Goal: Task Accomplishment & Management: Manage account settings

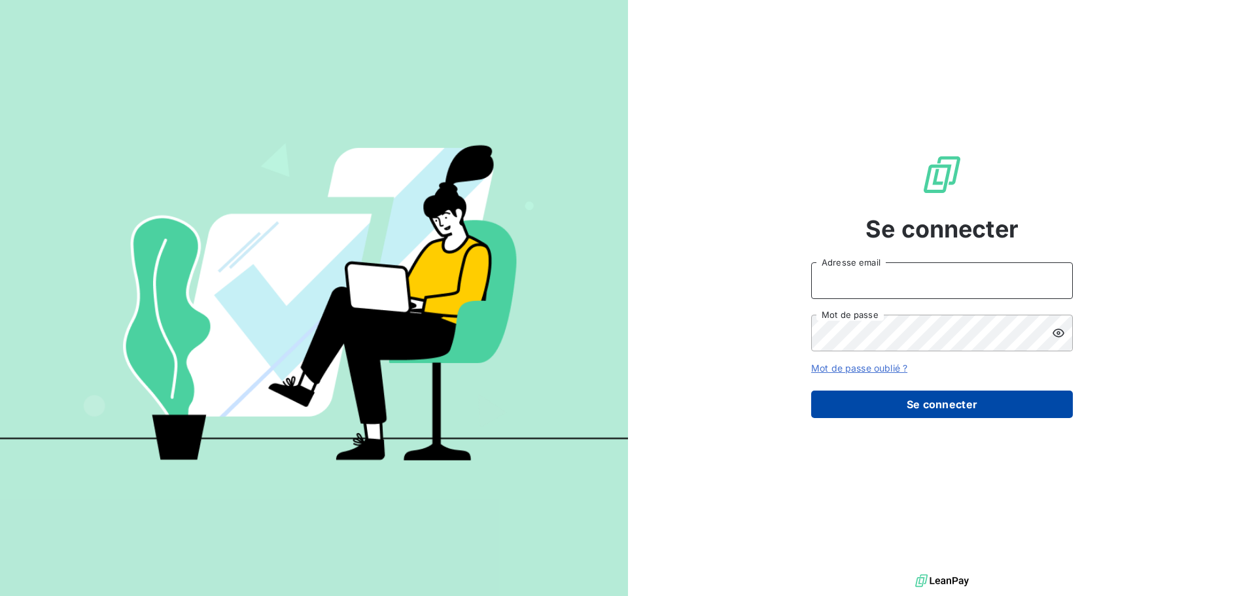
type input "[EMAIL_ADDRESS][DOMAIN_NAME]"
click at [969, 409] on button "Se connecter" at bounding box center [942, 403] width 262 height 27
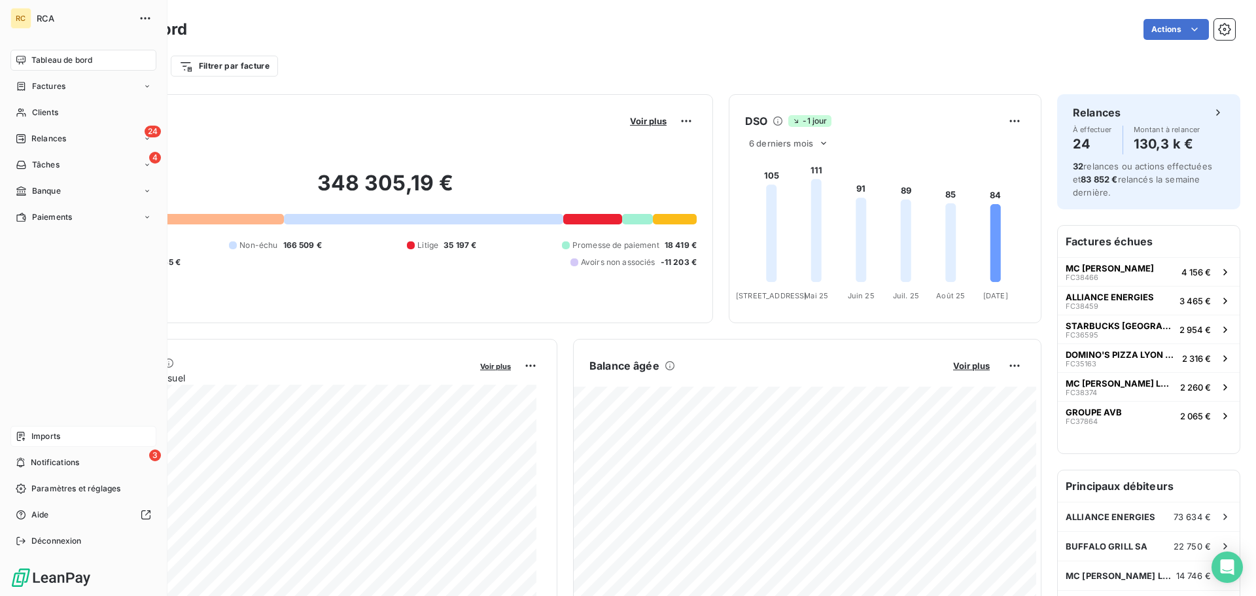
click at [43, 436] on span "Imports" at bounding box center [45, 436] width 29 height 12
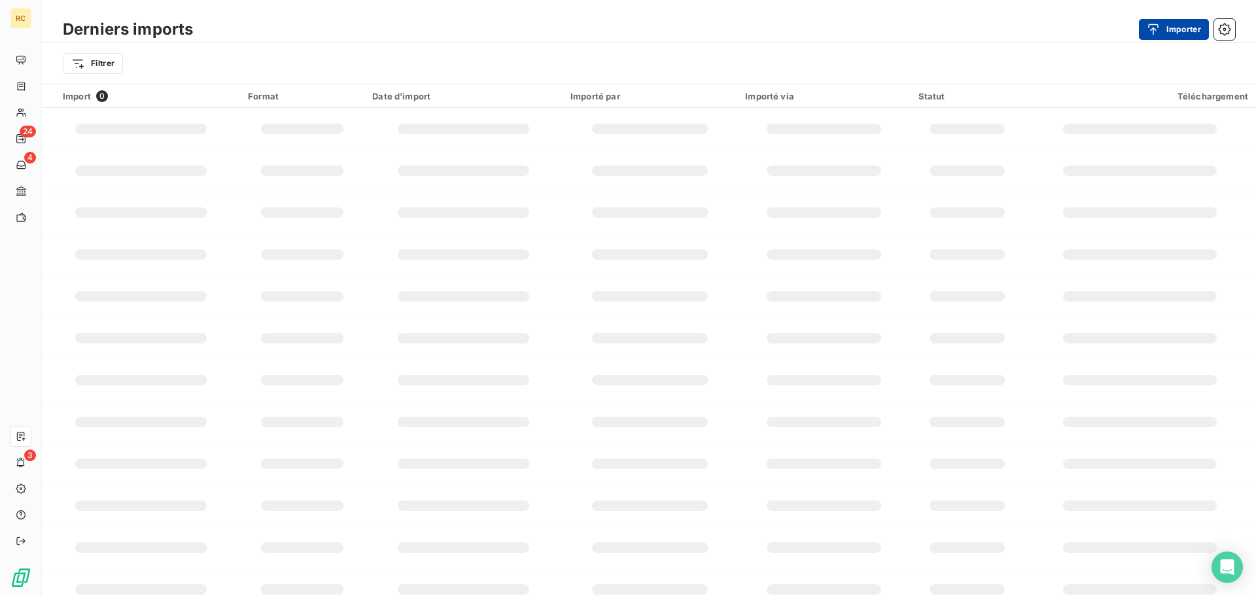
click at [1162, 33] on div "button" at bounding box center [1156, 29] width 20 height 13
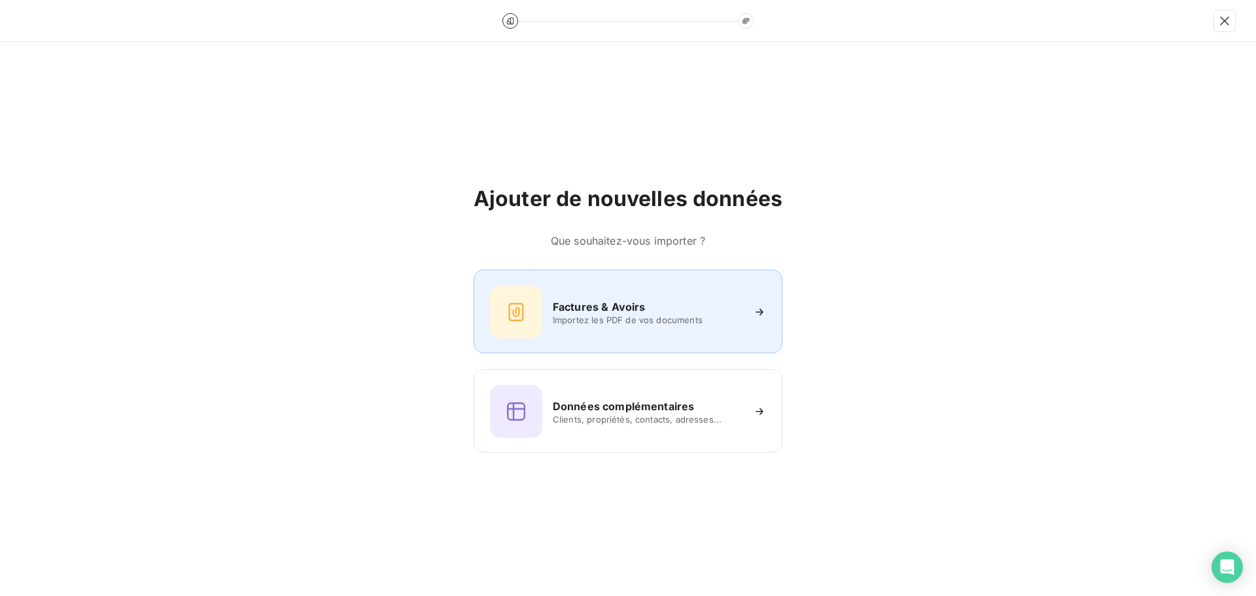
click at [562, 304] on h6 "Factures & Avoirs" at bounding box center [599, 307] width 93 height 16
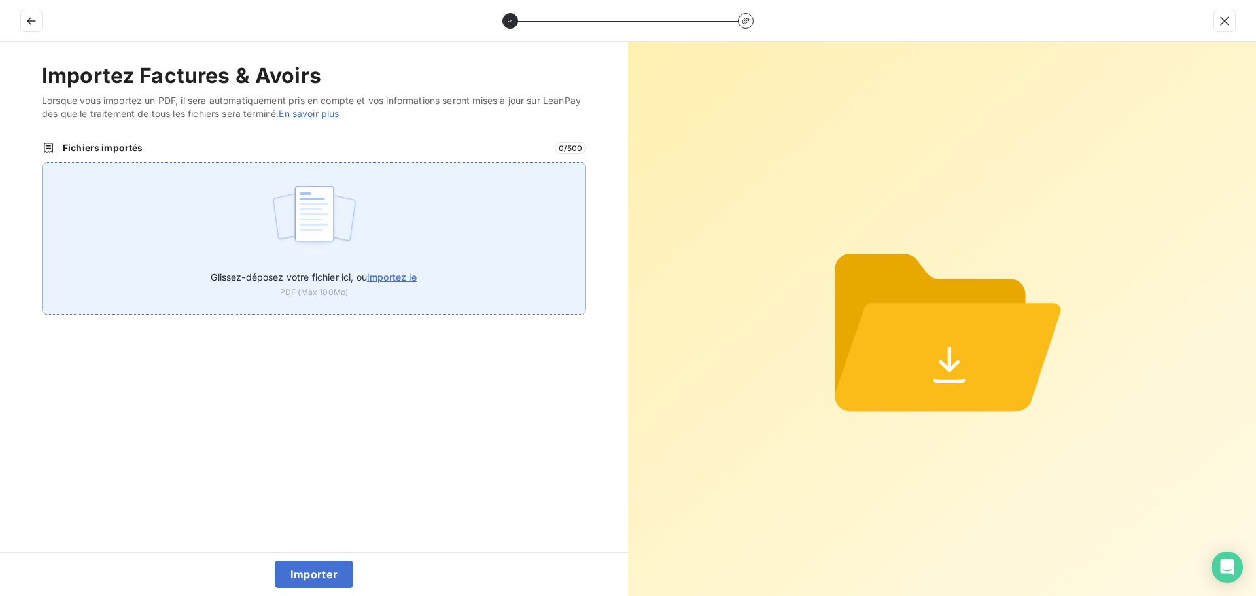
click at [297, 213] on img at bounding box center [314, 221] width 87 height 84
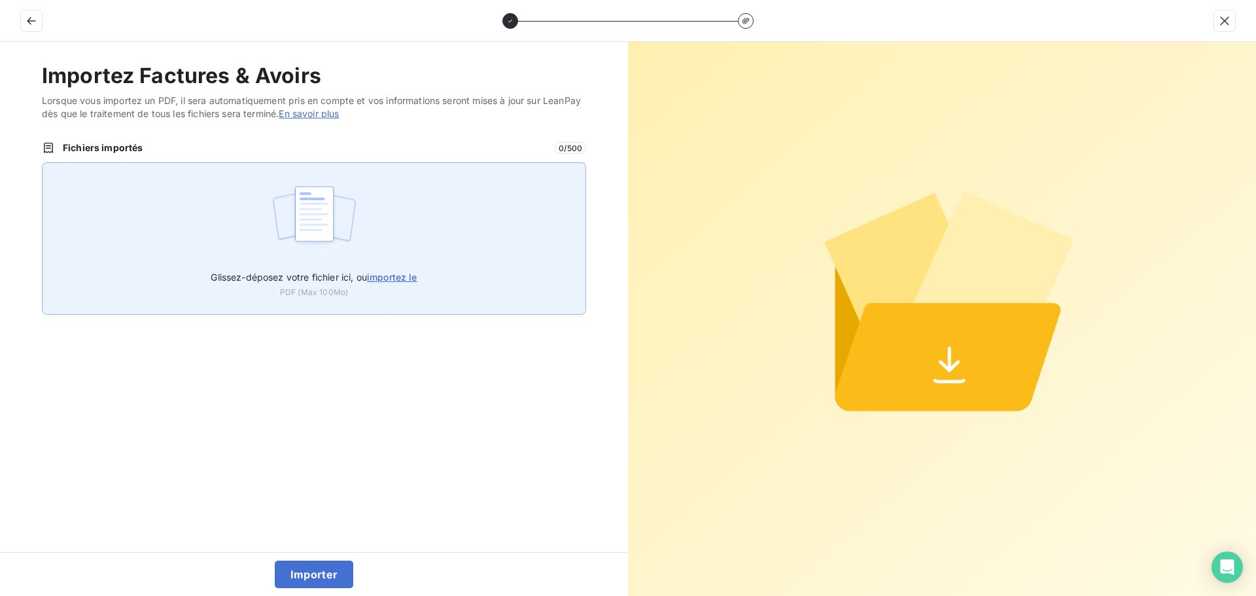
type input "C:\fakepath\AC250238.pdf"
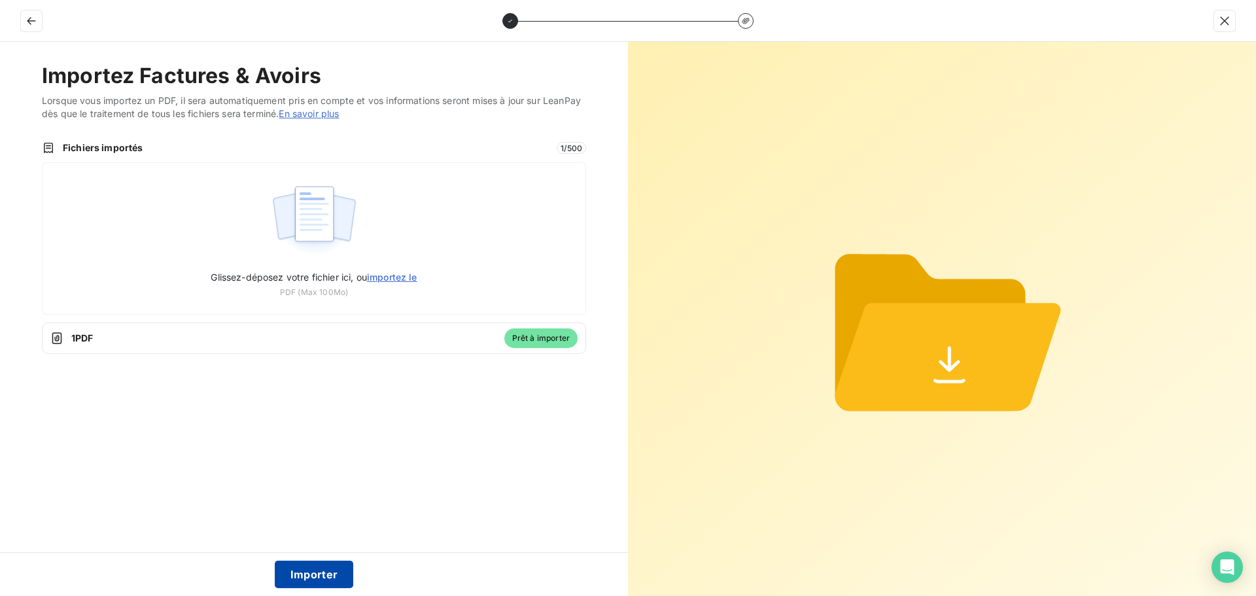
click at [300, 561] on button "Importer" at bounding box center [314, 573] width 79 height 27
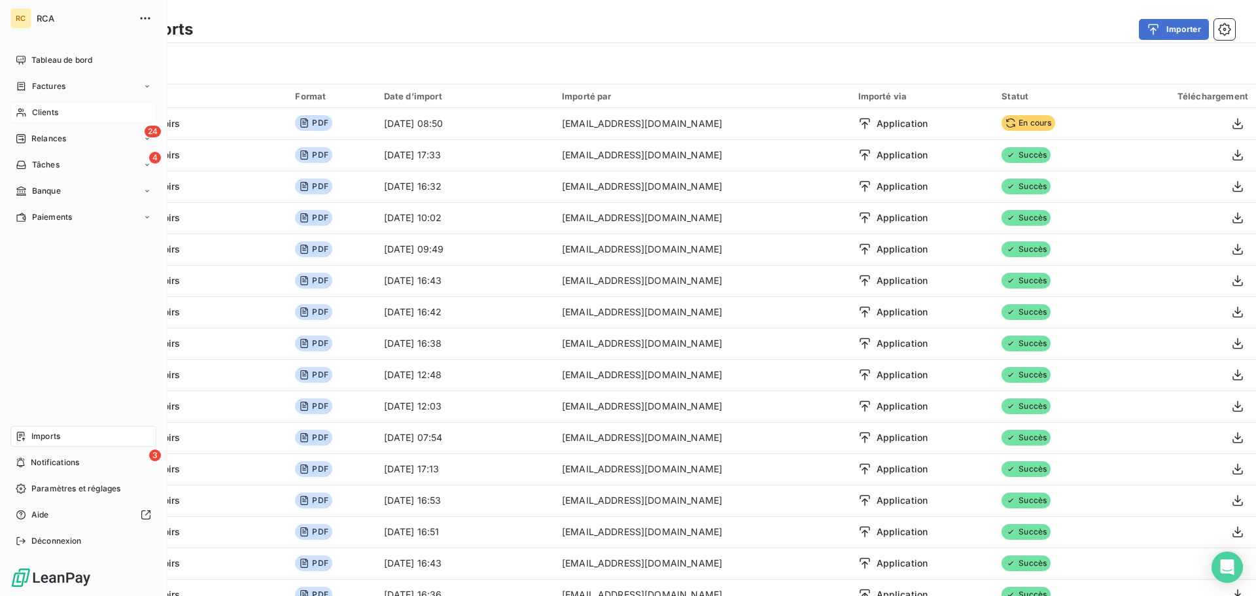
click at [33, 107] on span "Clients" at bounding box center [45, 113] width 26 height 12
click at [39, 82] on span "Factures" at bounding box center [48, 86] width 33 height 12
click at [22, 84] on icon at bounding box center [22, 86] width 8 height 9
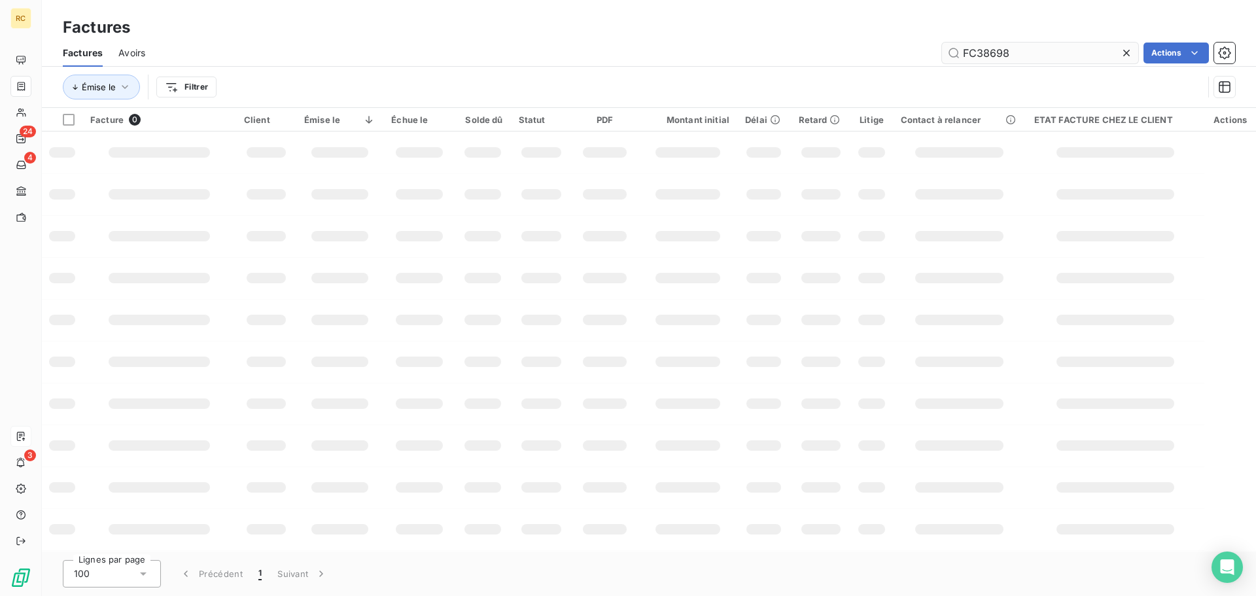
click at [1042, 56] on input "FC38698" at bounding box center [1040, 53] width 196 height 21
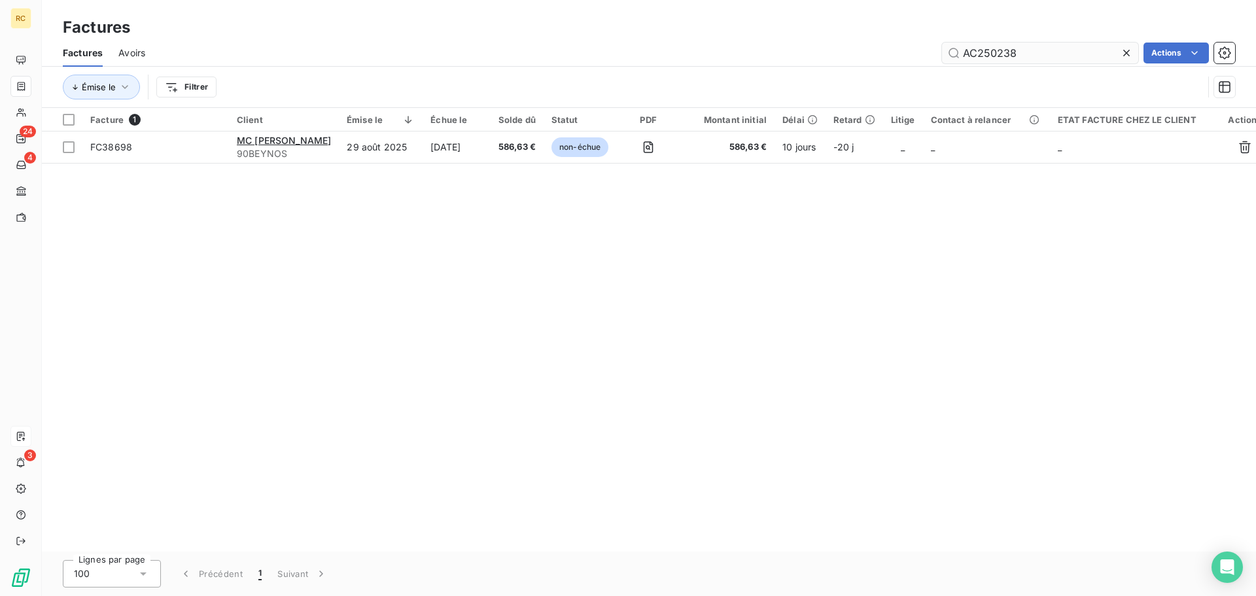
type input "AC250238"
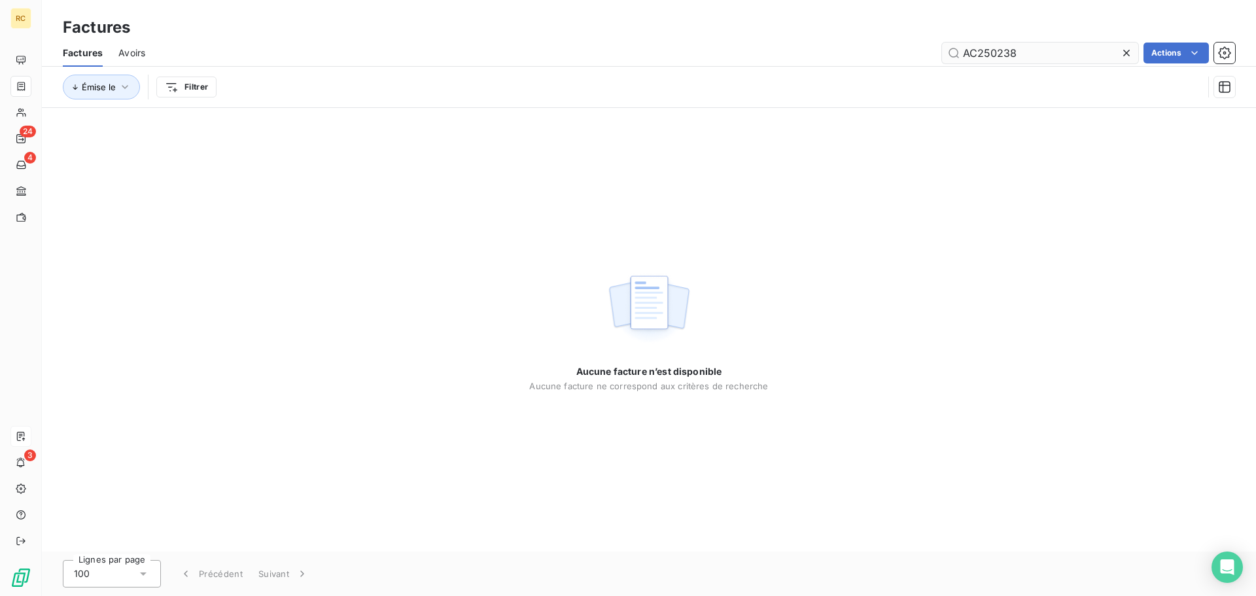
click at [1008, 59] on input "AC250238" at bounding box center [1040, 53] width 196 height 21
click at [1012, 56] on input "AC250238" at bounding box center [1040, 53] width 196 height 21
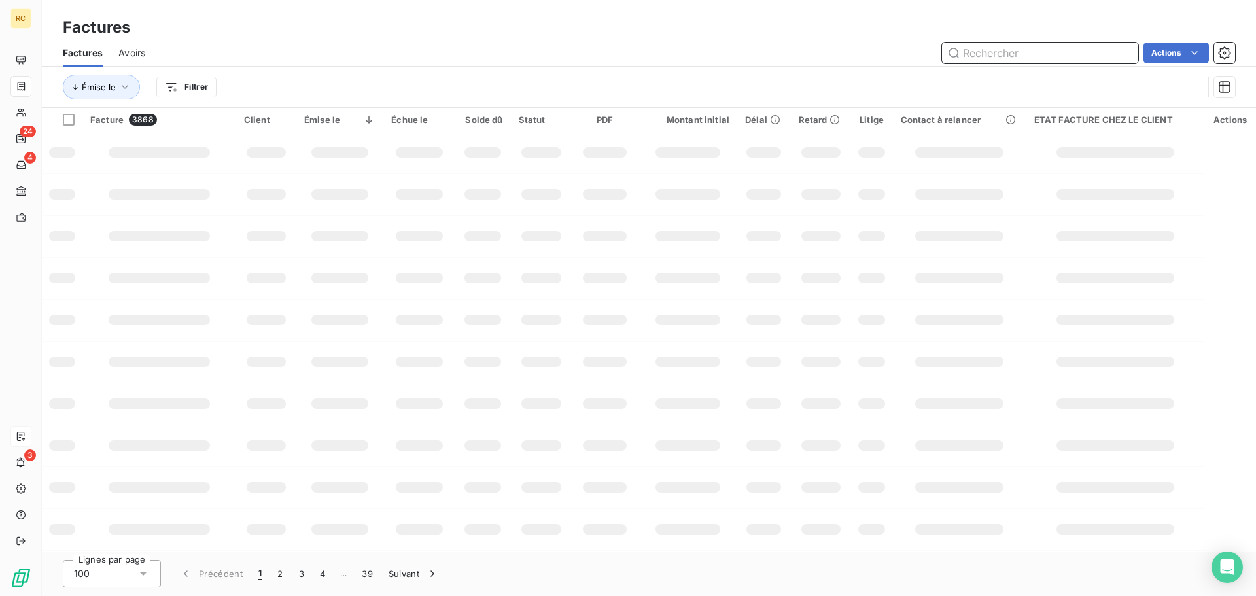
click at [1056, 54] on input "text" at bounding box center [1040, 53] width 196 height 21
paste input "FC38495"
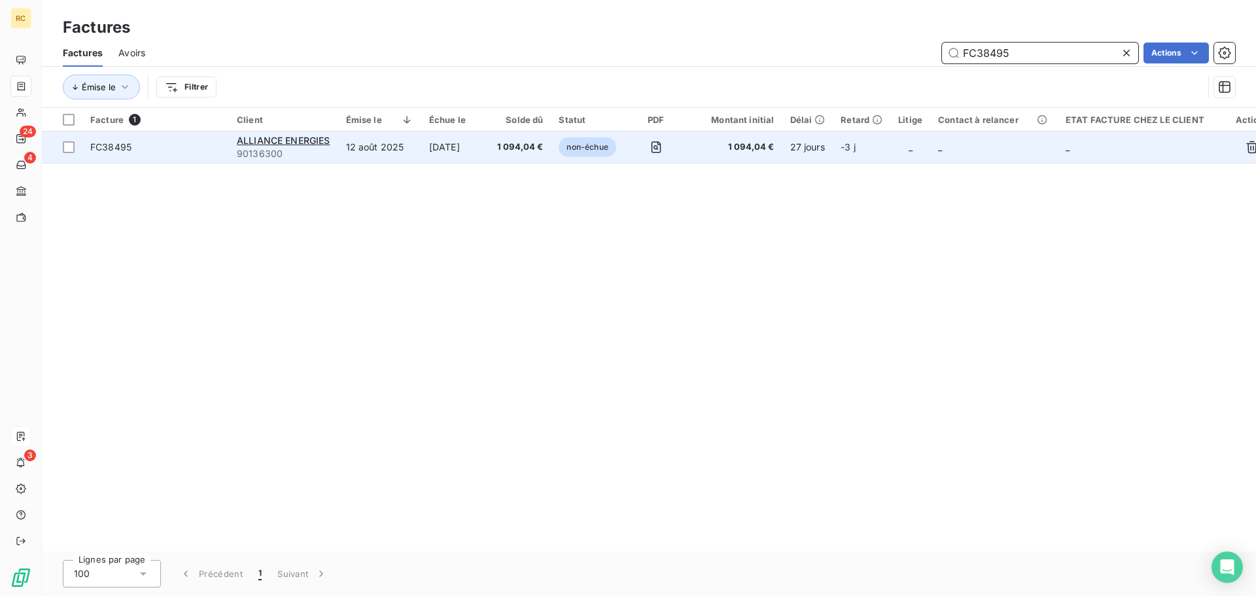
type input "FC38495"
click at [115, 148] on span "FC38495" at bounding box center [110, 146] width 41 height 11
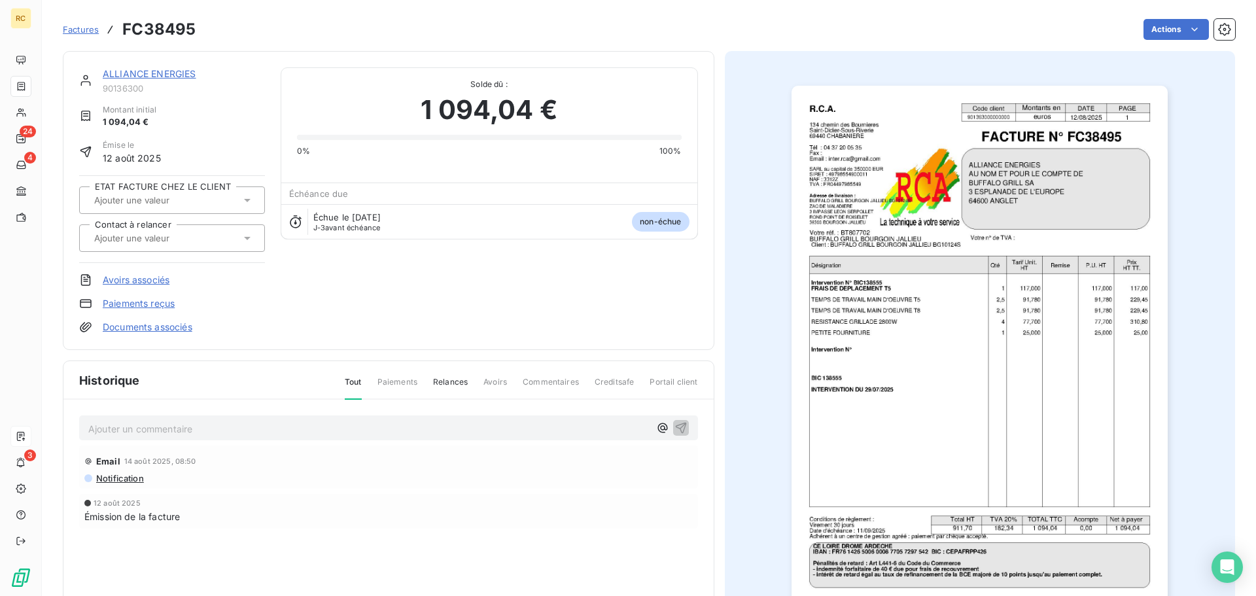
click at [143, 274] on link "Avoirs associés" at bounding box center [136, 279] width 67 height 13
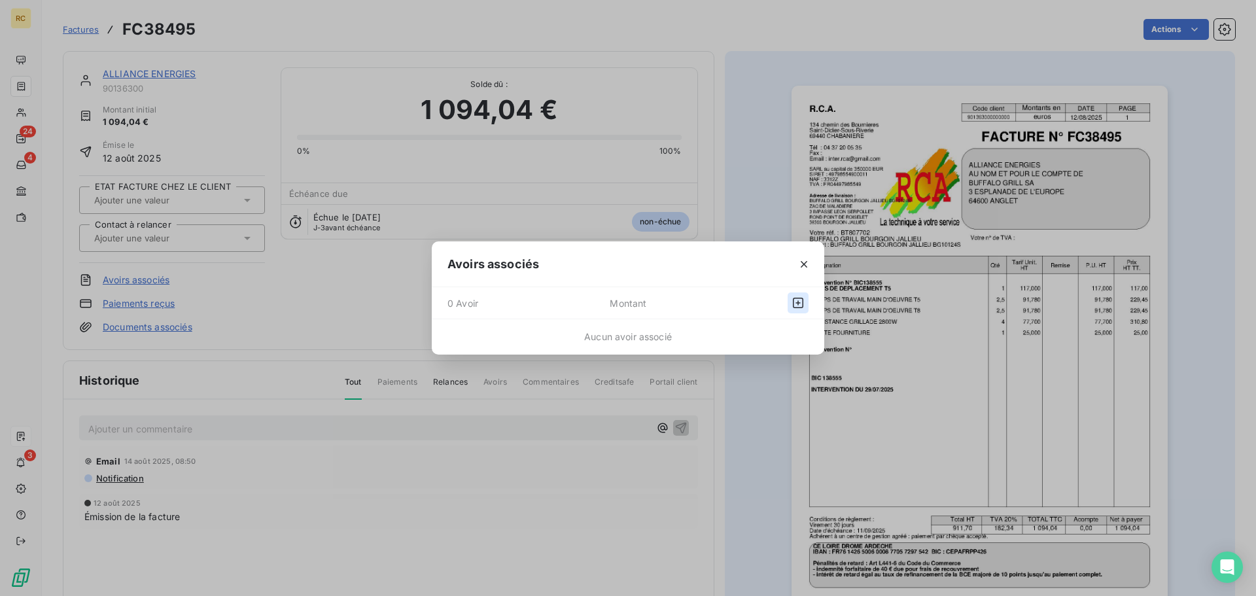
click at [793, 307] on icon "button" at bounding box center [798, 303] width 10 height 10
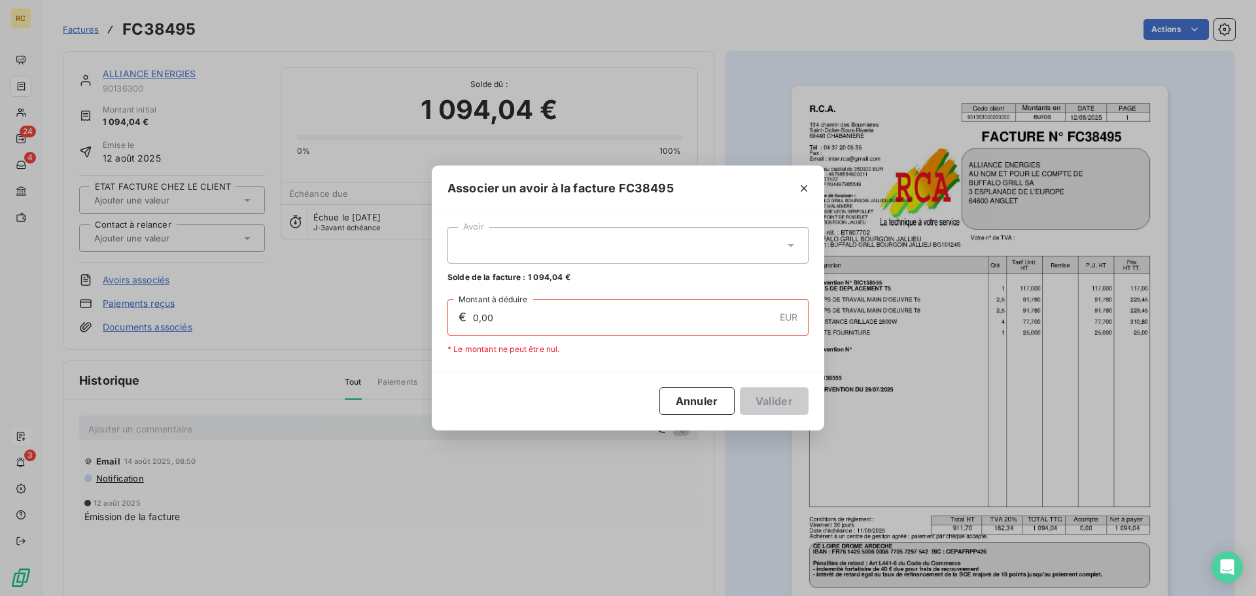
click at [650, 239] on div at bounding box center [627, 245] width 361 height 37
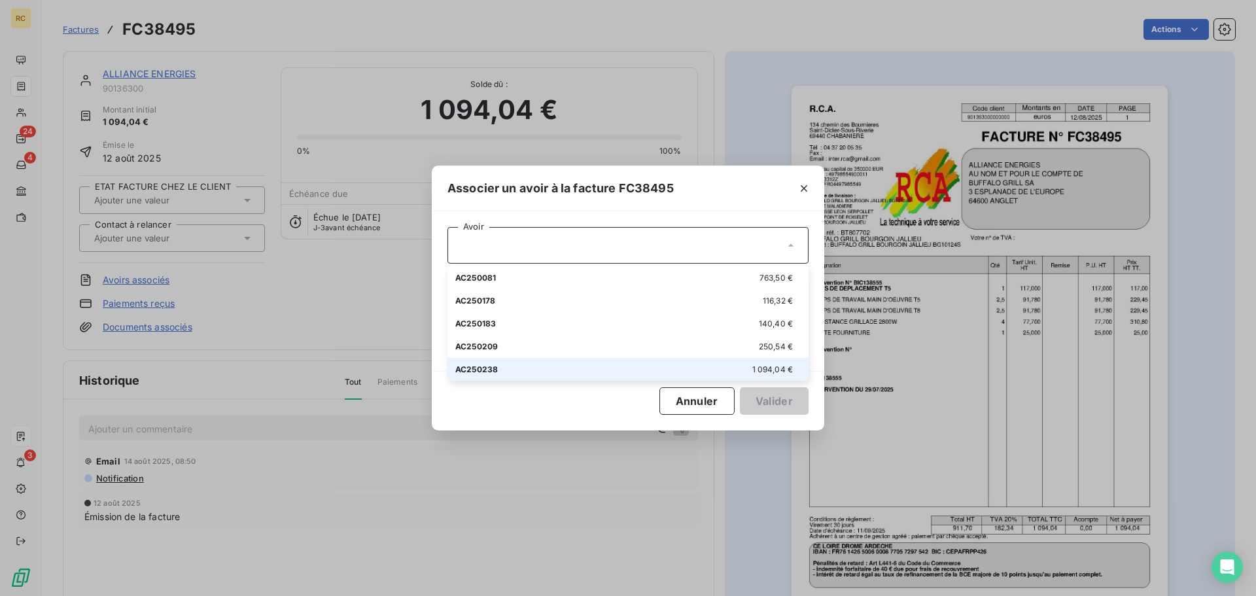
click at [702, 371] on div "AC250238 1 094,04 €" at bounding box center [627, 369] width 345 height 12
type input "1 094,04"
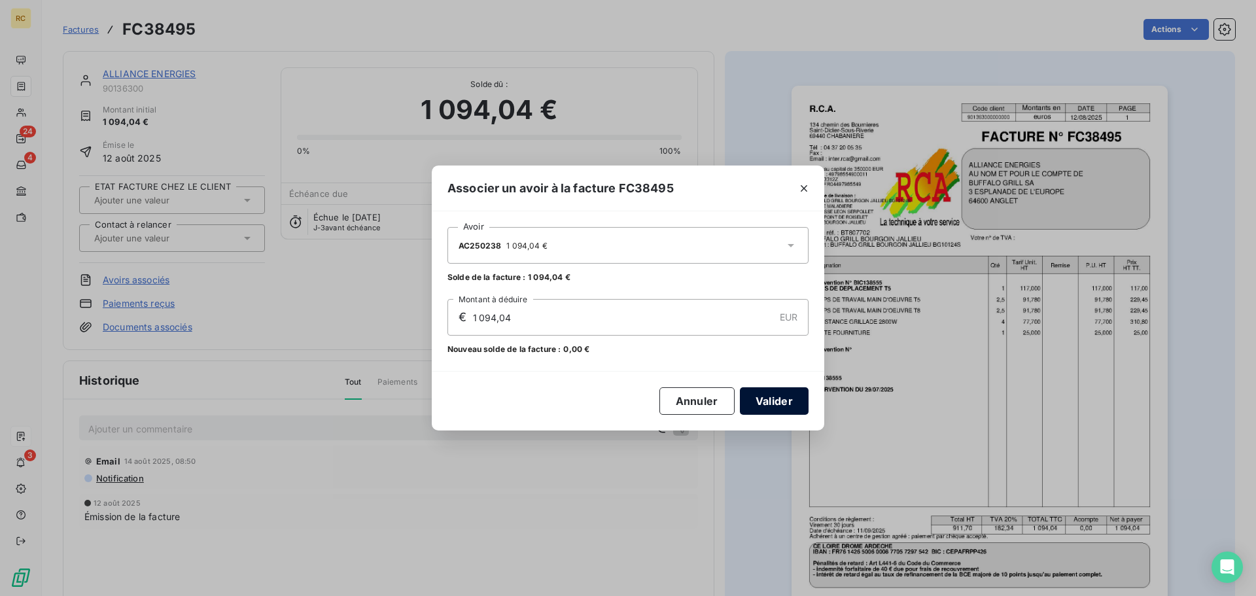
click at [780, 402] on button "Valider" at bounding box center [774, 400] width 69 height 27
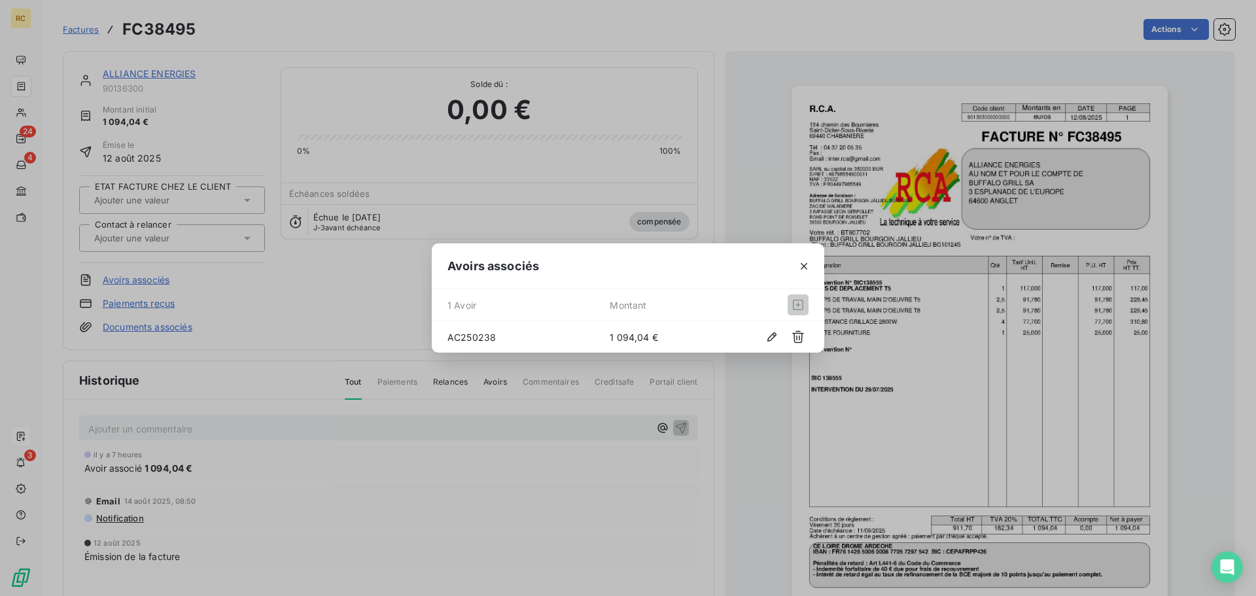
click at [599, 402] on div "Avoirs associés 1 Avoir Montant AC250238 1 094,04 €" at bounding box center [628, 298] width 1256 height 596
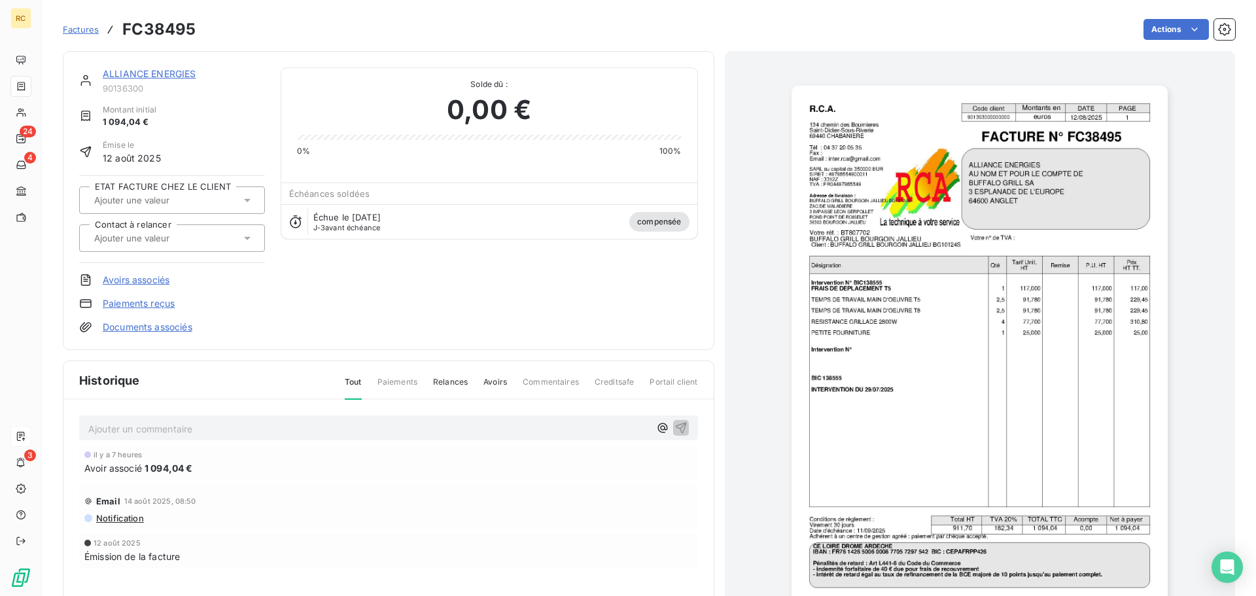
click at [599, 402] on div "Ajouter un commentaire ﻿ il y a 7 heures Avoir associé 1 094,04 € Email 14 août…" at bounding box center [388, 511] width 650 height 222
click at [167, 71] on link "ALLIANCE ENERGIES" at bounding box center [150, 73] width 94 height 11
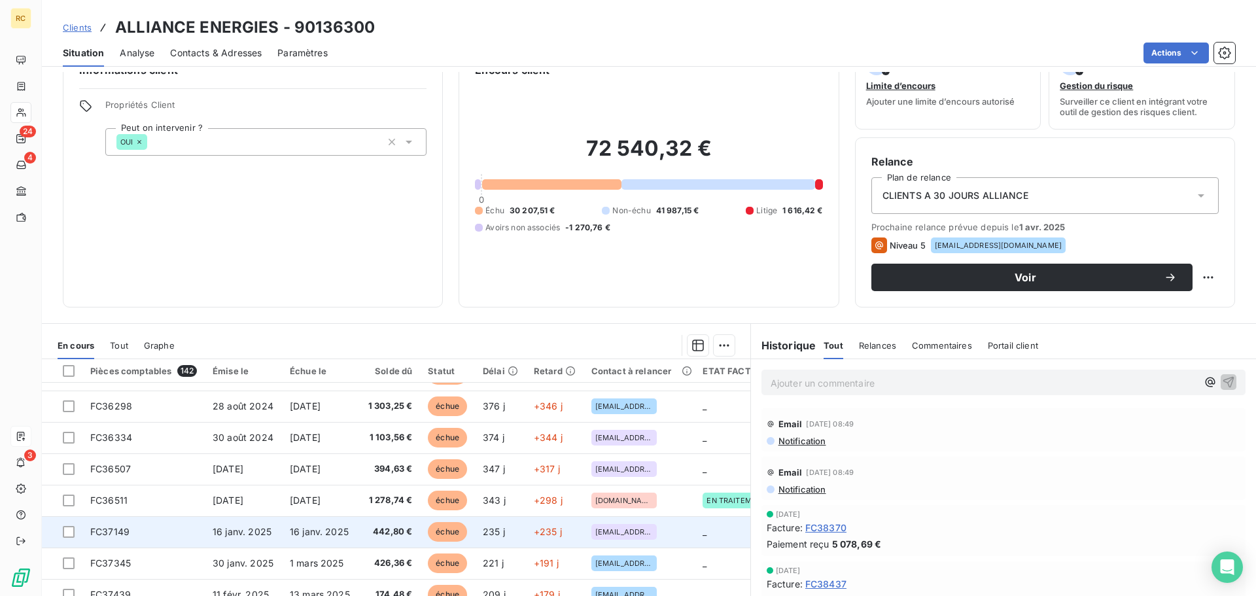
scroll to position [88, 0]
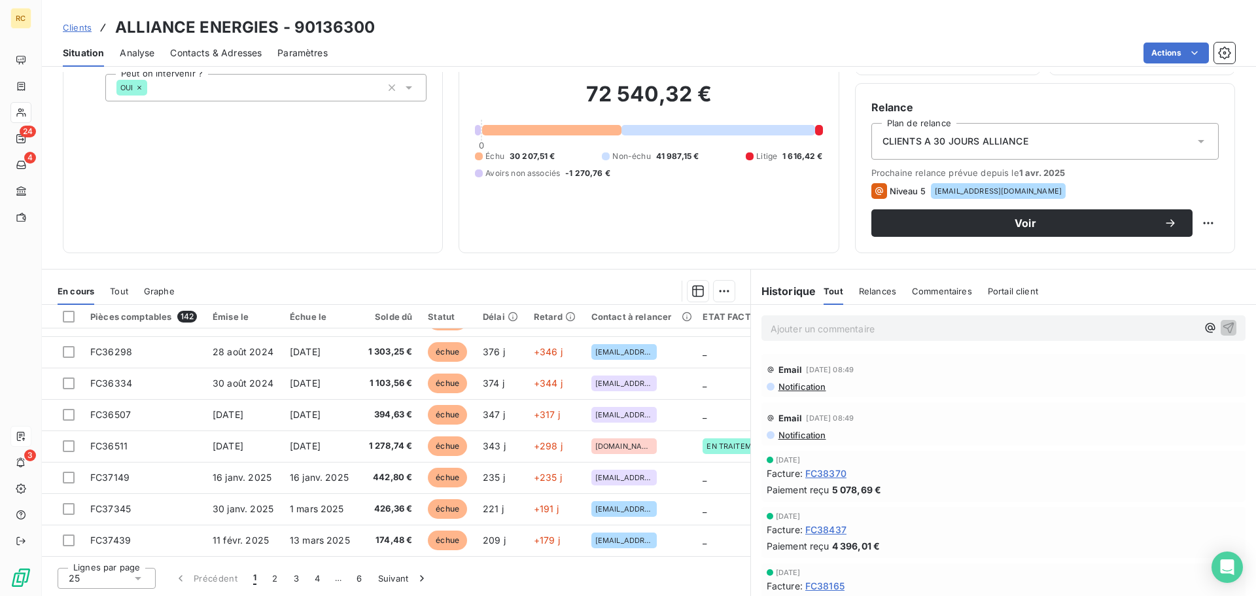
click at [128, 298] on div "Tout" at bounding box center [119, 290] width 18 height 27
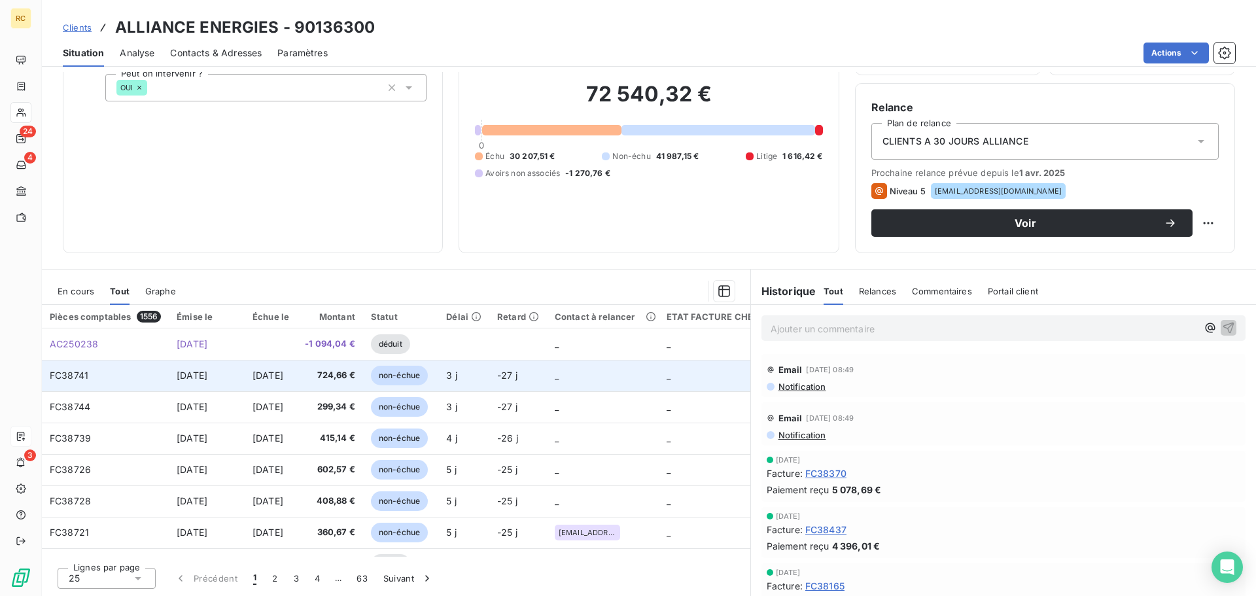
click at [350, 379] on span "724,66 €" at bounding box center [330, 375] width 50 height 13
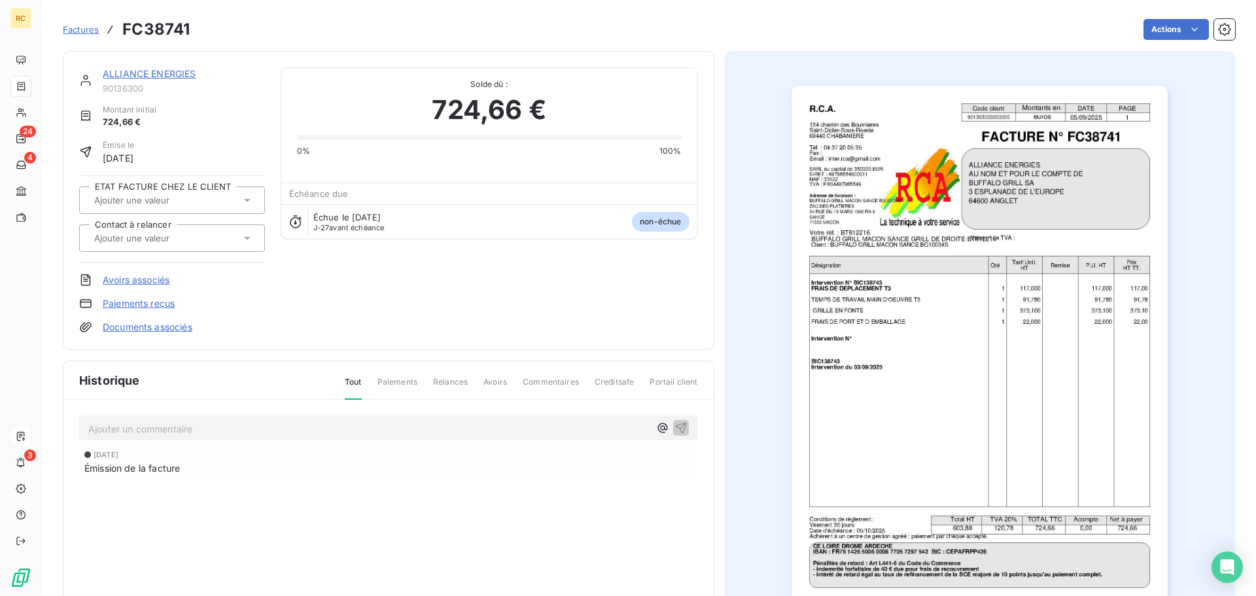
click at [186, 31] on h3 "FC38741" at bounding box center [155, 30] width 67 height 24
click at [167, 22] on h3 "FC38741" at bounding box center [155, 30] width 67 height 24
copy h3 "FC38741"
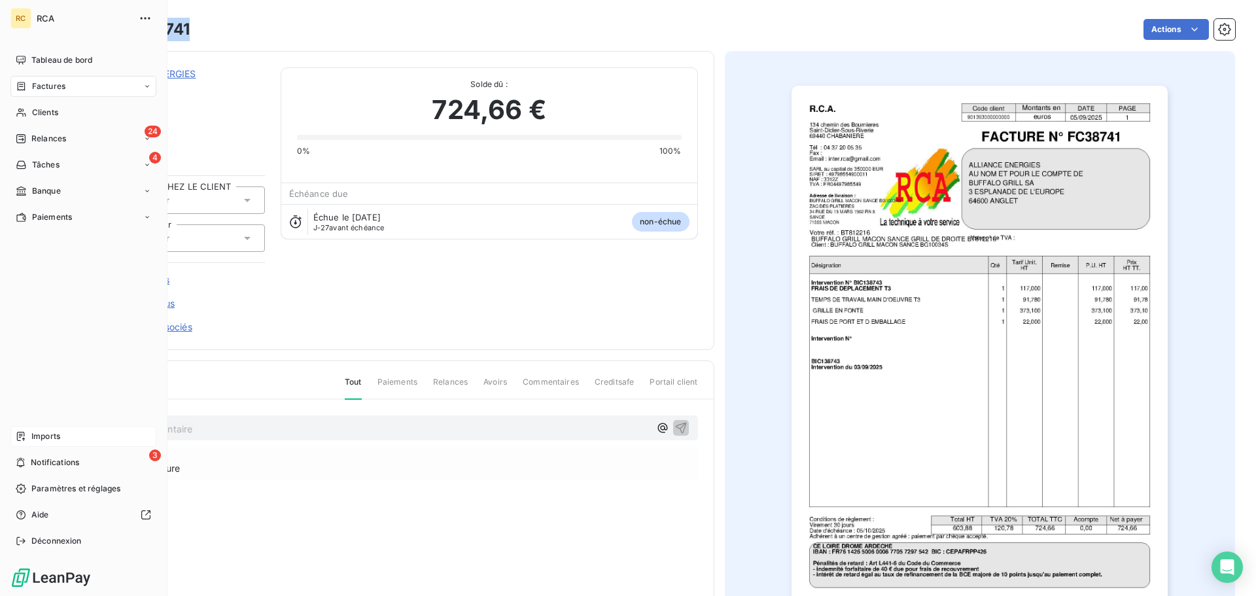
click at [55, 434] on span "Imports" at bounding box center [45, 436] width 29 height 12
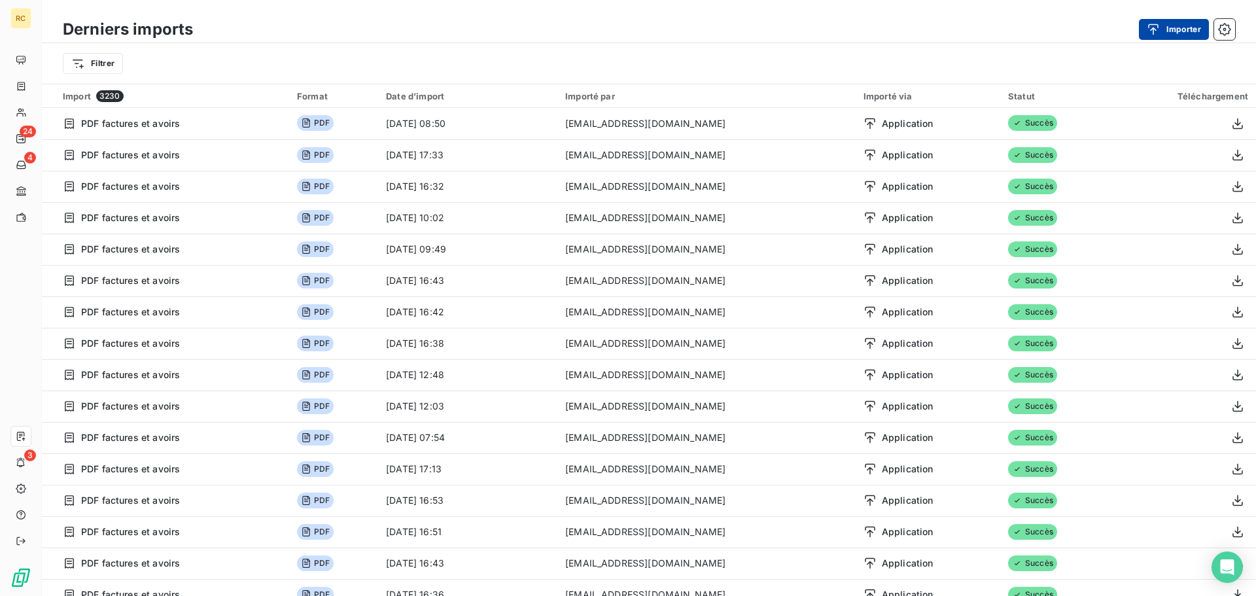
click at [1147, 28] on icon "button" at bounding box center [1152, 29] width 13 height 13
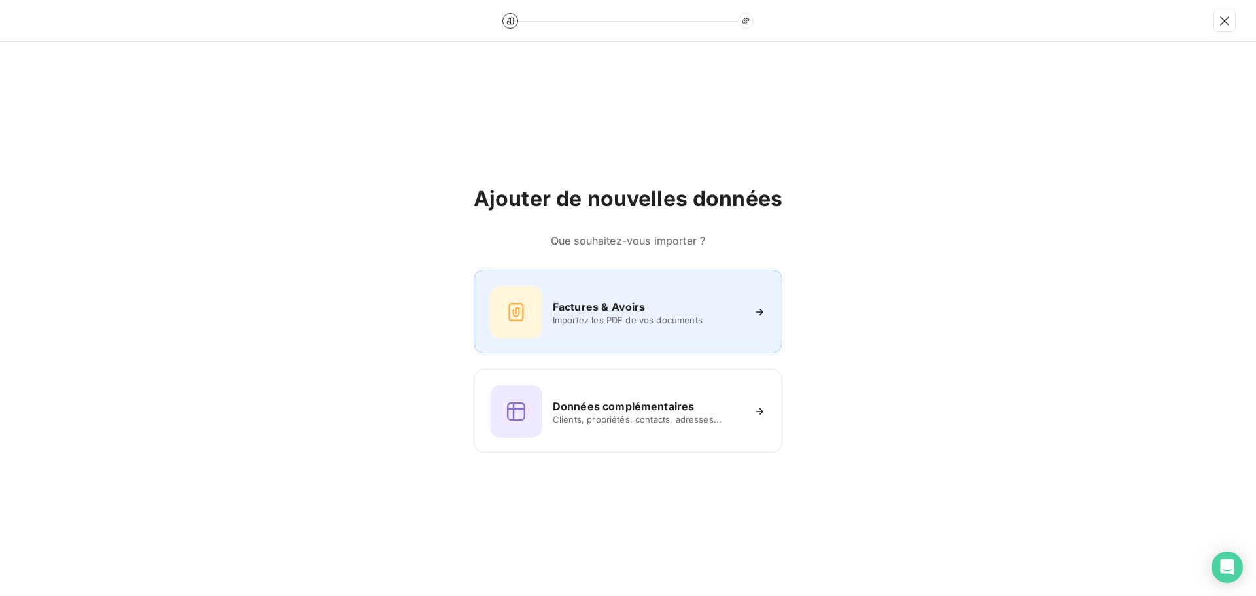
click at [600, 317] on span "Importez les PDF de vos documents" at bounding box center [648, 320] width 190 height 10
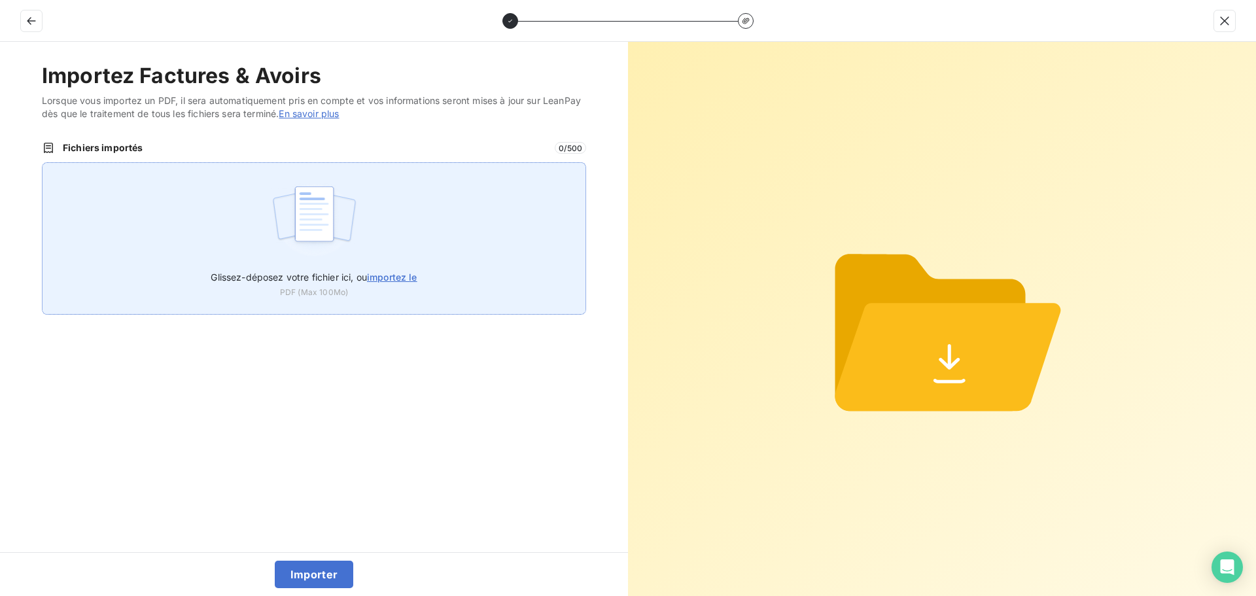
click at [375, 237] on div "Glissez-déposez votre fichier ici, ou importez le PDF (Max 100Mo)" at bounding box center [314, 238] width 544 height 152
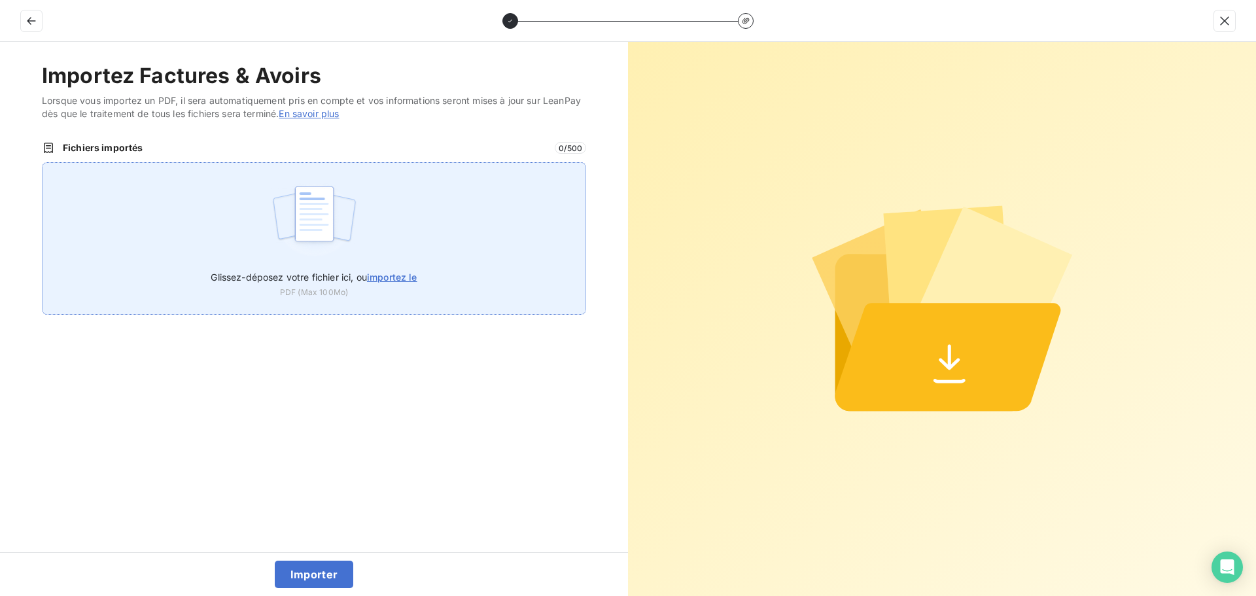
type input "C:\fakepath\FC38745.pdf"
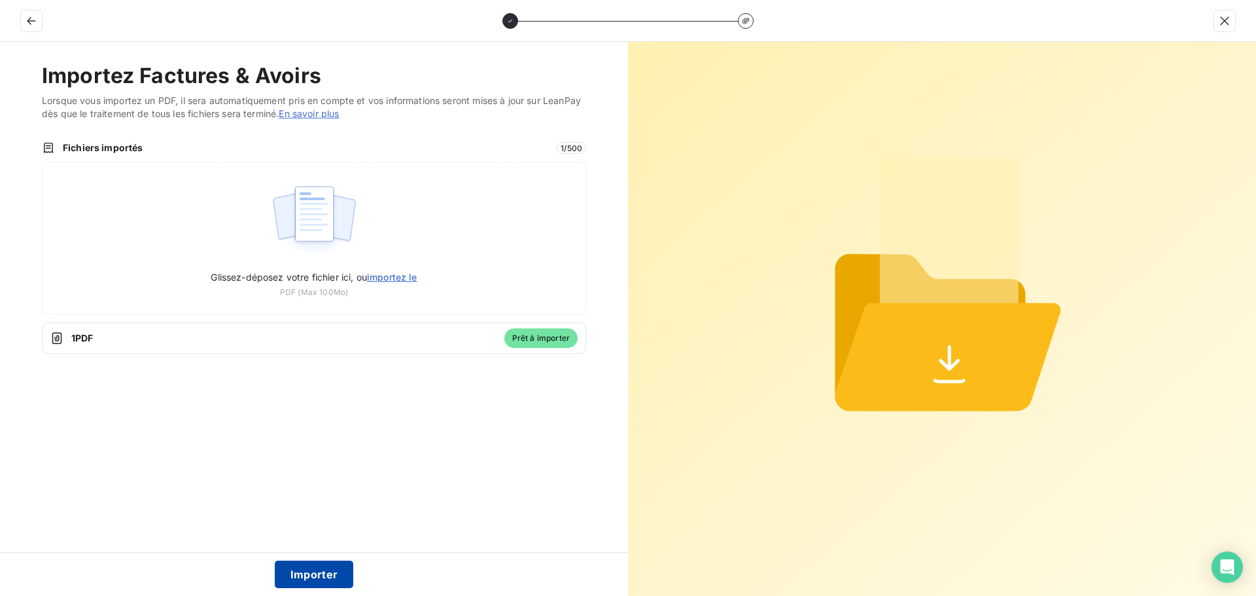
click at [308, 561] on button "Importer" at bounding box center [314, 573] width 79 height 27
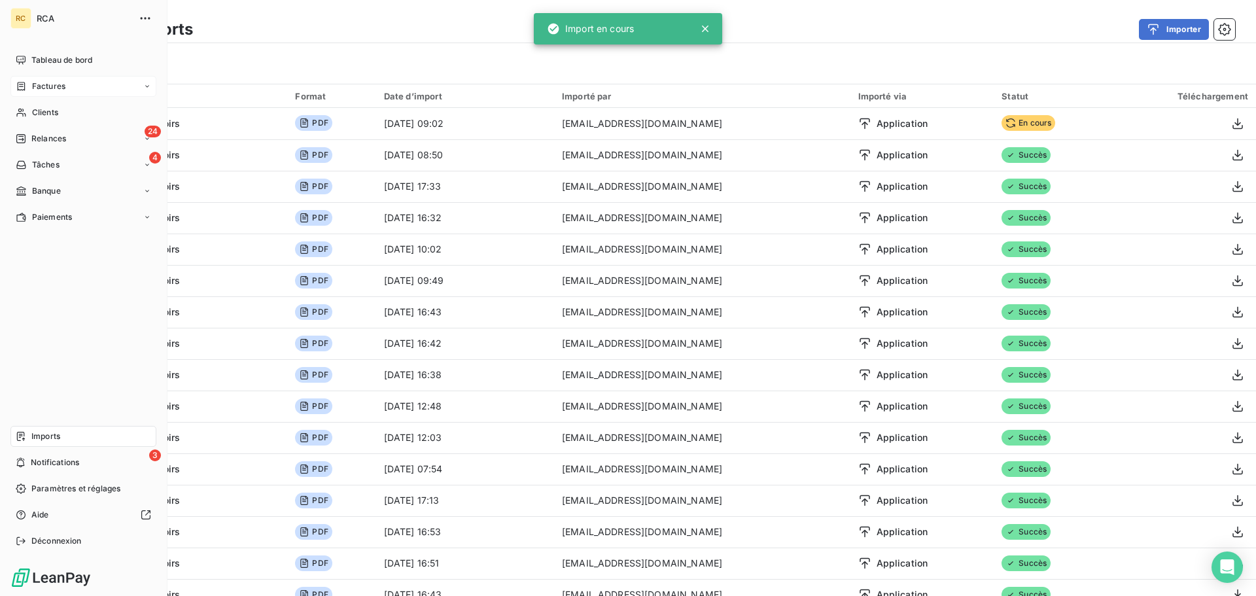
click at [27, 92] on div "Factures" at bounding box center [83, 86] width 146 height 21
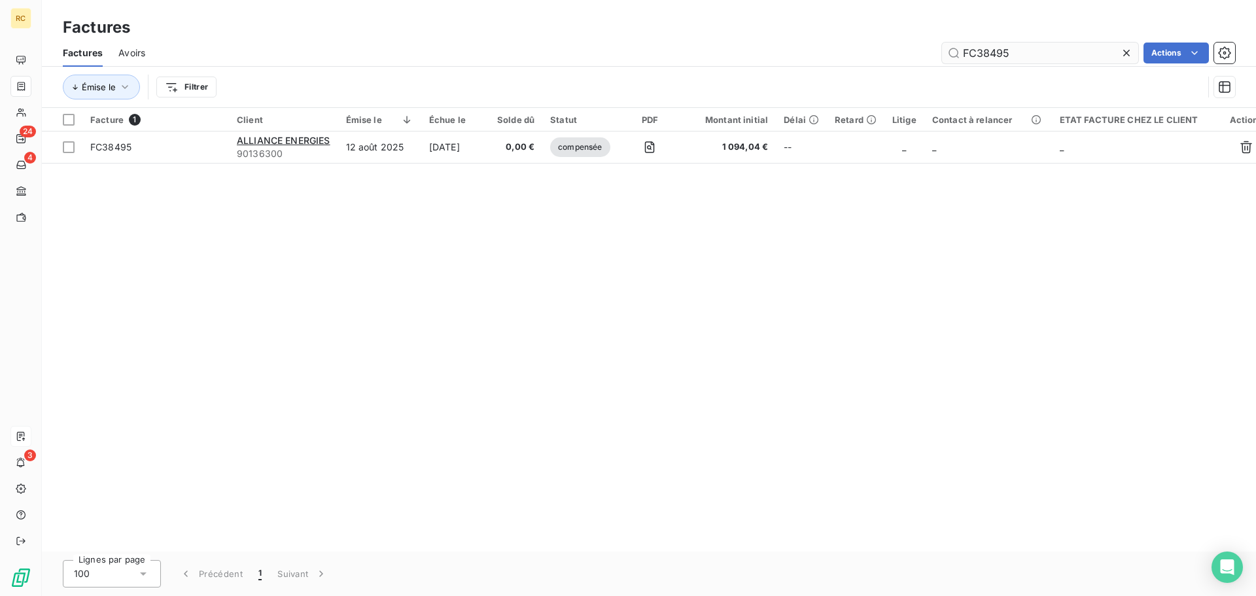
click at [1029, 46] on input "FC38495" at bounding box center [1040, 53] width 196 height 21
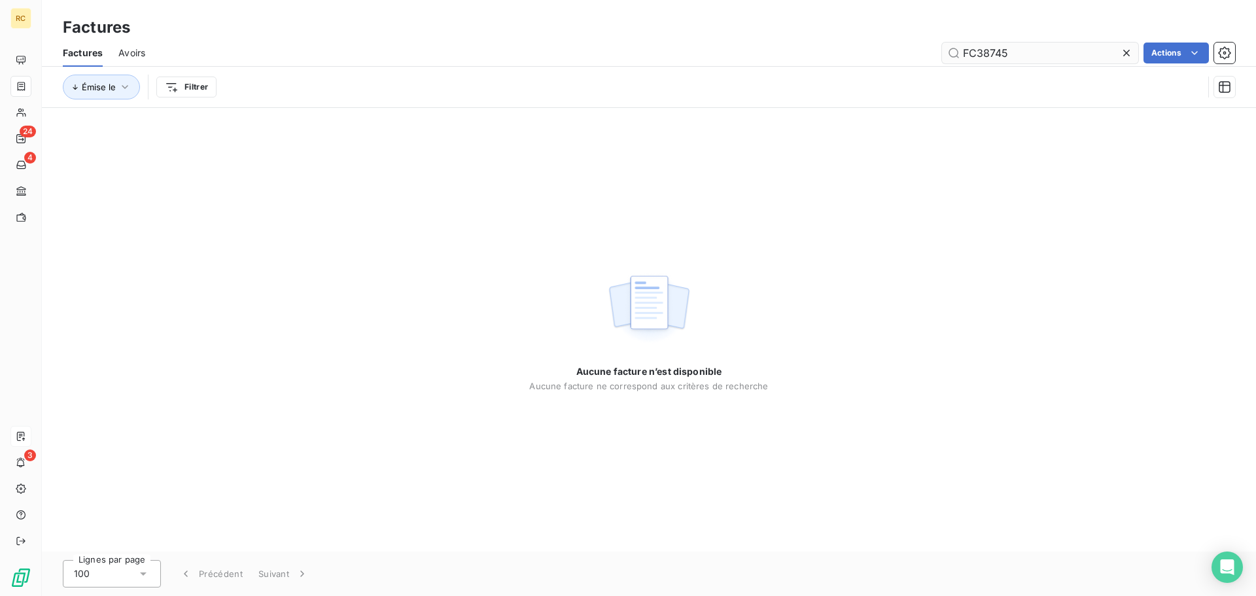
type input "FC38745"
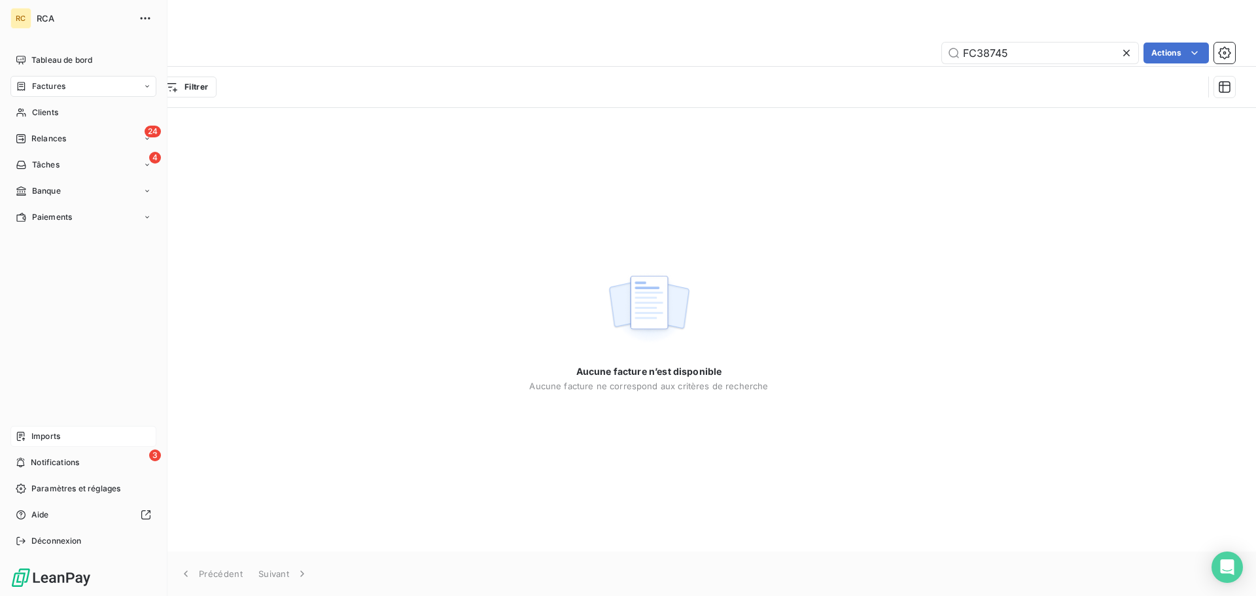
click at [30, 439] on div "Imports" at bounding box center [83, 436] width 146 height 21
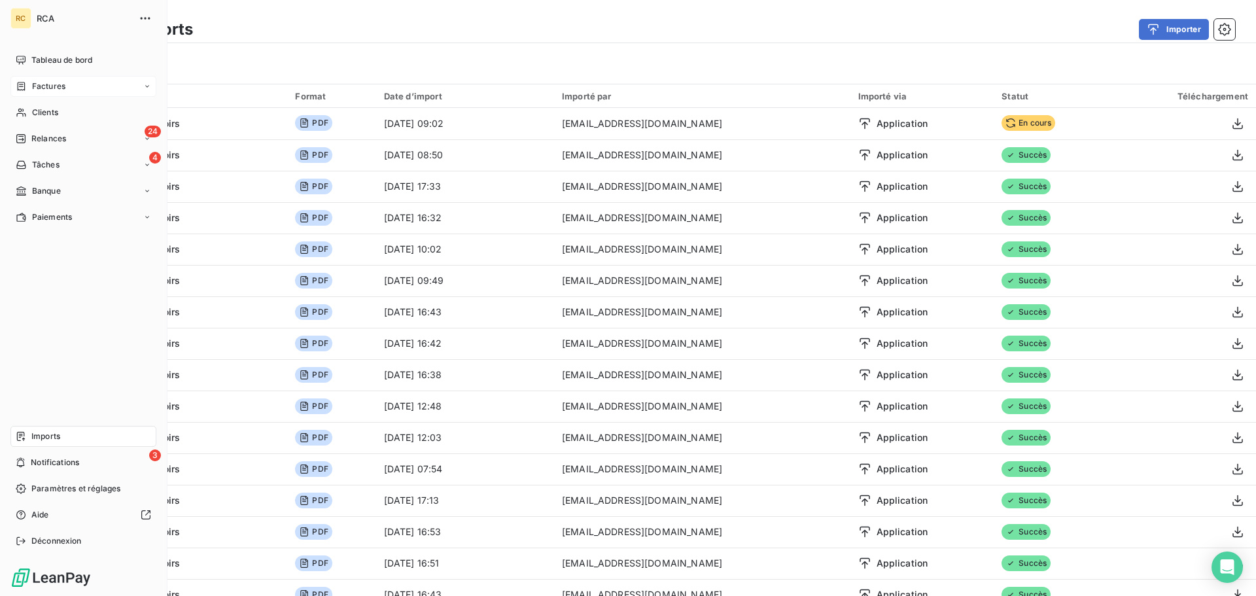
click at [41, 87] on span "Factures" at bounding box center [48, 86] width 33 height 12
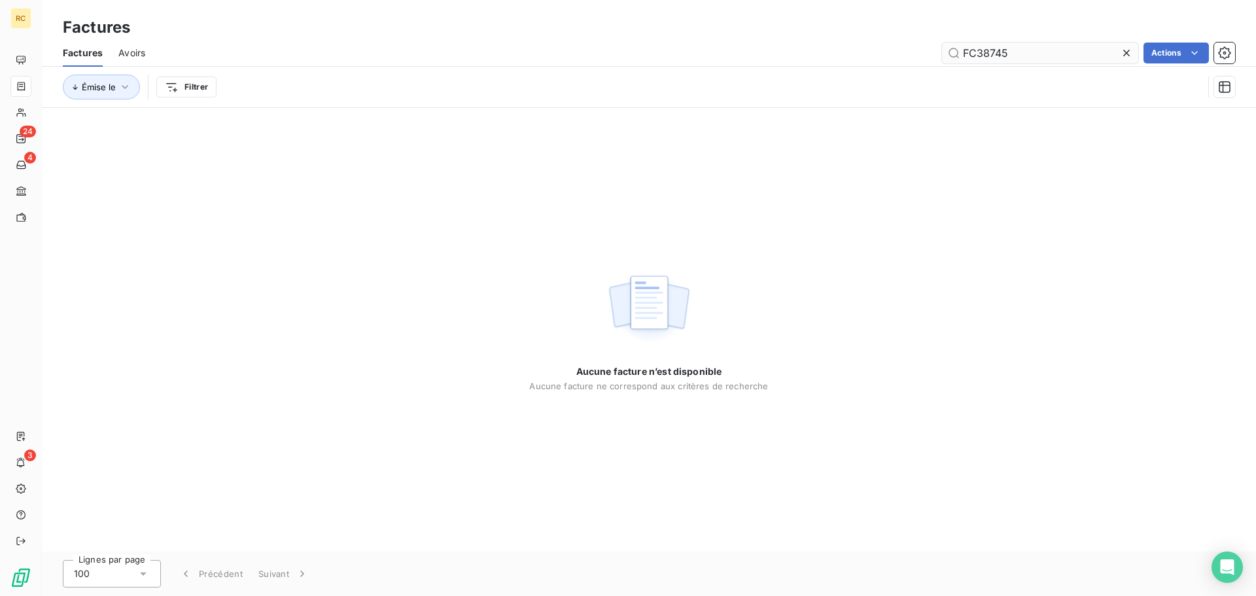
click at [1041, 44] on input "FC38745" at bounding box center [1040, 53] width 196 height 21
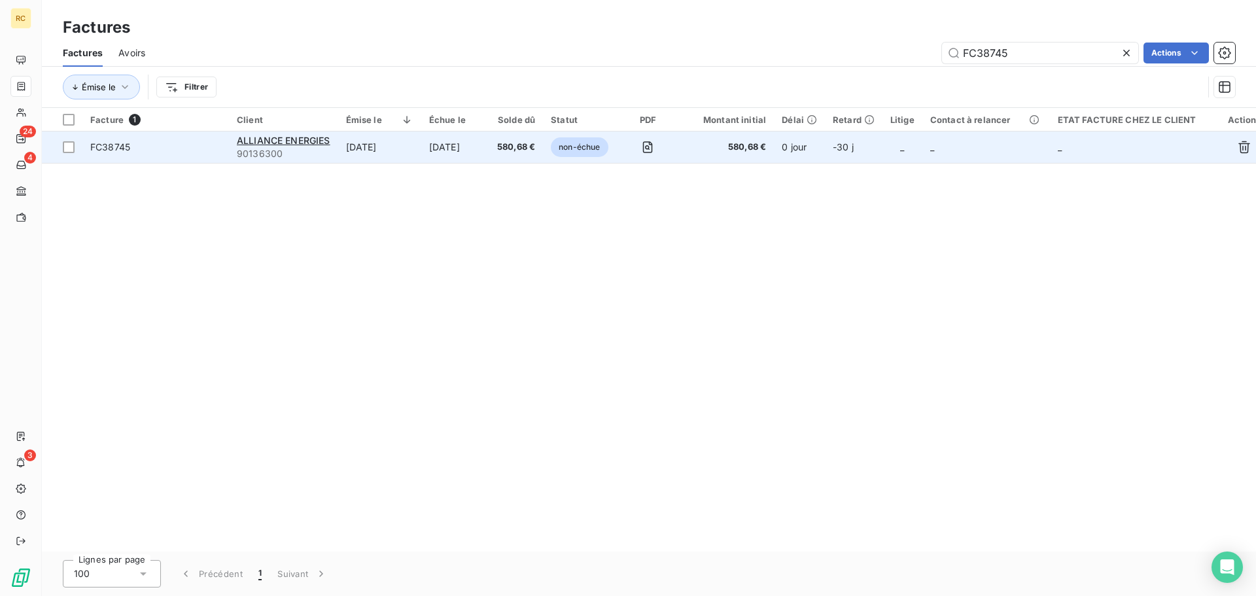
click at [107, 145] on span "FC38745" at bounding box center [110, 146] width 40 height 11
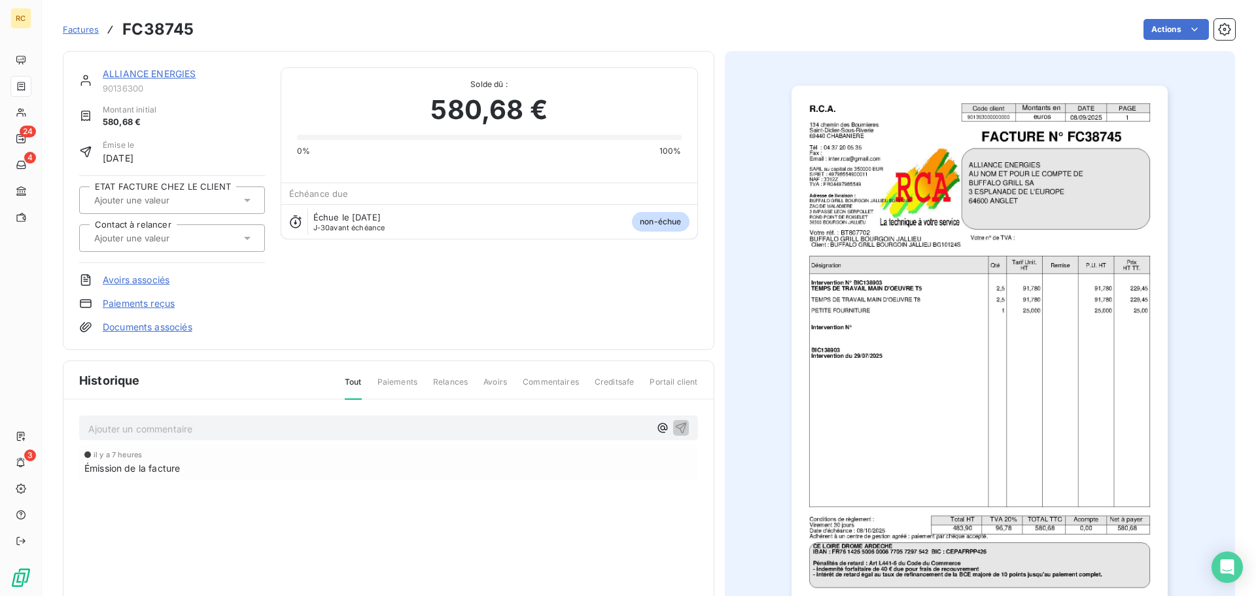
click at [127, 330] on link "Documents associés" at bounding box center [148, 326] width 90 height 13
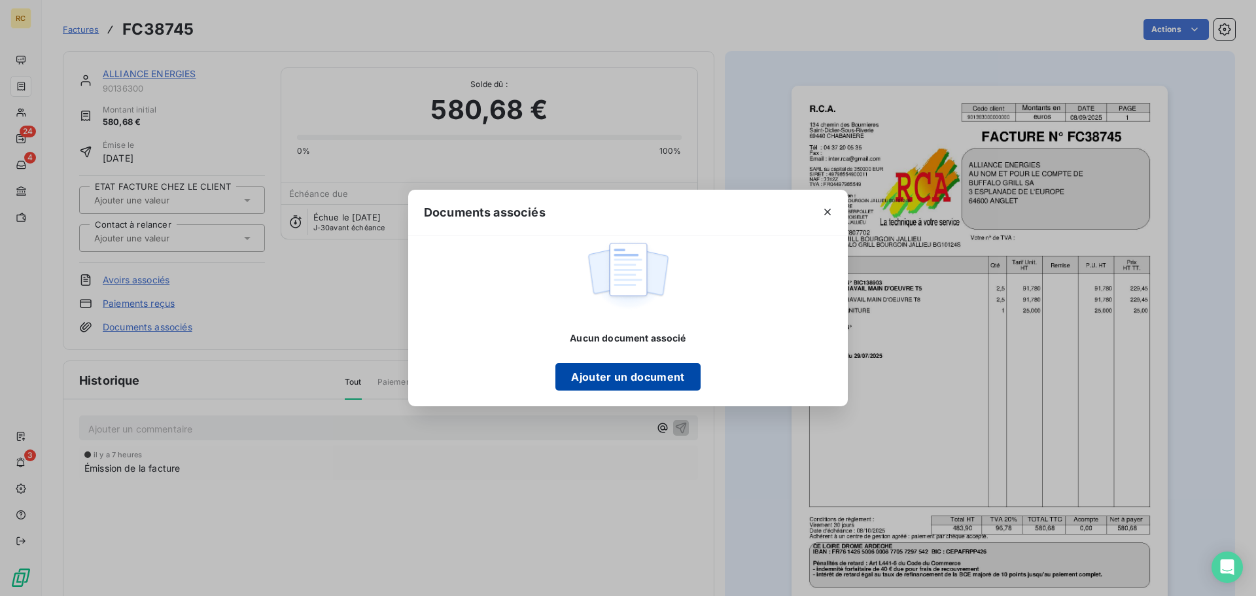
click at [593, 376] on button "Ajouter un document" at bounding box center [627, 376] width 145 height 27
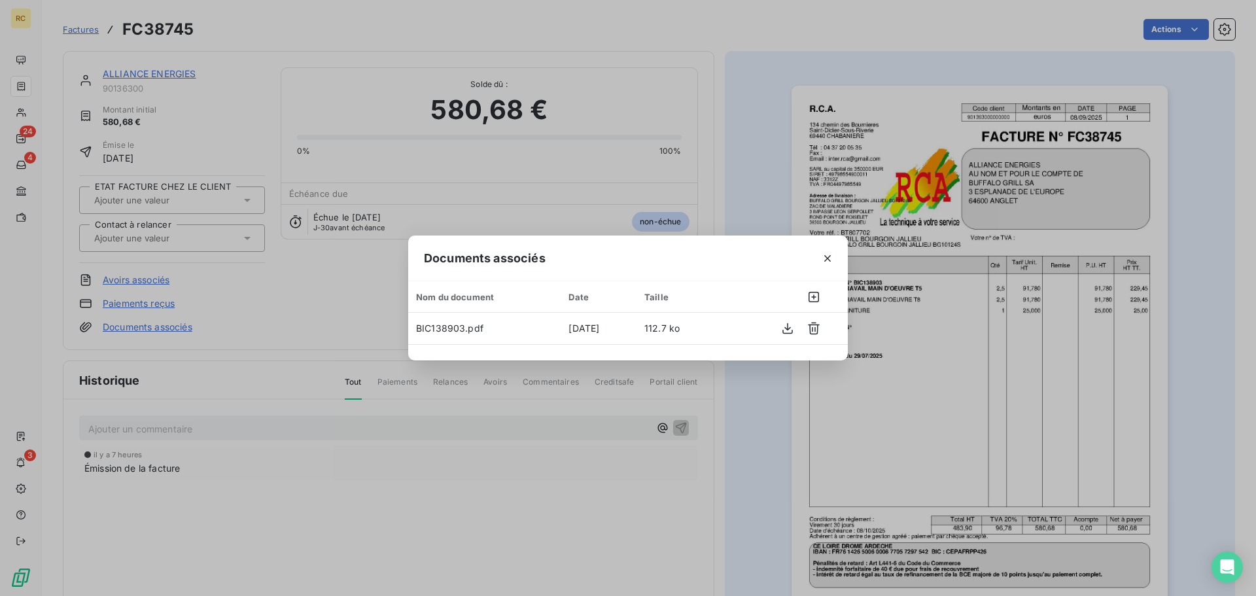
click at [587, 396] on div "Documents associés Nom du document Date Taille BIC138903.pdf [DATE] 112.7 ko" at bounding box center [628, 298] width 1256 height 596
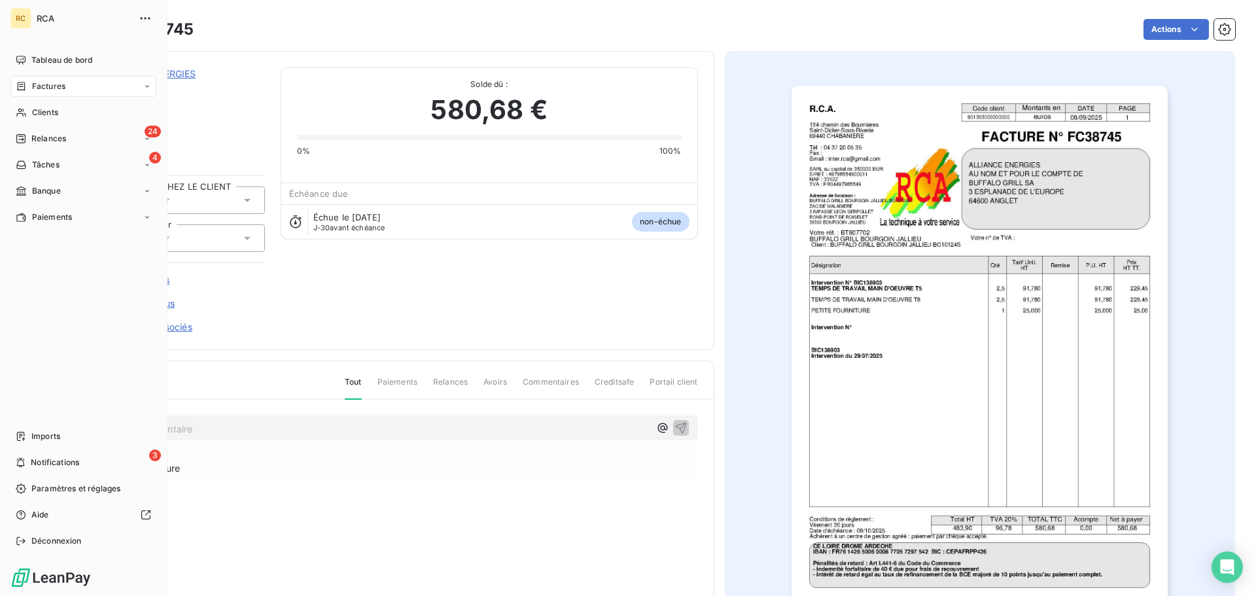
click at [35, 85] on span "Factures" at bounding box center [48, 86] width 33 height 12
click at [22, 84] on icon at bounding box center [21, 86] width 11 height 10
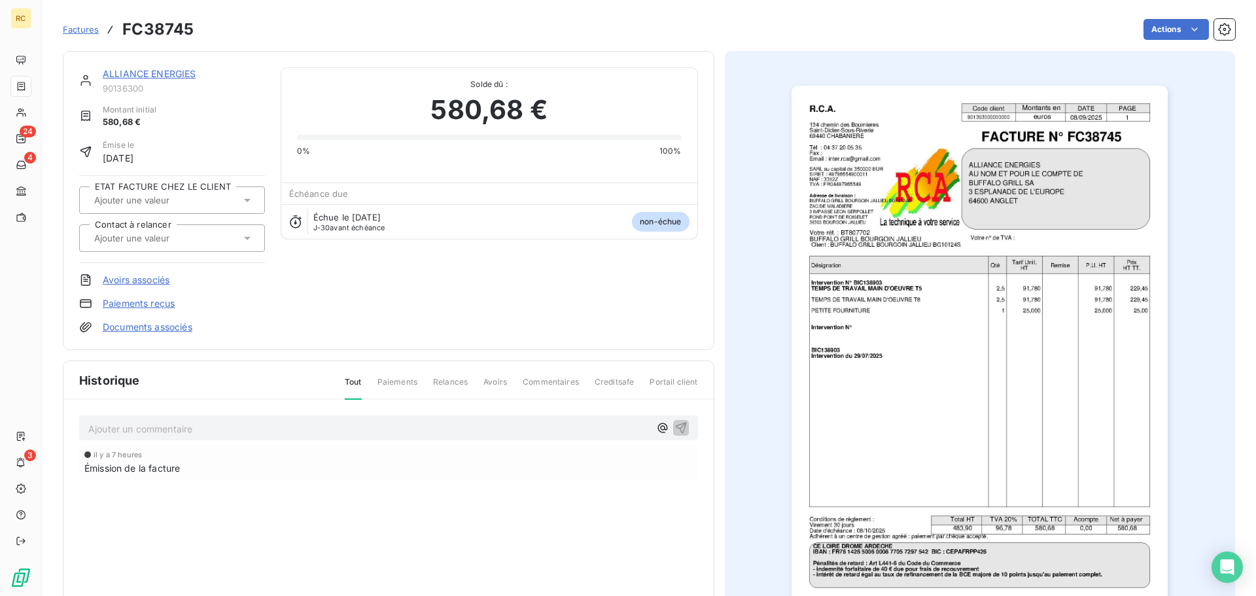
click at [67, 32] on span "Factures" at bounding box center [81, 29] width 36 height 10
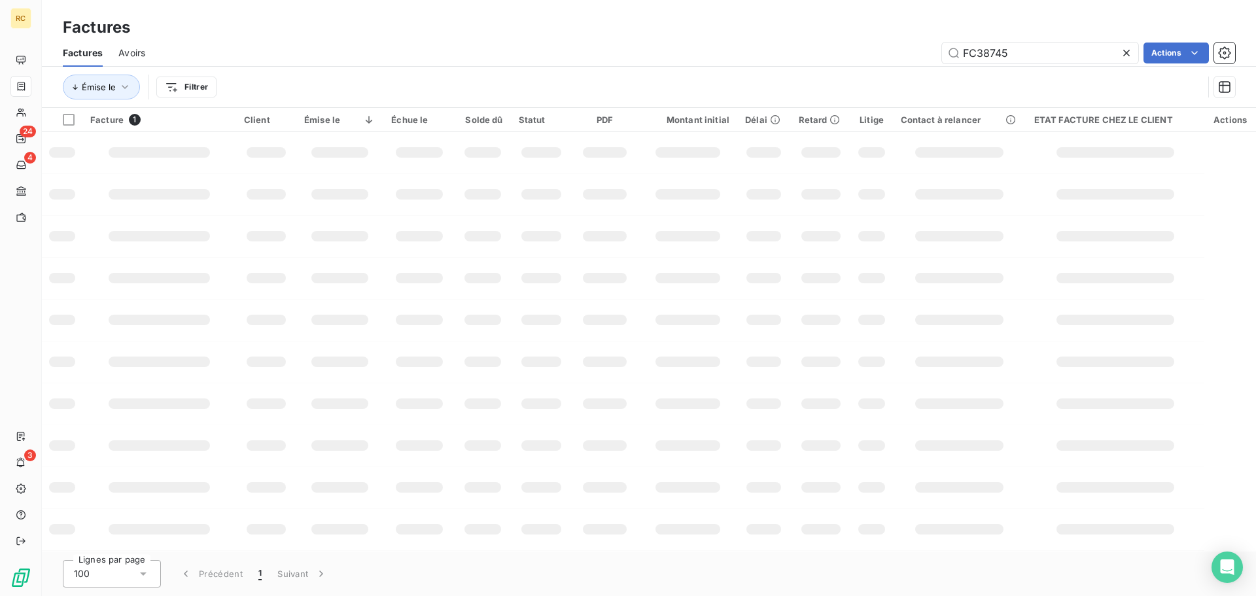
click at [1001, 38] on div "Factures" at bounding box center [649, 28] width 1214 height 24
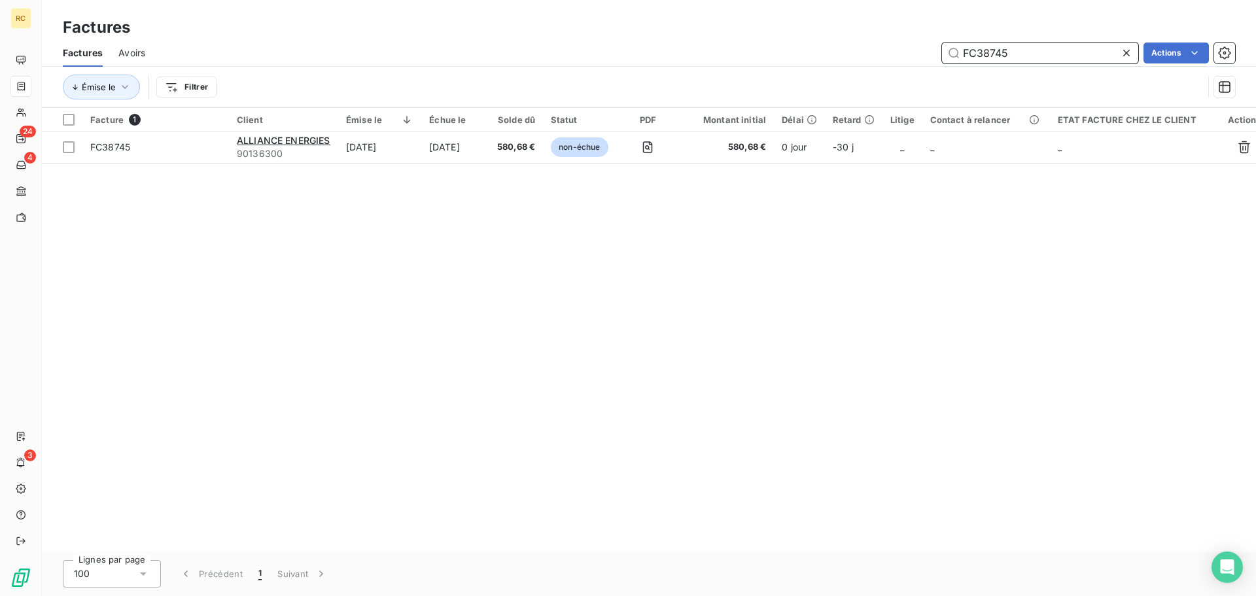
click at [1011, 48] on input "FC38745" at bounding box center [1040, 53] width 196 height 21
paste input "633"
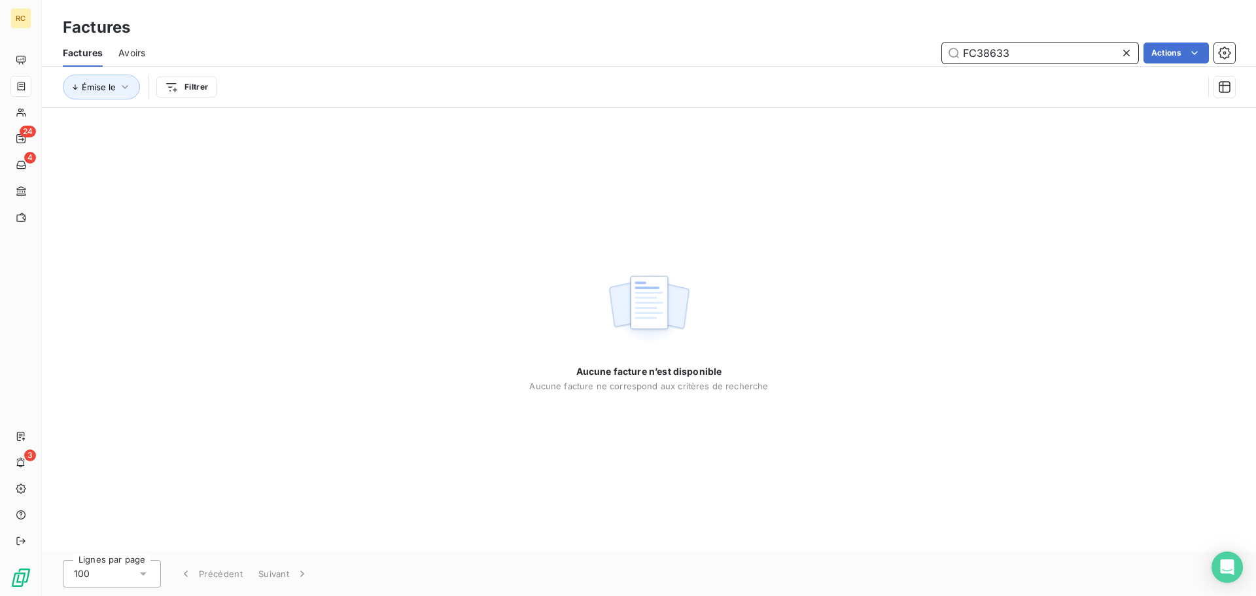
type input "FC38633"
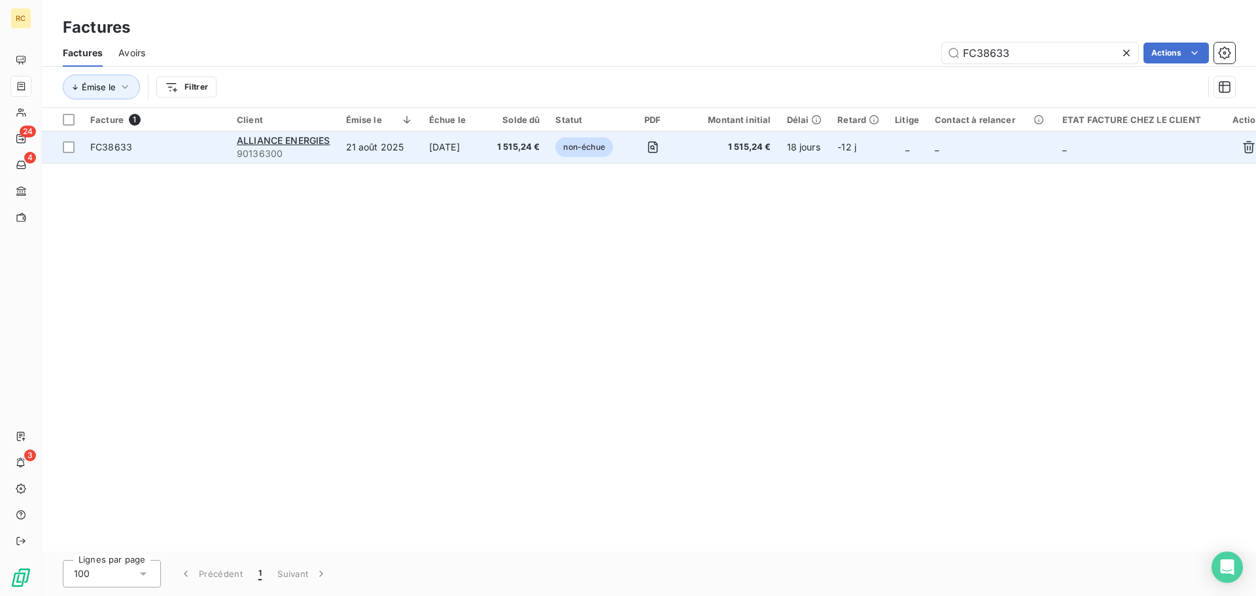
click at [104, 145] on span "FC38633" at bounding box center [111, 146] width 42 height 11
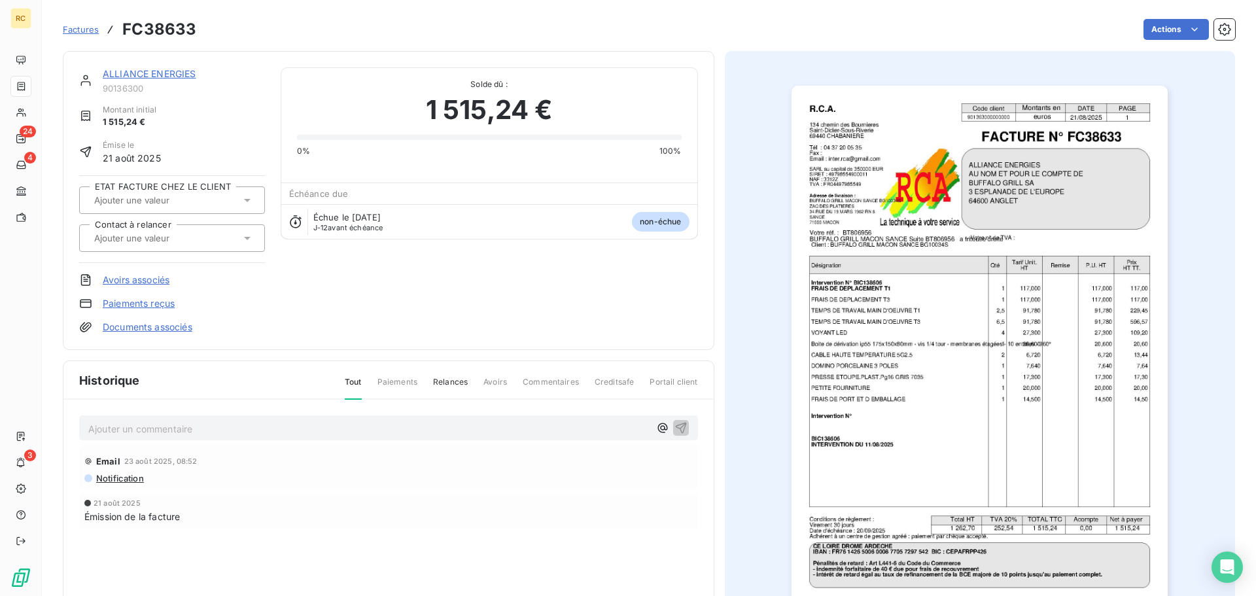
click at [147, 283] on link "Avoirs associés" at bounding box center [136, 279] width 67 height 13
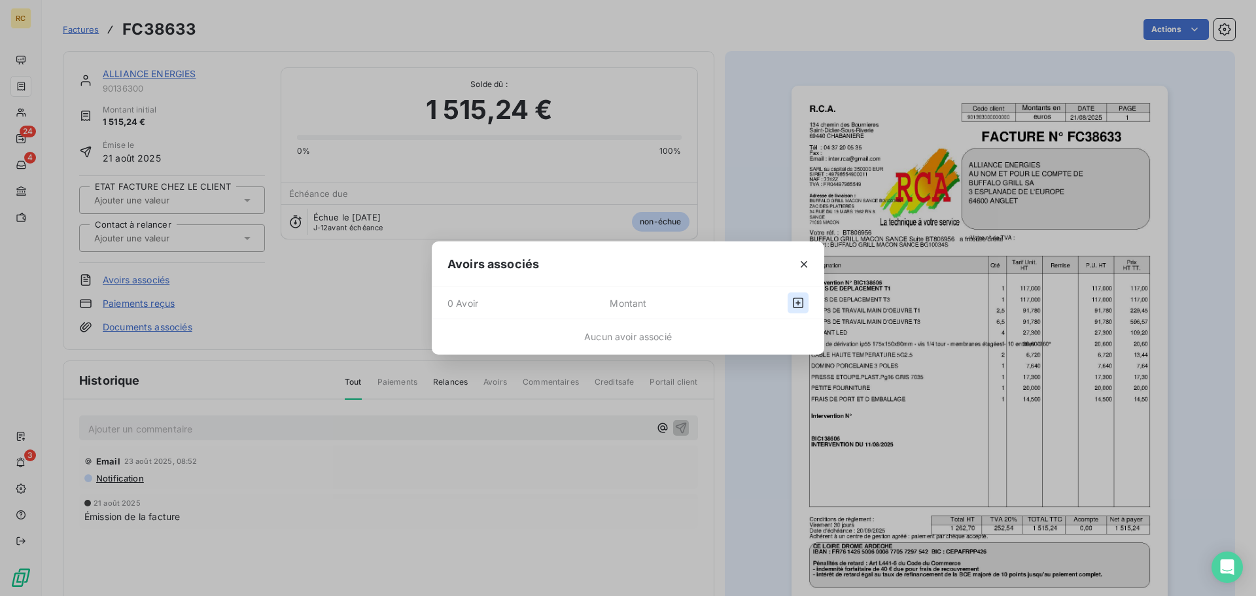
click at [802, 304] on icon "button" at bounding box center [798, 303] width 10 height 10
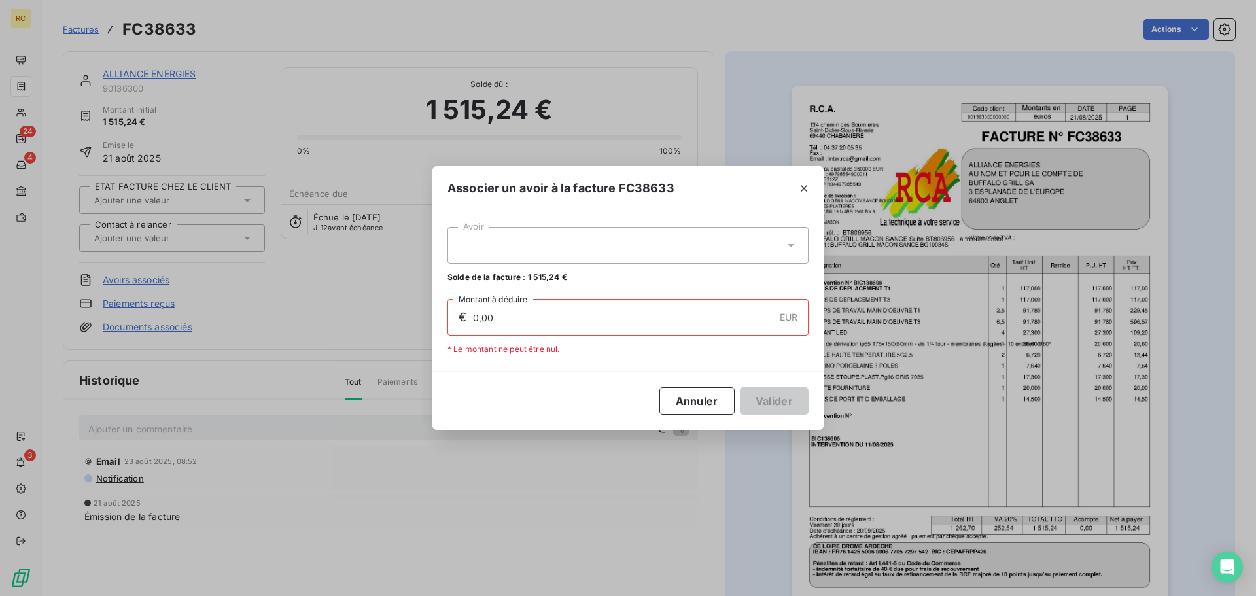
click at [789, 252] on div at bounding box center [627, 245] width 361 height 37
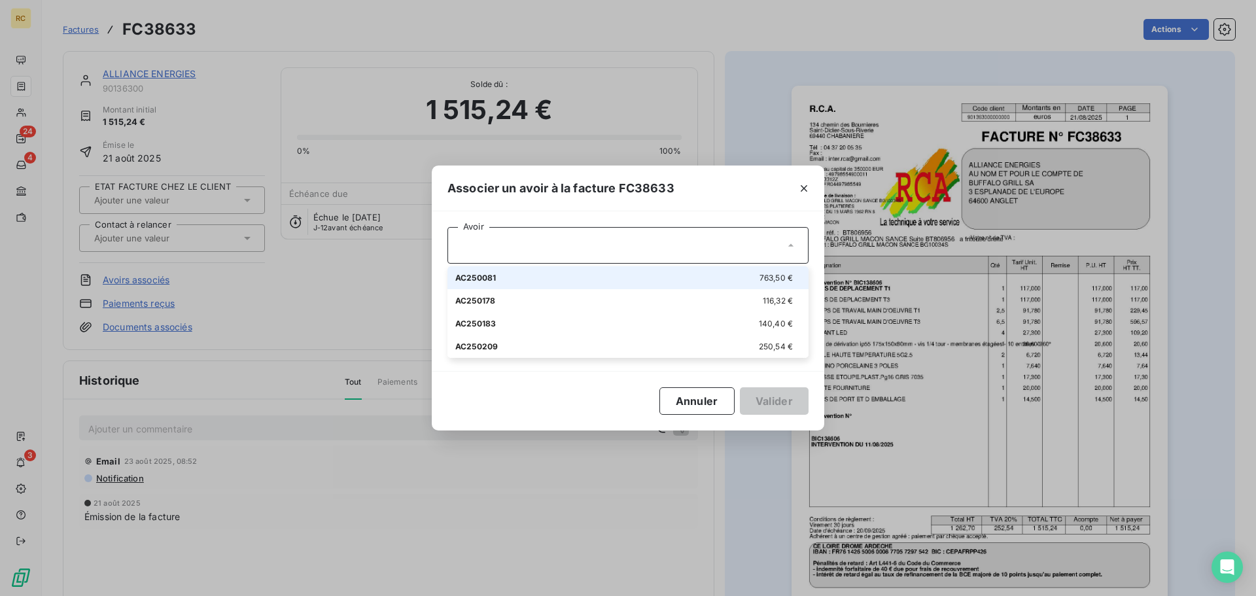
click at [502, 129] on div "Associer un avoir à la facture FC38633 Avoir AC250081 763,50 € AC250178 116,32 …" at bounding box center [628, 298] width 1256 height 596
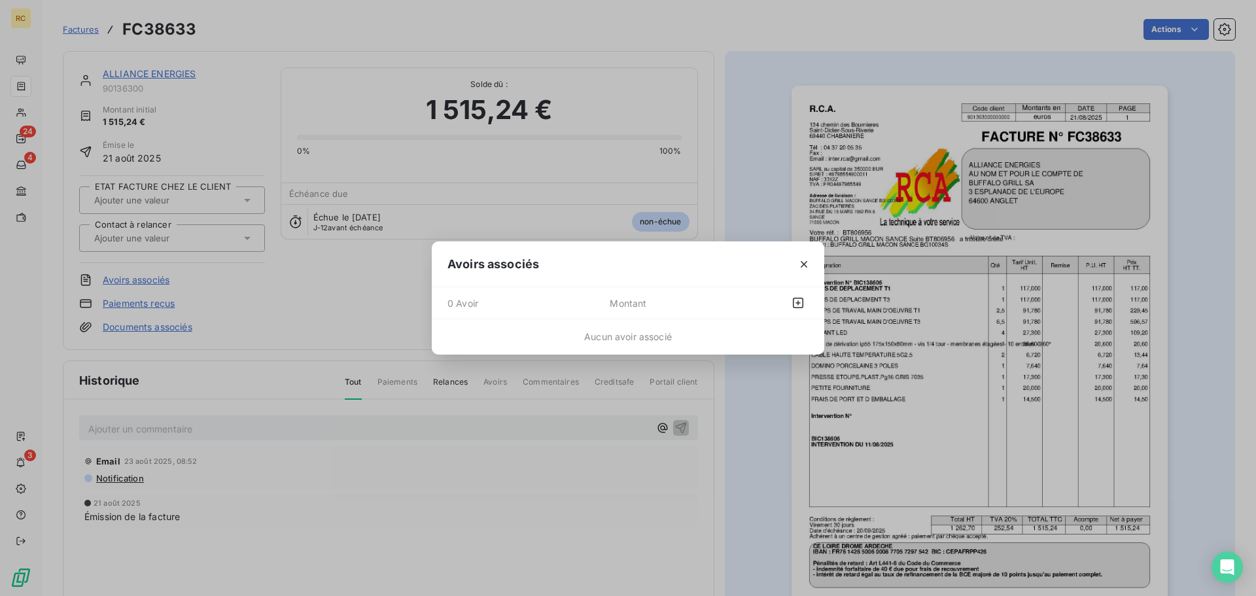
click at [818, 265] on div at bounding box center [803, 263] width 41 height 45
click at [802, 262] on icon "button" at bounding box center [803, 264] width 7 height 7
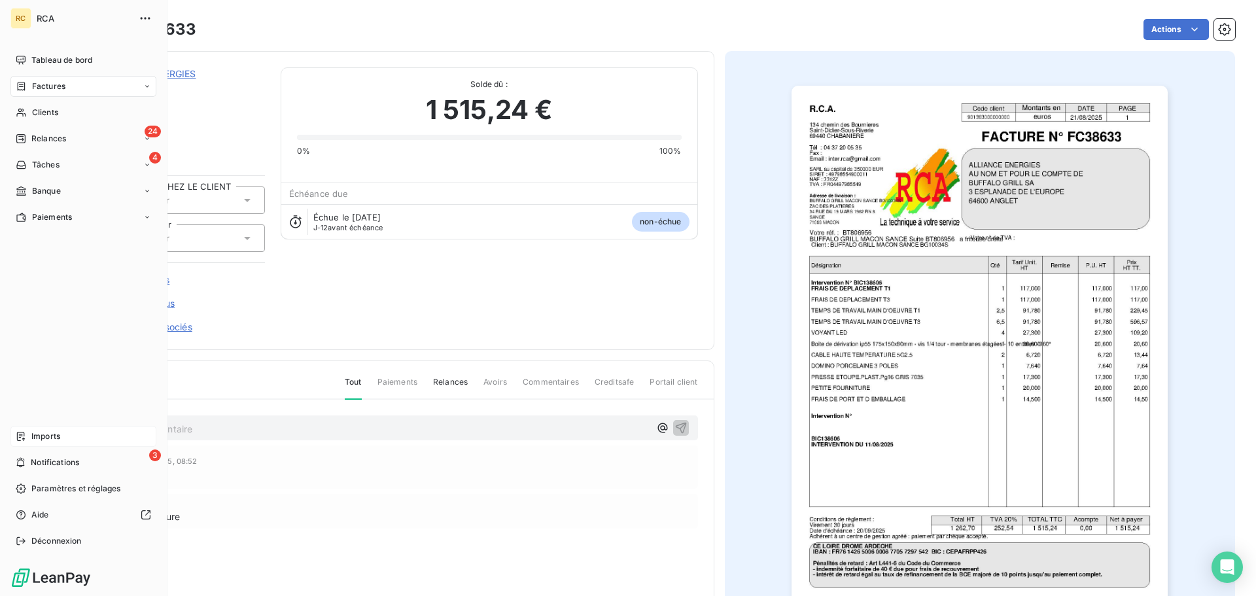
click at [50, 432] on span "Imports" at bounding box center [45, 436] width 29 height 12
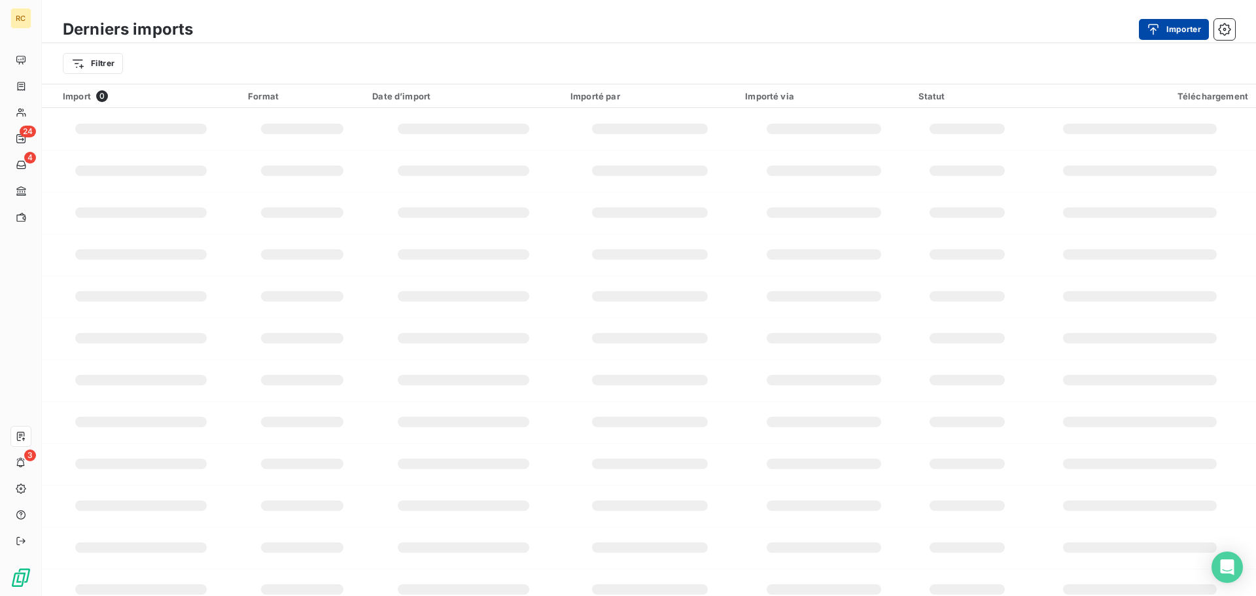
click at [1162, 26] on div "button" at bounding box center [1156, 29] width 20 height 13
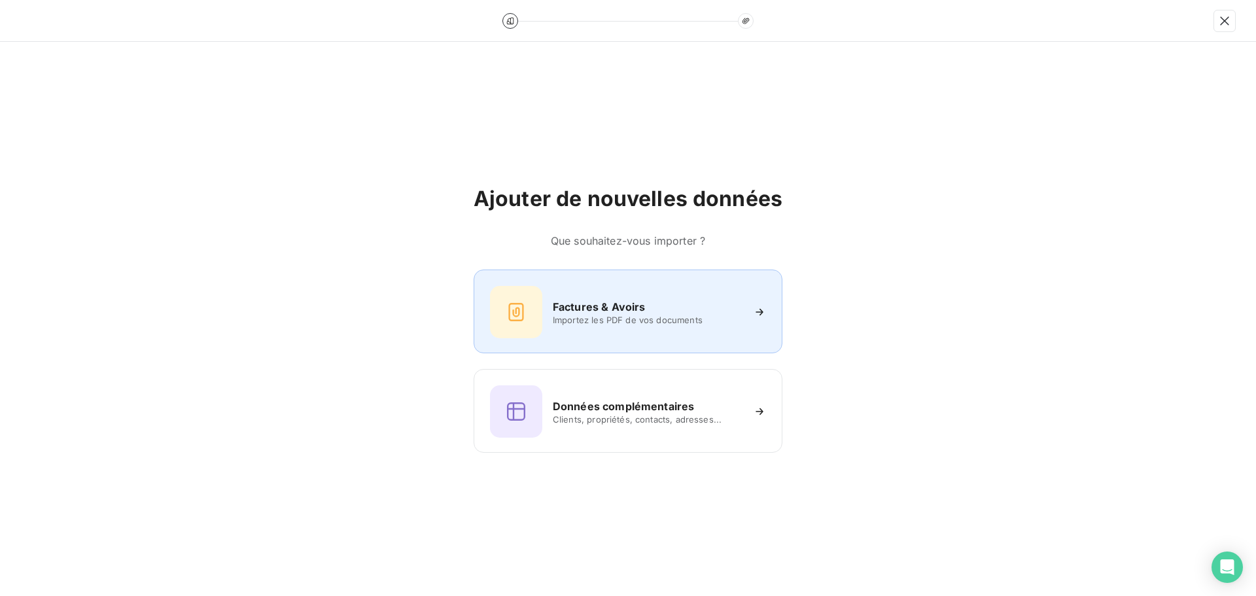
click at [583, 305] on h6 "Factures & Avoirs" at bounding box center [599, 307] width 93 height 16
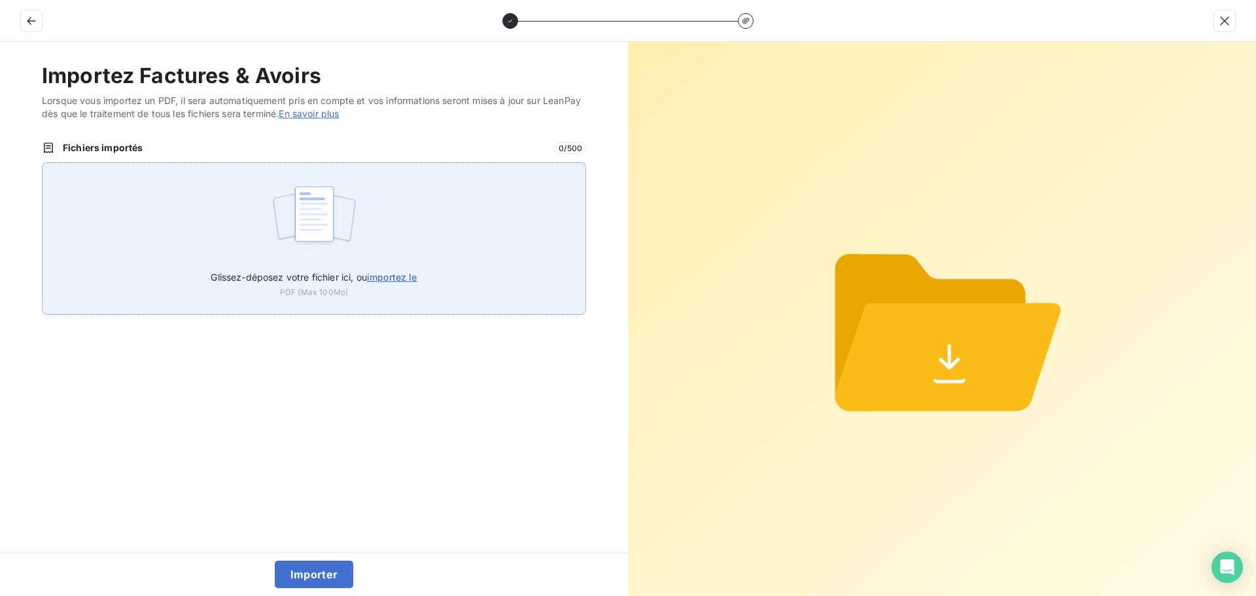
click at [322, 186] on img at bounding box center [314, 221] width 87 height 84
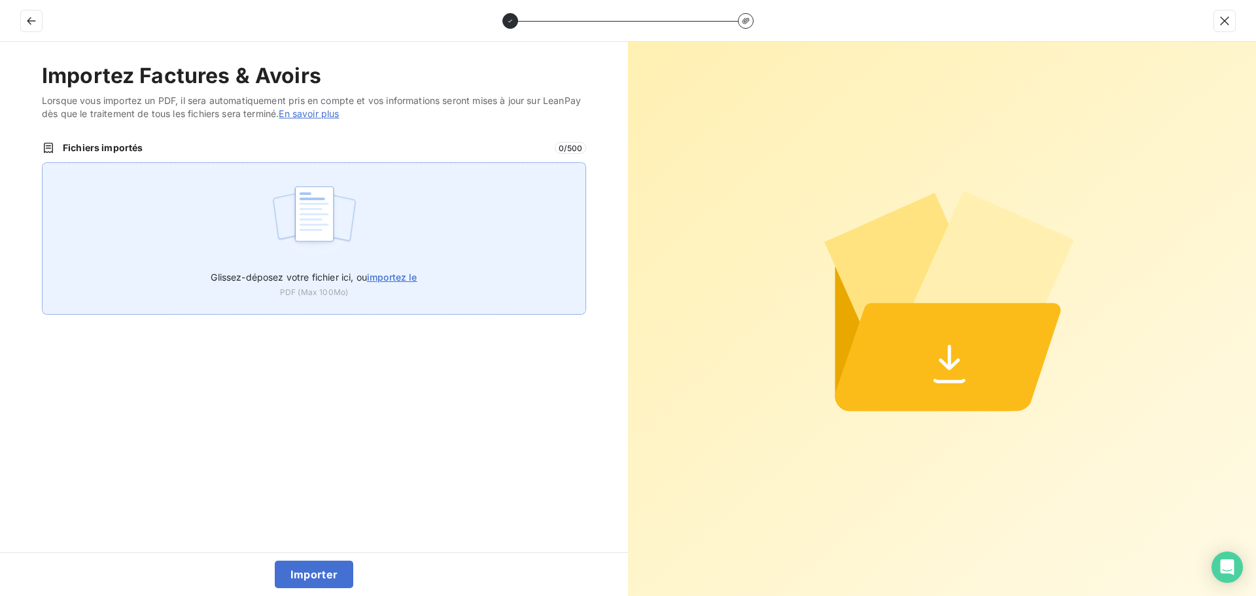
type input "C:\fakepath\AC250239.pdf"
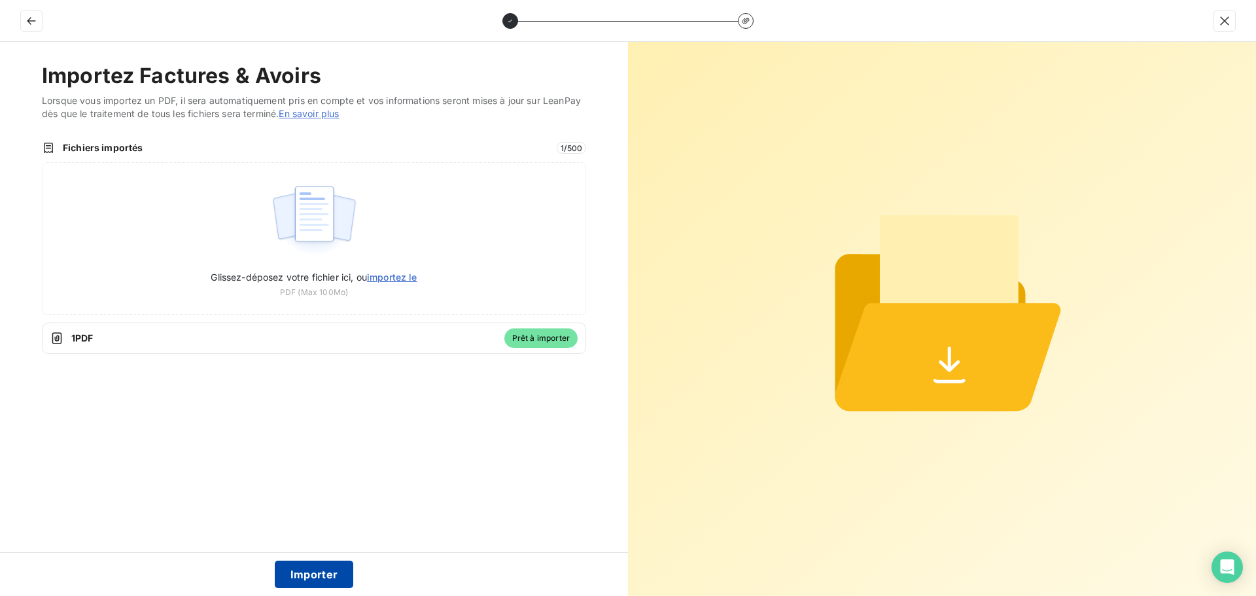
click at [300, 561] on button "Importer" at bounding box center [314, 573] width 79 height 27
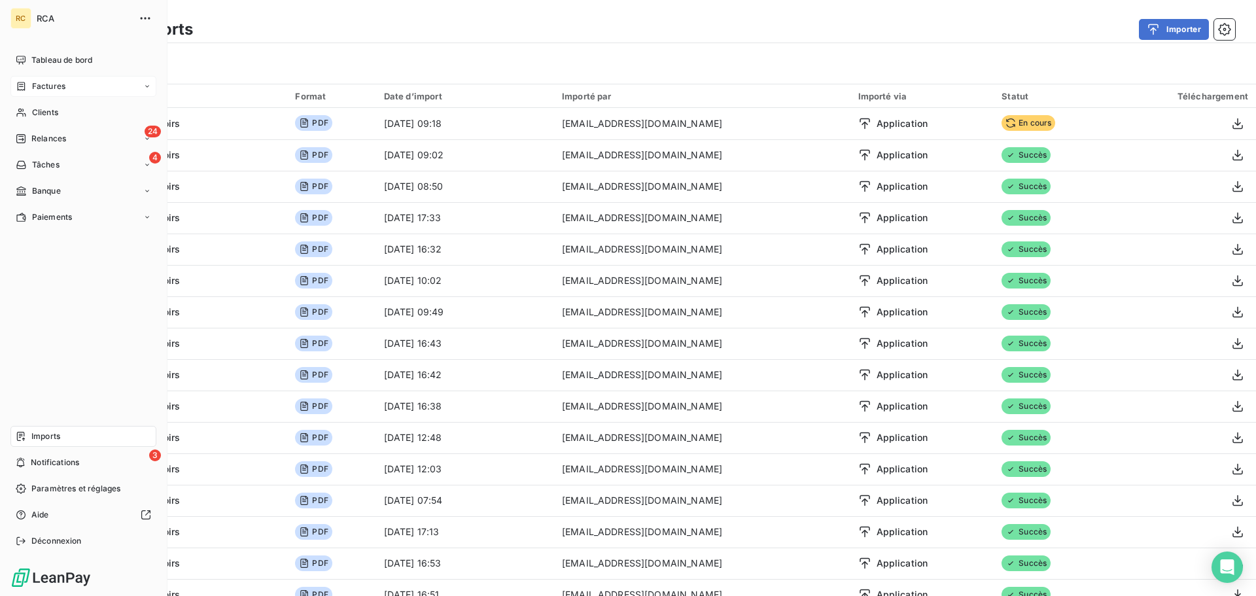
click at [37, 88] on span "Factures" at bounding box center [48, 86] width 33 height 12
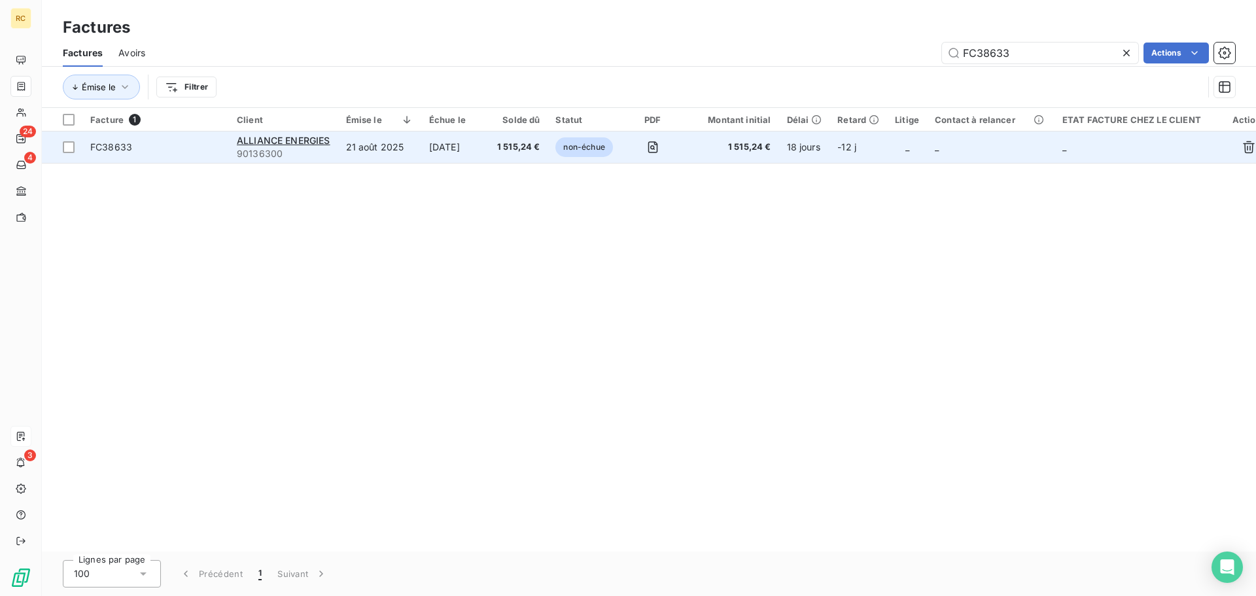
click at [94, 143] on span "FC38633" at bounding box center [111, 146] width 42 height 11
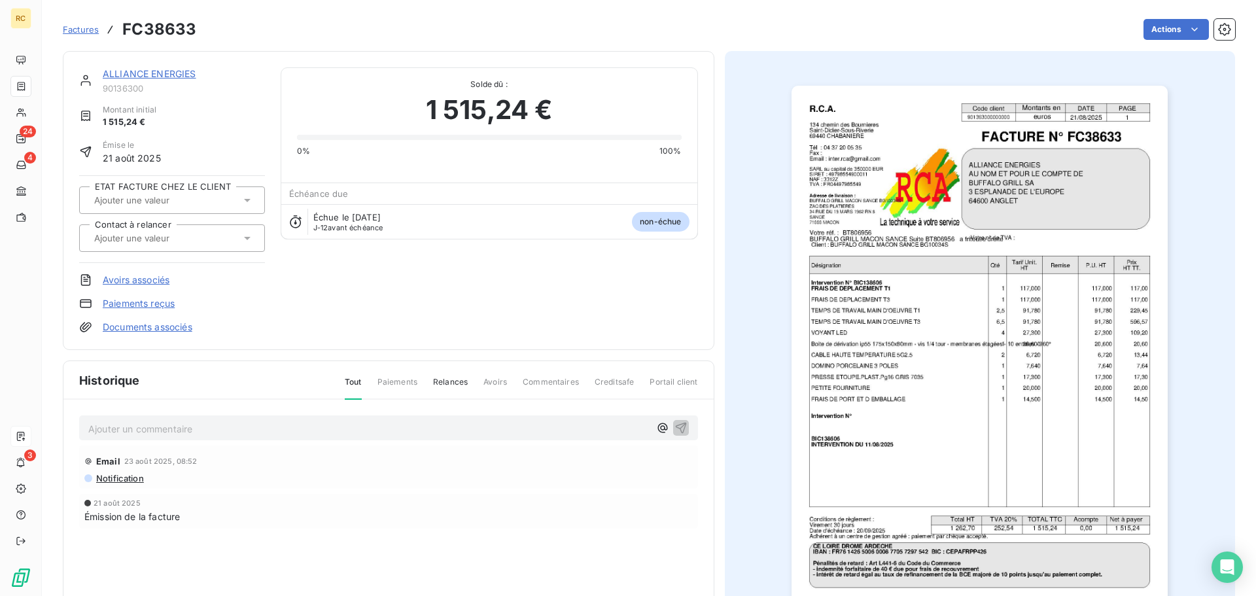
click at [131, 275] on link "Avoirs associés" at bounding box center [136, 279] width 67 height 13
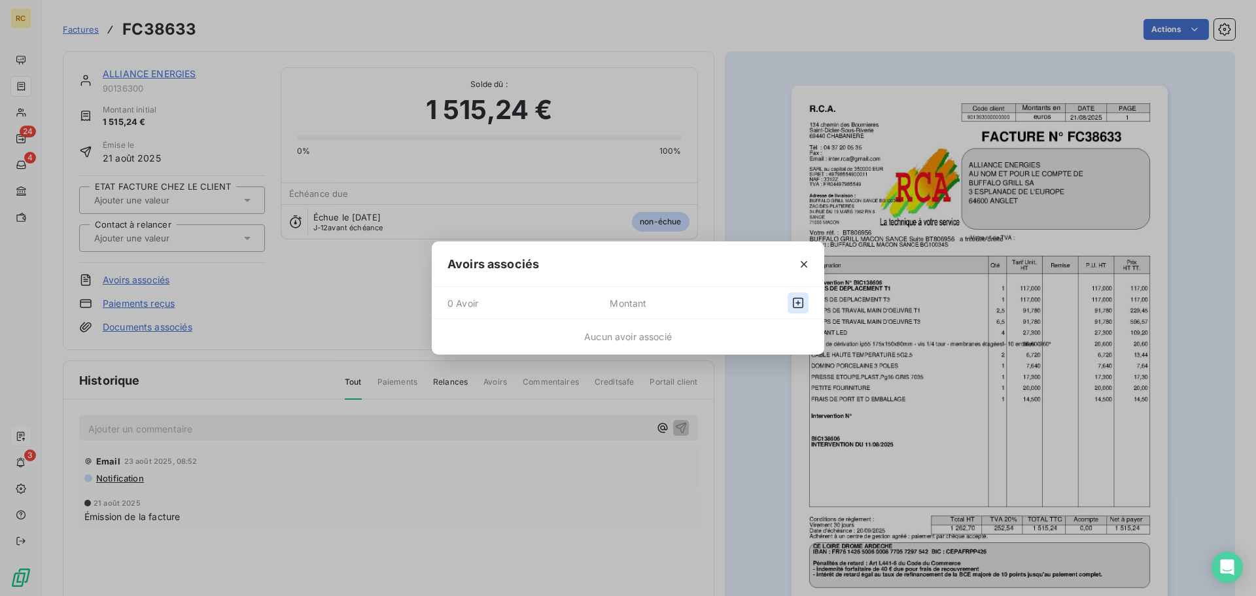
click at [794, 301] on icon "button" at bounding box center [797, 302] width 13 height 13
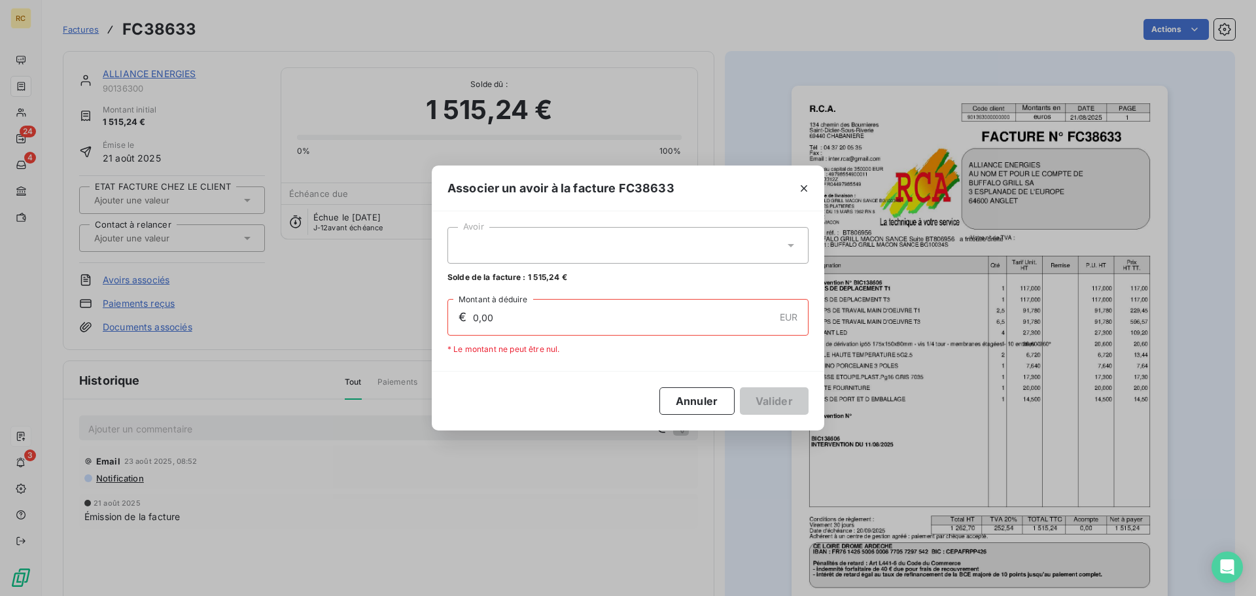
click at [785, 248] on icon at bounding box center [790, 245] width 13 height 13
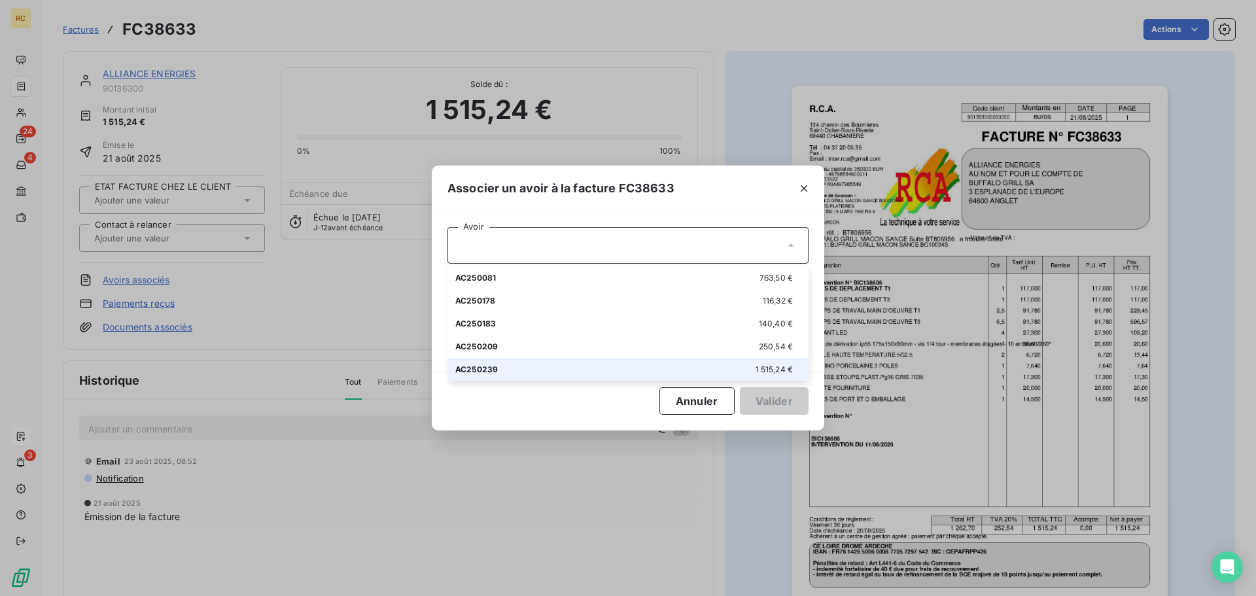
click at [613, 376] on li "AC250239 1 515,24 €" at bounding box center [627, 369] width 361 height 23
type input "1 515,24"
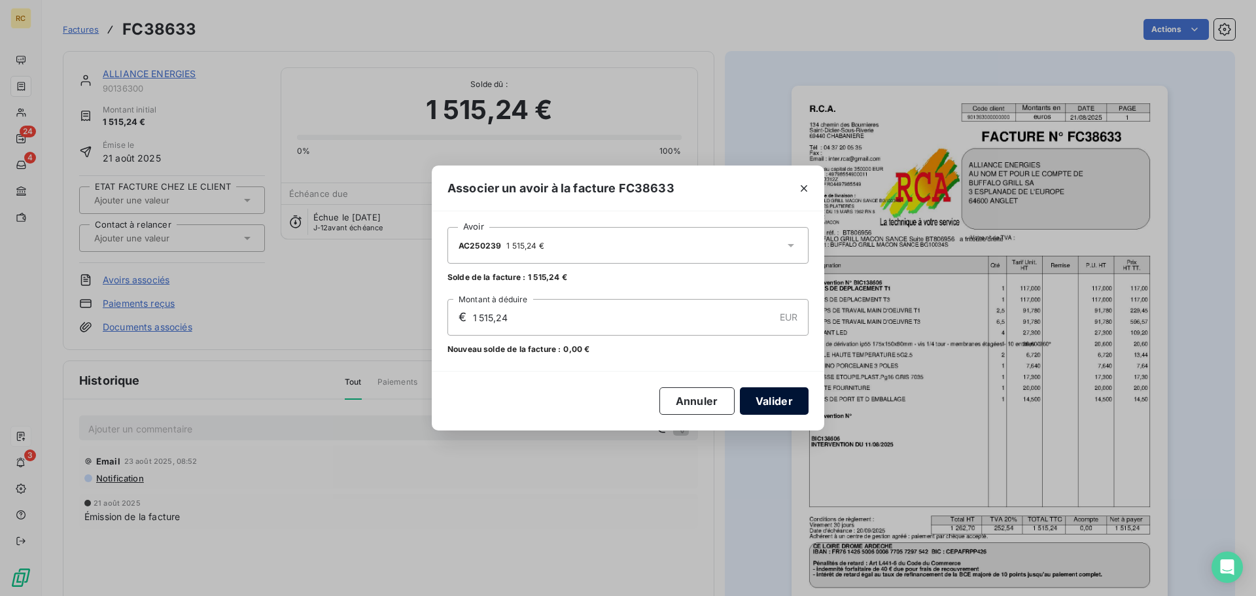
click at [795, 405] on button "Valider" at bounding box center [774, 400] width 69 height 27
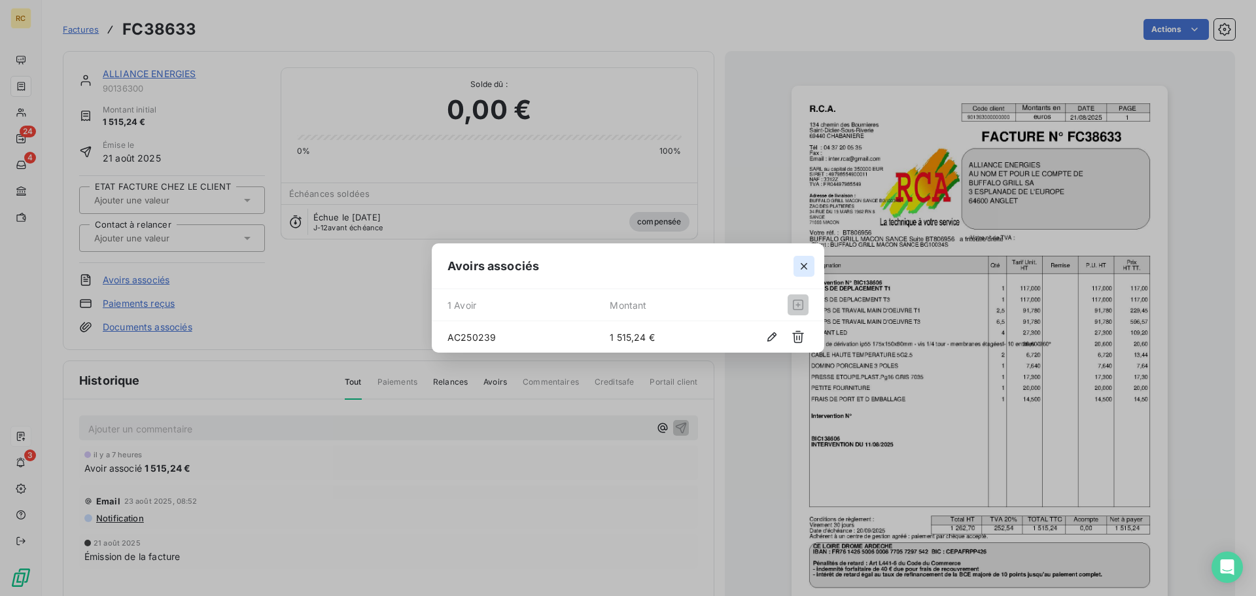
click at [808, 265] on icon "button" at bounding box center [803, 266] width 13 height 13
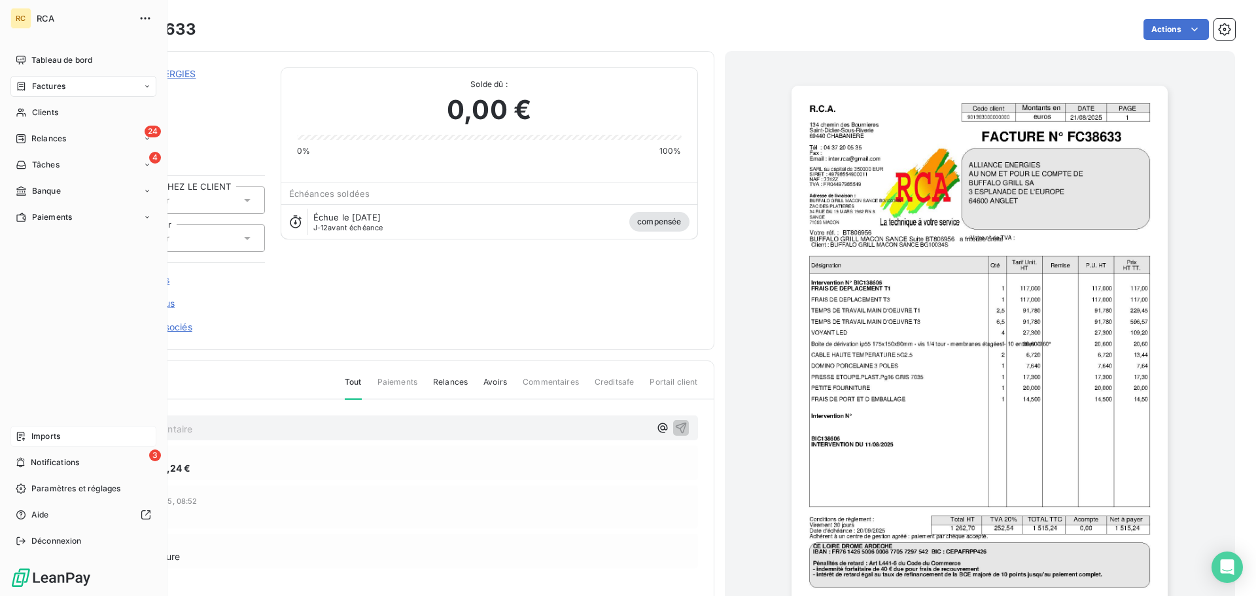
click at [39, 440] on span "Imports" at bounding box center [45, 436] width 29 height 12
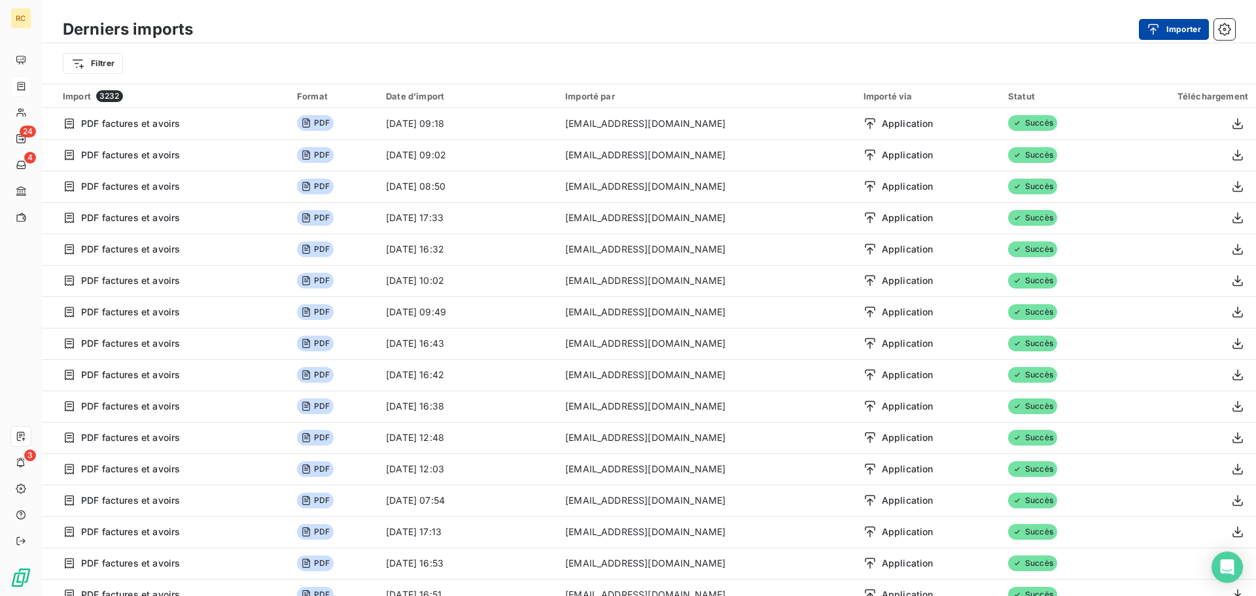
click at [1169, 28] on button "Importer" at bounding box center [1174, 29] width 70 height 21
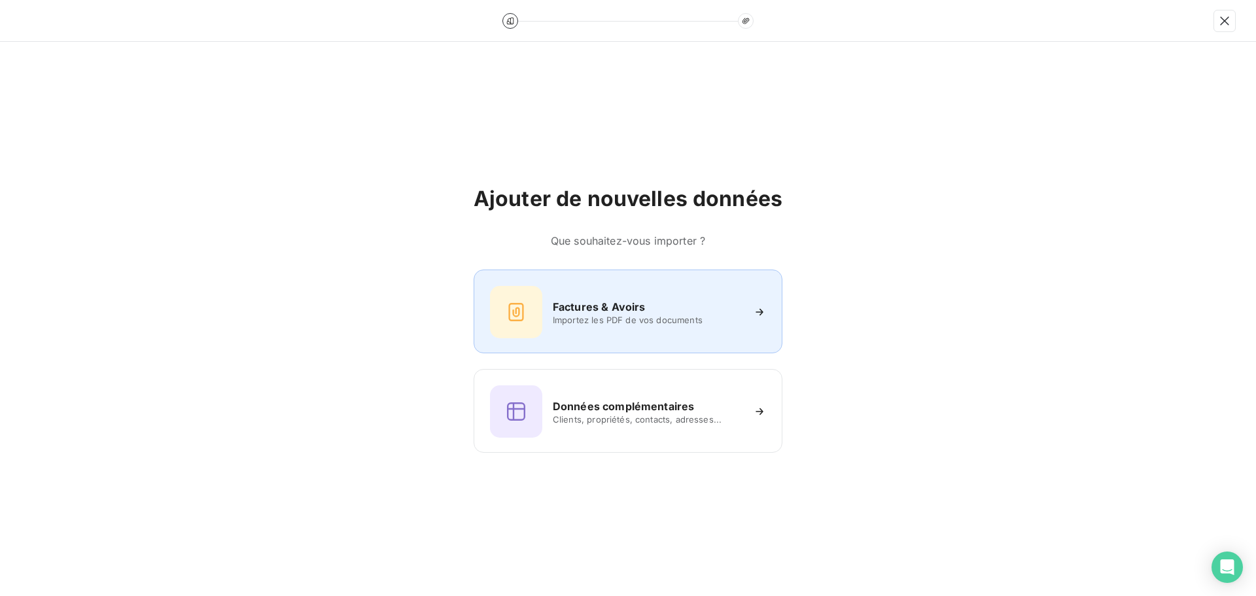
click at [593, 272] on div "Factures & Avoirs Importez les PDF de vos documents" at bounding box center [627, 311] width 309 height 84
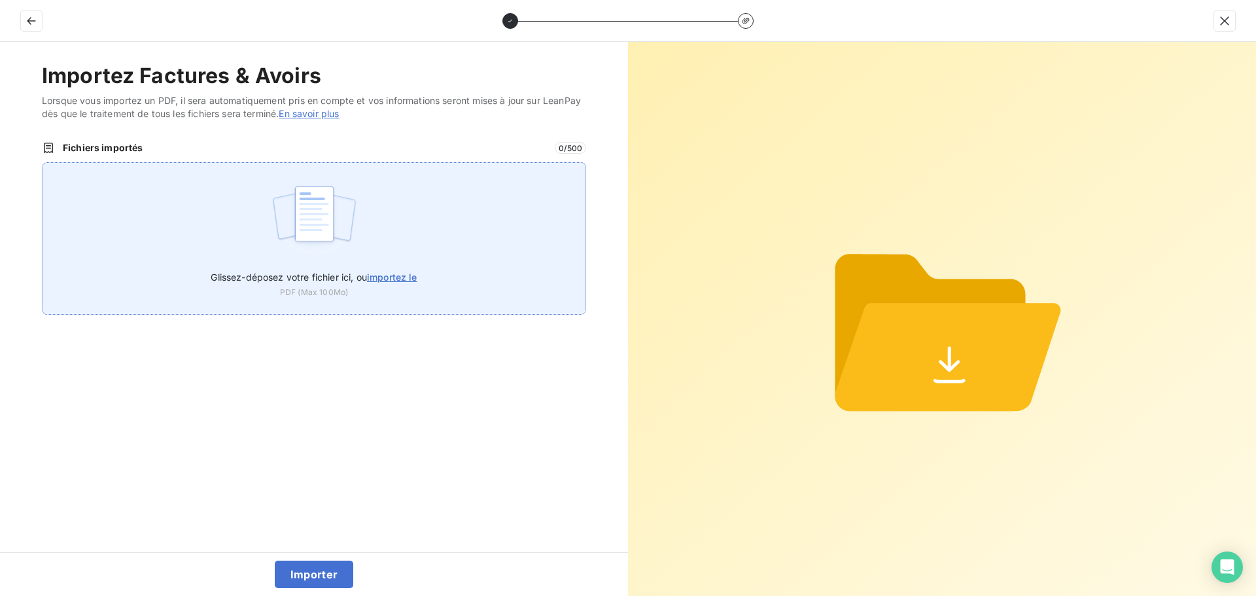
click at [293, 228] on img at bounding box center [314, 221] width 87 height 84
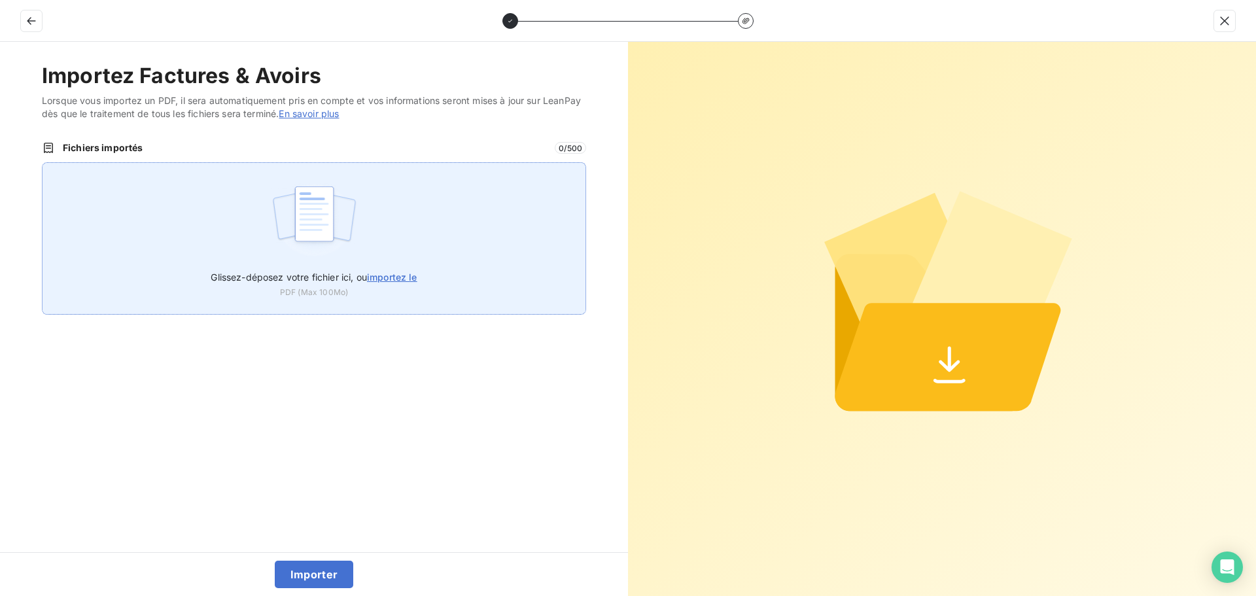
type input "C:\fakepath\FC38746.pdf"
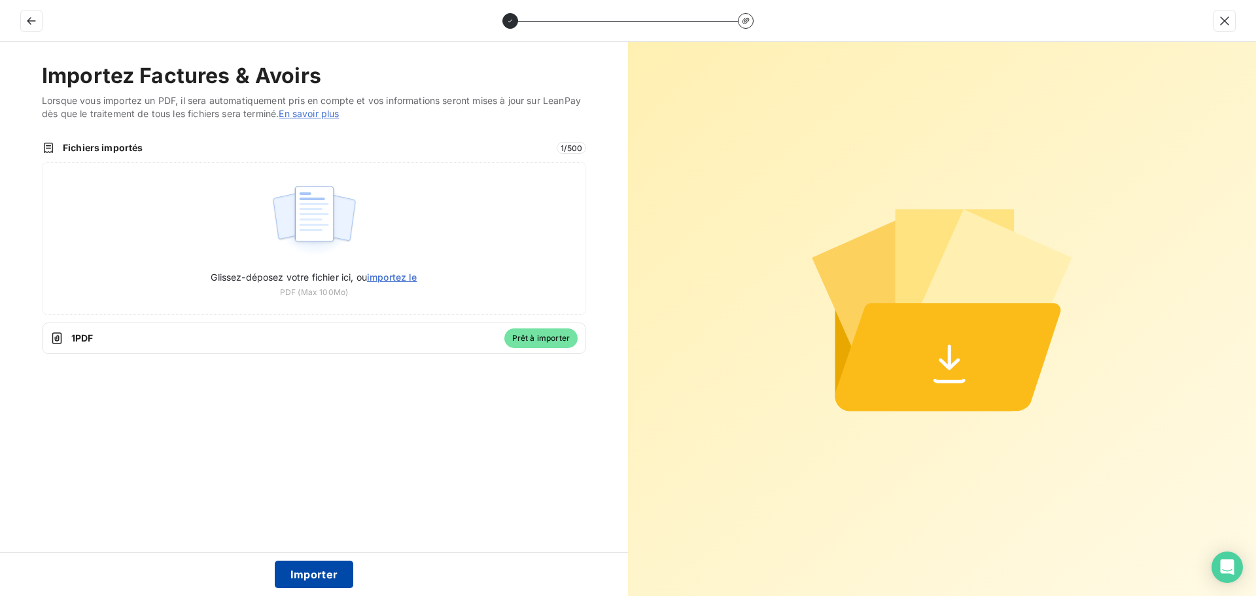
click at [320, 561] on button "Importer" at bounding box center [314, 573] width 79 height 27
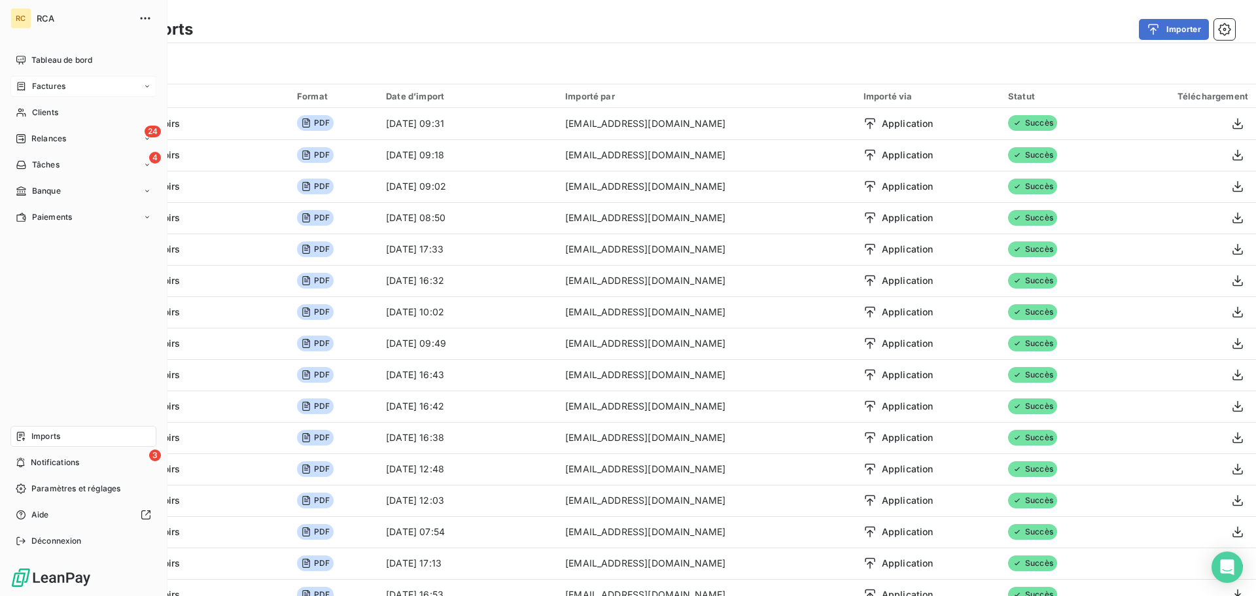
click at [29, 78] on div "Factures" at bounding box center [83, 86] width 146 height 21
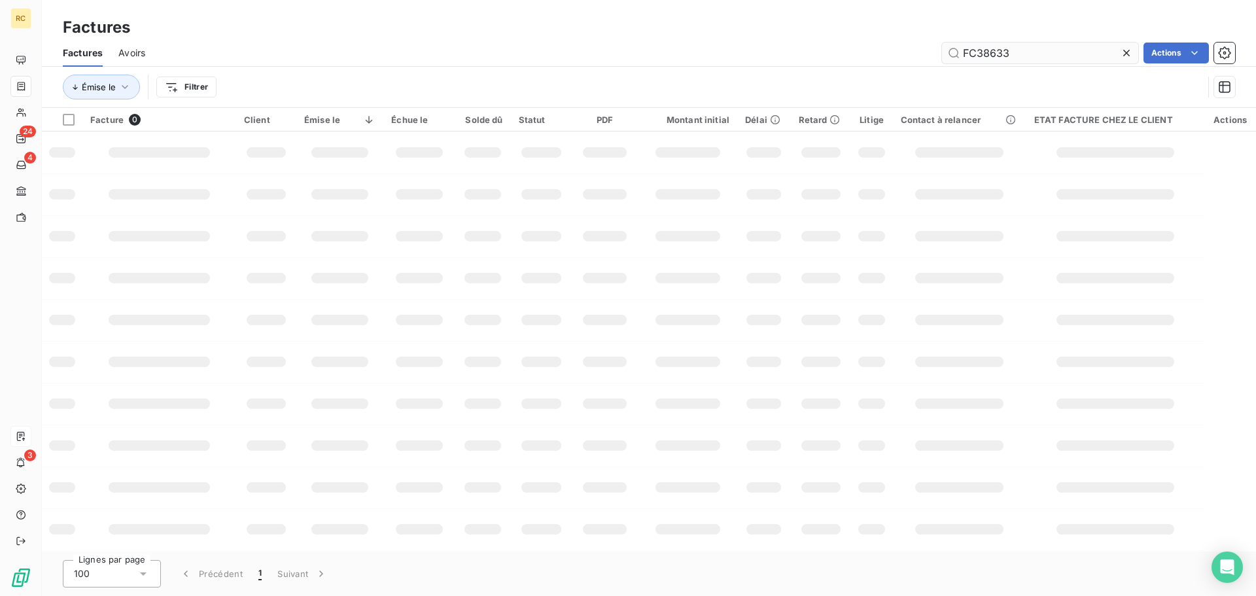
click at [1015, 44] on input "FC38633" at bounding box center [1040, 53] width 196 height 21
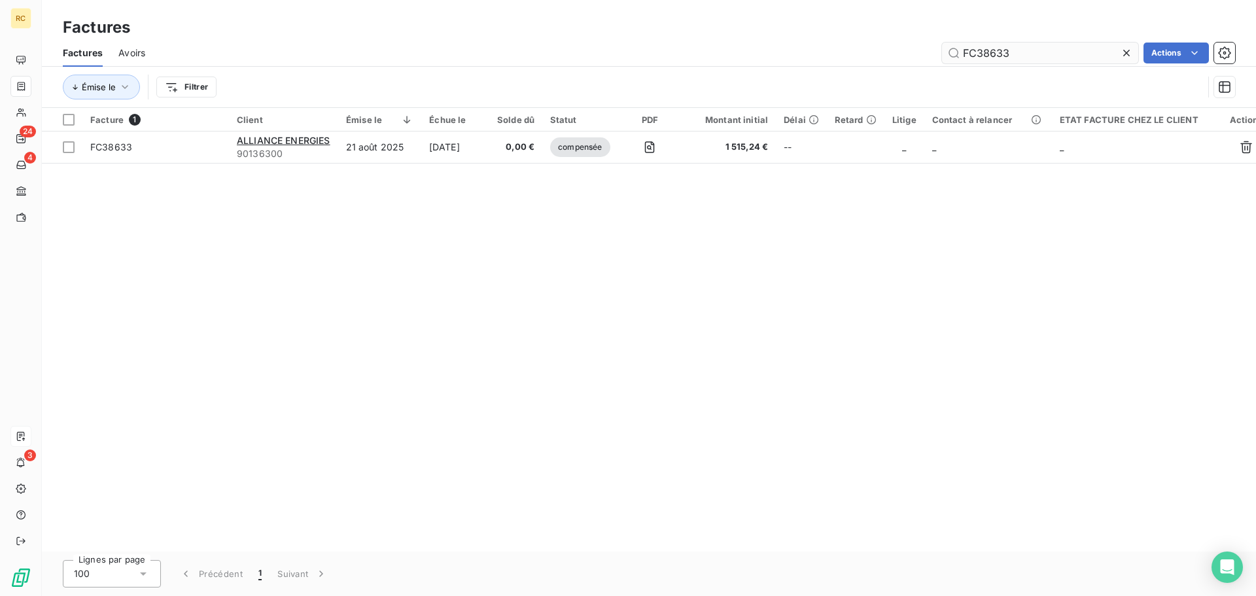
click at [1021, 45] on input "FC38633" at bounding box center [1040, 53] width 196 height 21
type input "FC38746"
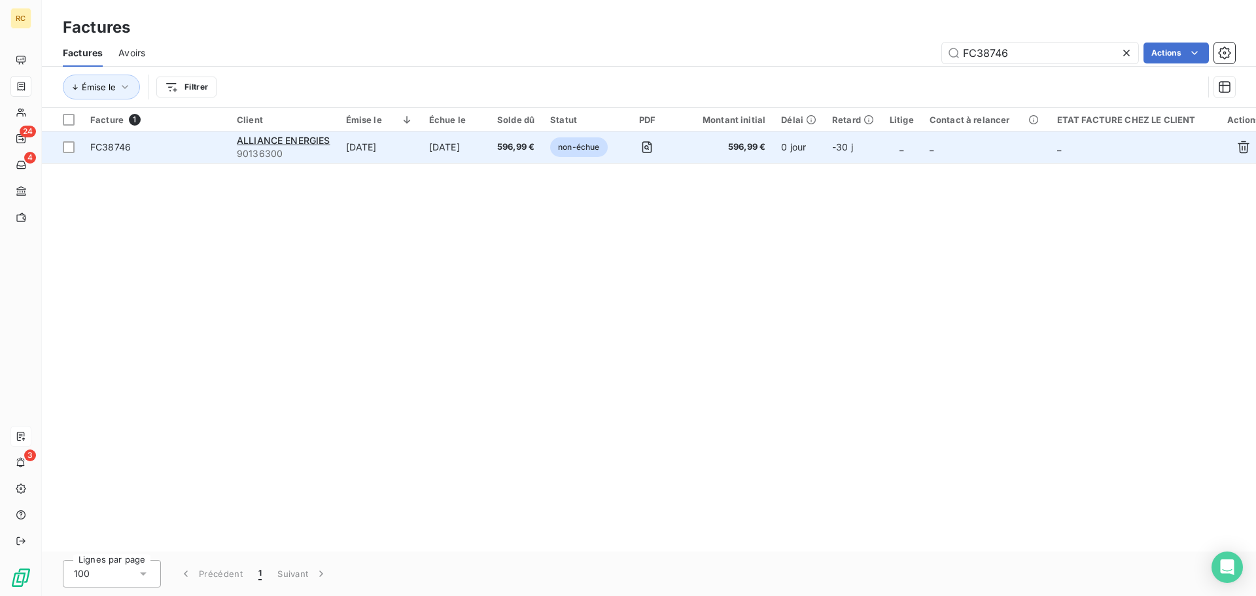
click at [118, 142] on span "FC38746" at bounding box center [110, 146] width 41 height 11
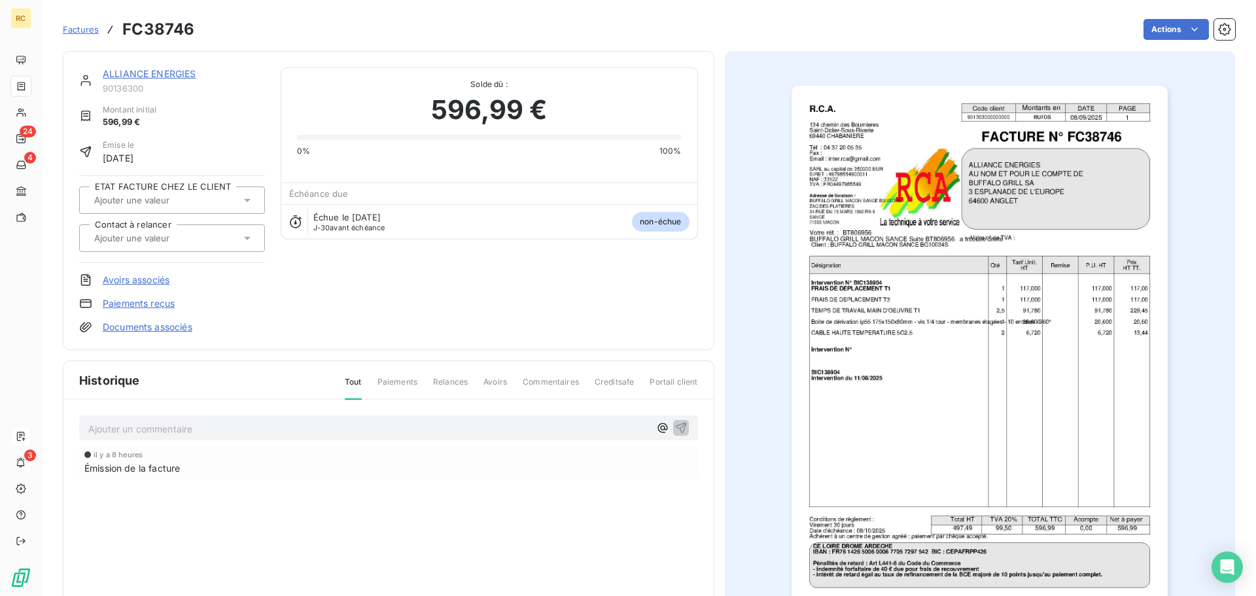
click at [101, 277] on div "Avoirs associés" at bounding box center [172, 279] width 186 height 13
click at [135, 331] on link "Documents associés" at bounding box center [148, 326] width 90 height 13
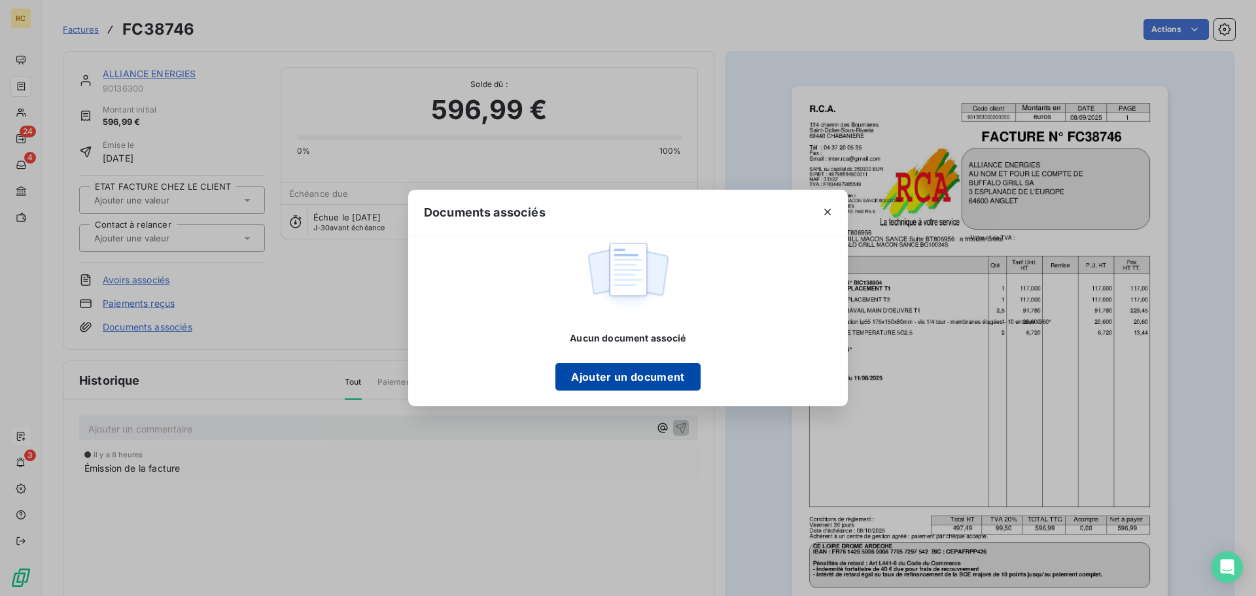
click at [639, 373] on button "Ajouter un document" at bounding box center [627, 376] width 145 height 27
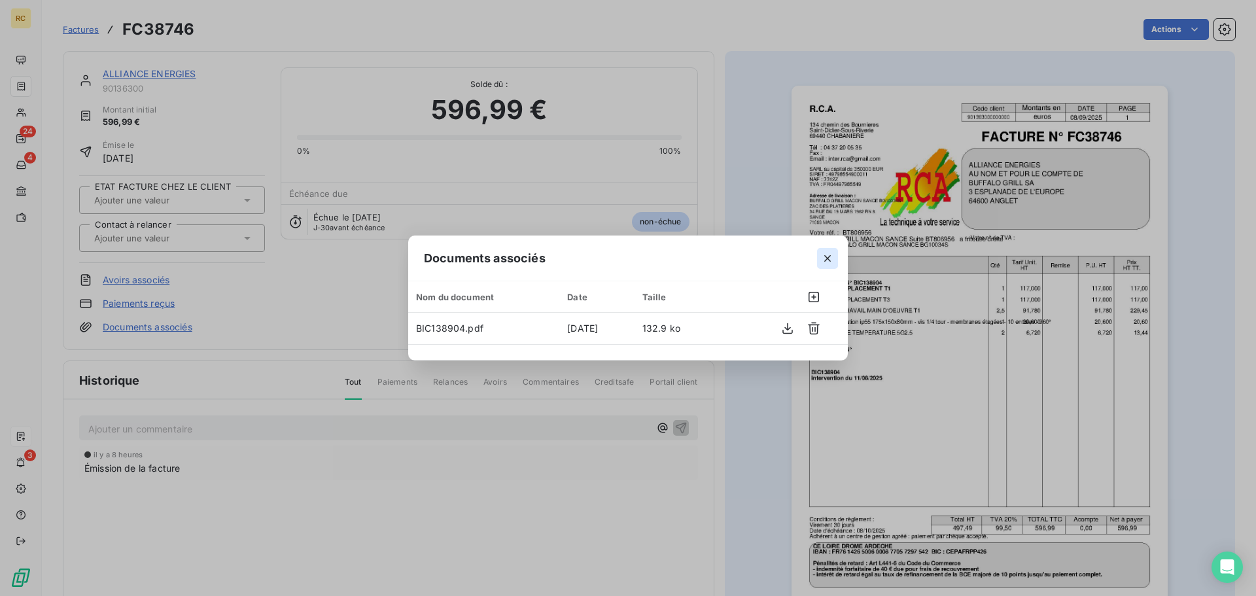
click at [826, 256] on icon "button" at bounding box center [827, 258] width 13 height 13
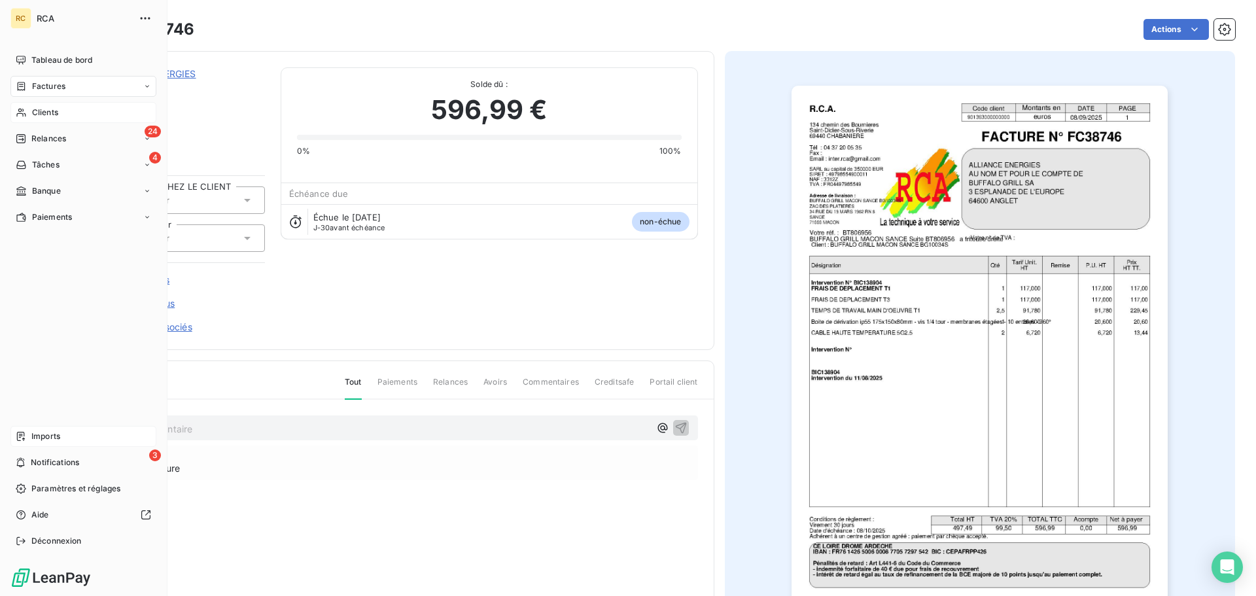
click at [37, 111] on span "Clients" at bounding box center [45, 113] width 26 height 12
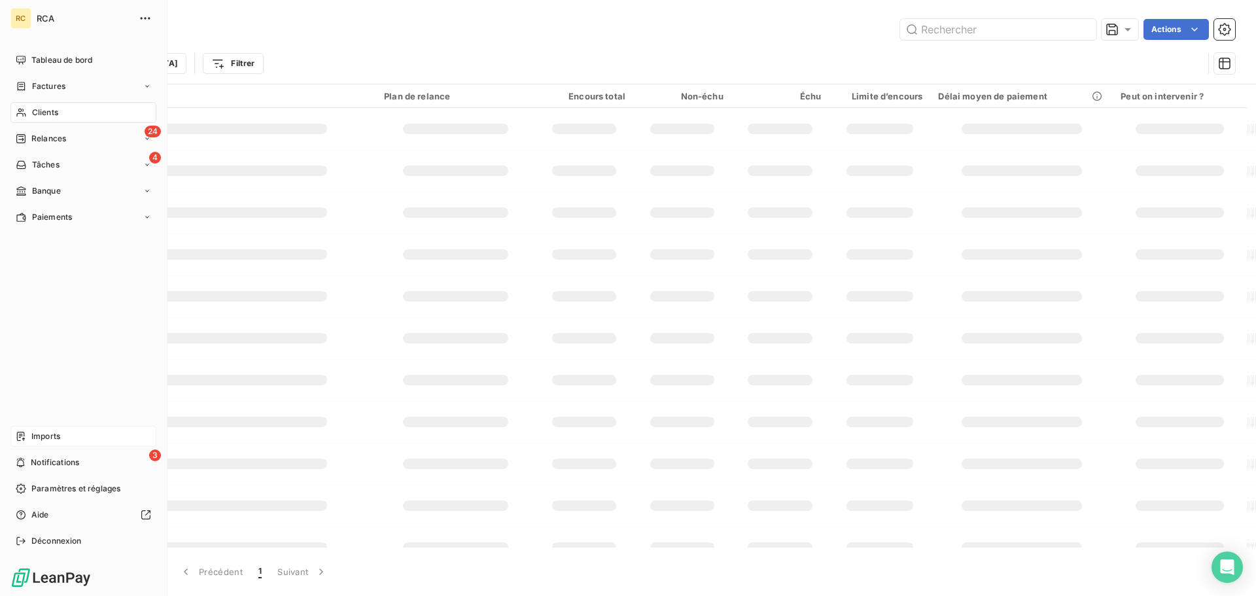
click at [54, 88] on span "Factures" at bounding box center [48, 86] width 33 height 12
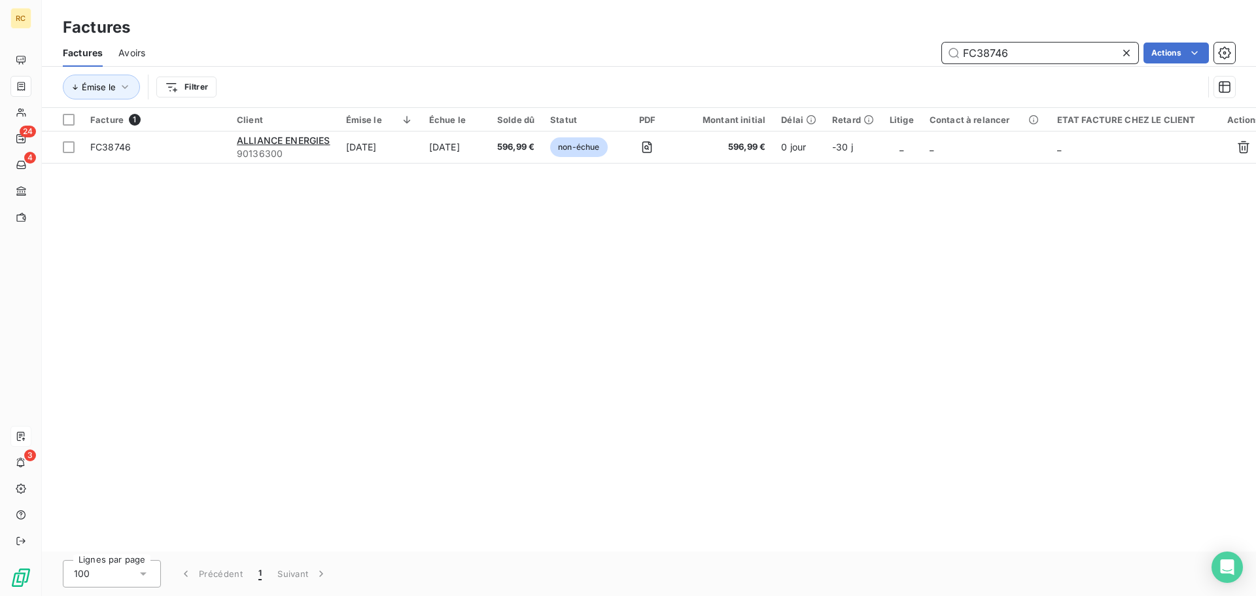
click at [1060, 46] on input "FC38746" at bounding box center [1040, 53] width 196 height 21
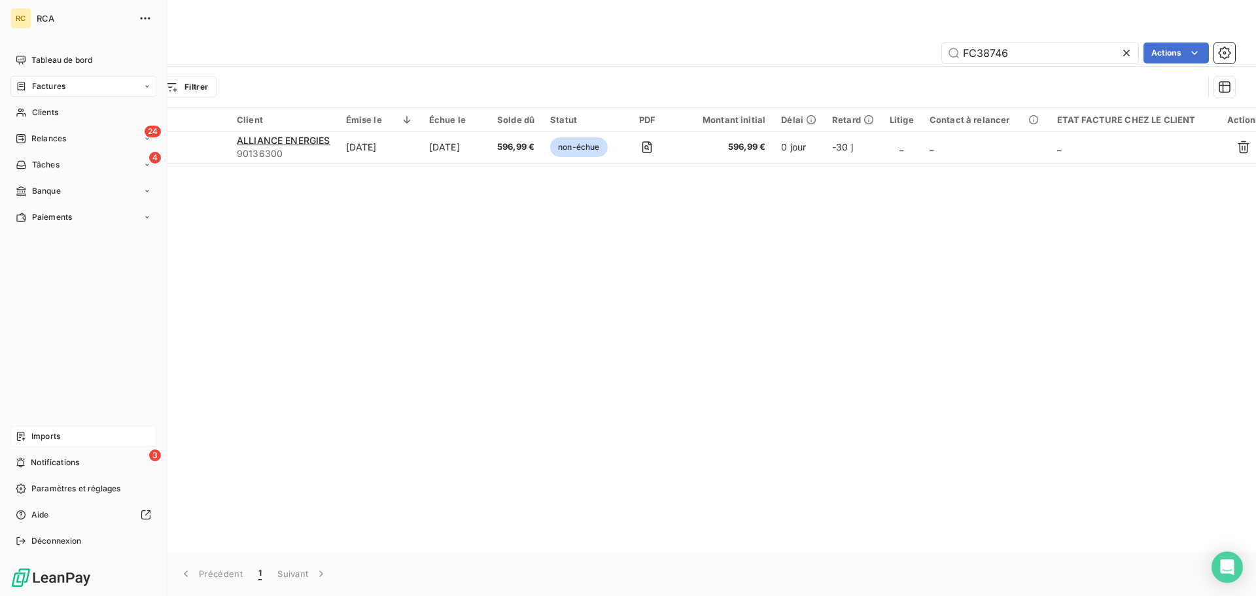
click at [66, 438] on div "Imports" at bounding box center [83, 436] width 146 height 21
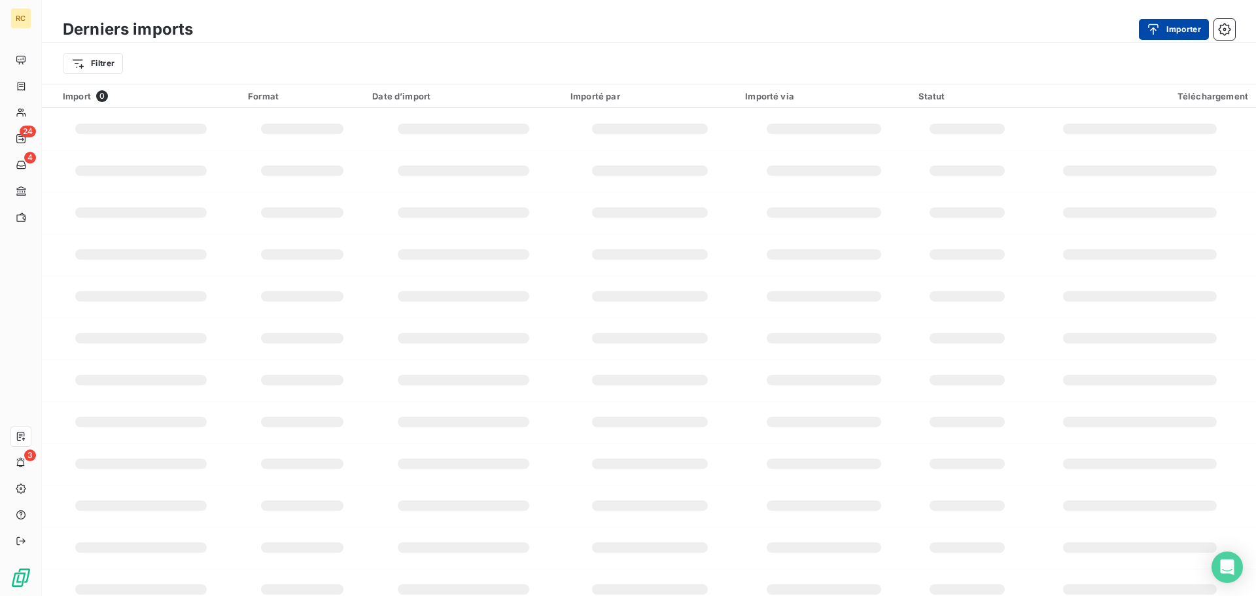
click at [1177, 30] on button "Importer" at bounding box center [1174, 29] width 70 height 21
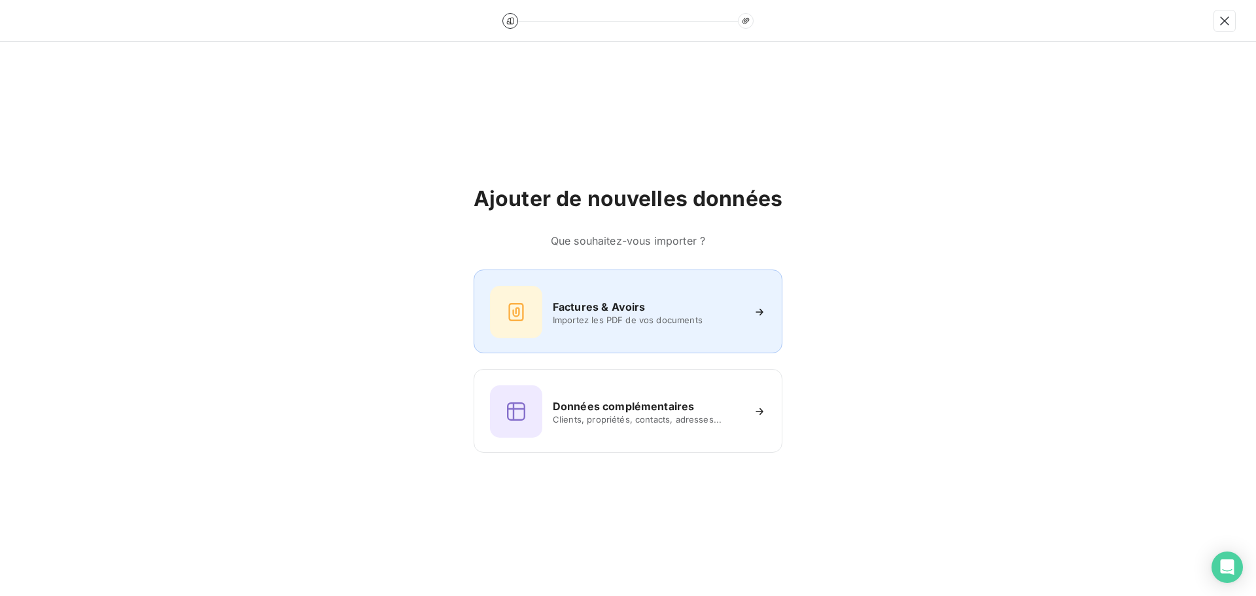
click at [581, 286] on div "Factures & Avoirs Importez les PDF de vos documents" at bounding box center [628, 312] width 276 height 52
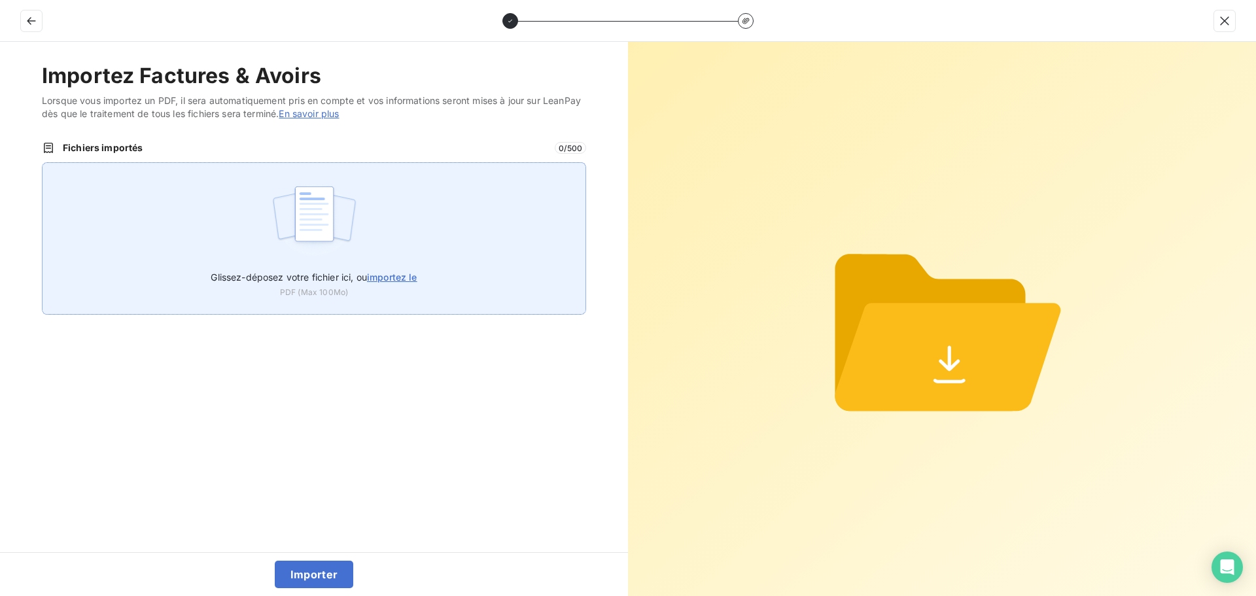
click at [328, 294] on span "PDF (Max 100Mo)" at bounding box center [314, 292] width 68 height 12
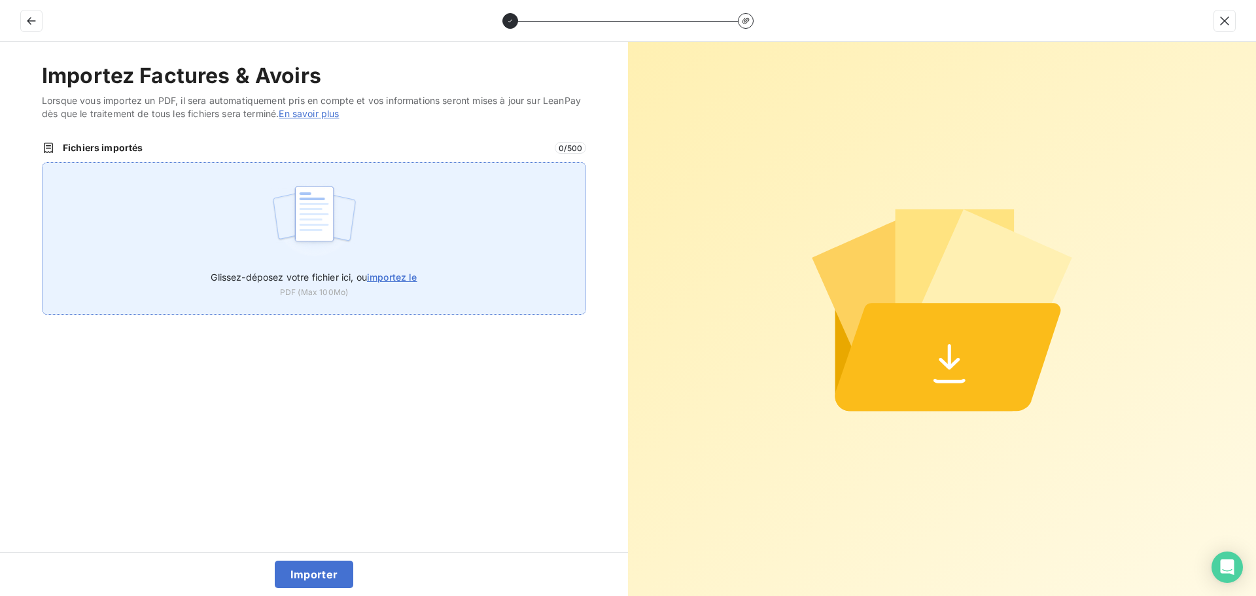
type input "C:\fakepath\FC38747.pdf"
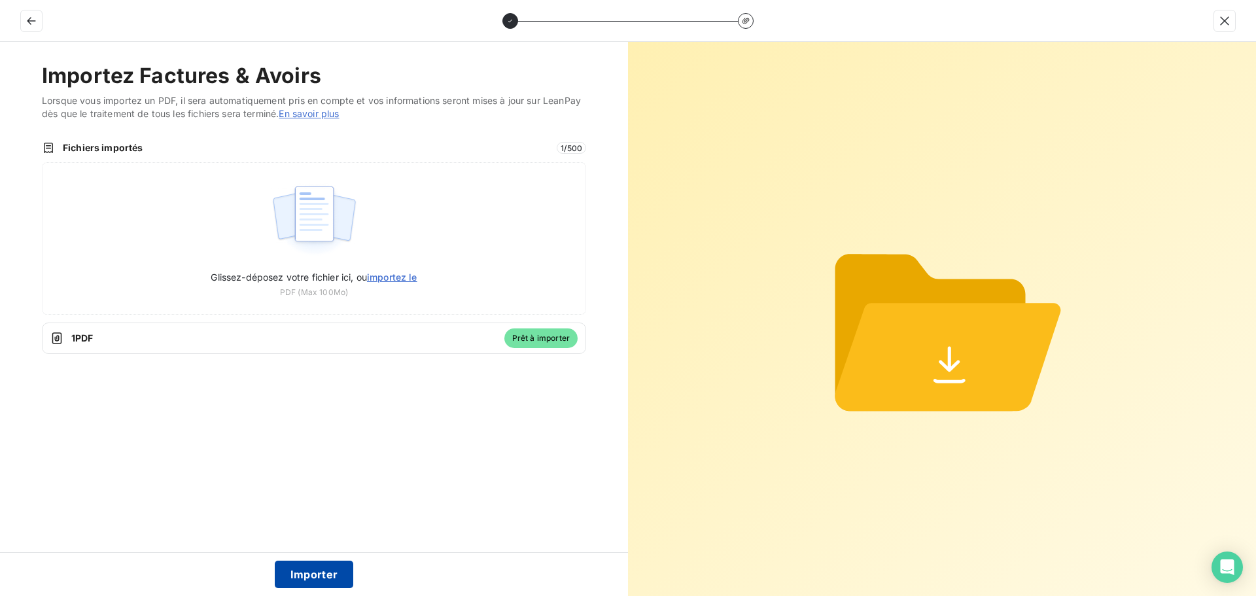
click at [298, 561] on button "Importer" at bounding box center [314, 573] width 79 height 27
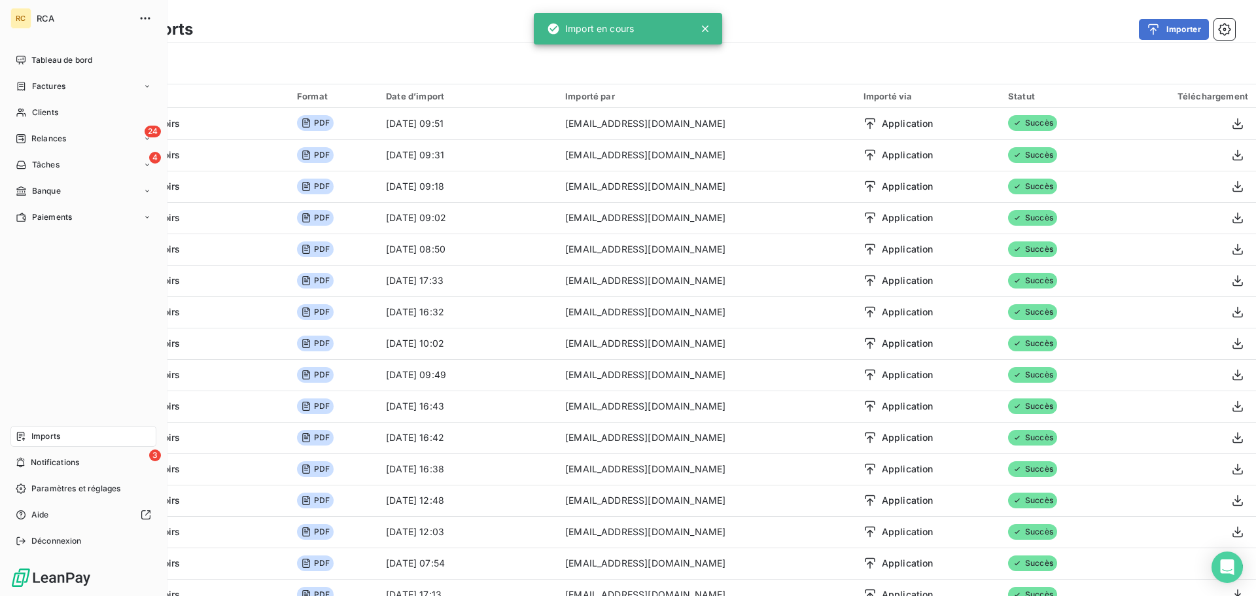
click at [18, 83] on icon at bounding box center [22, 86] width 8 height 9
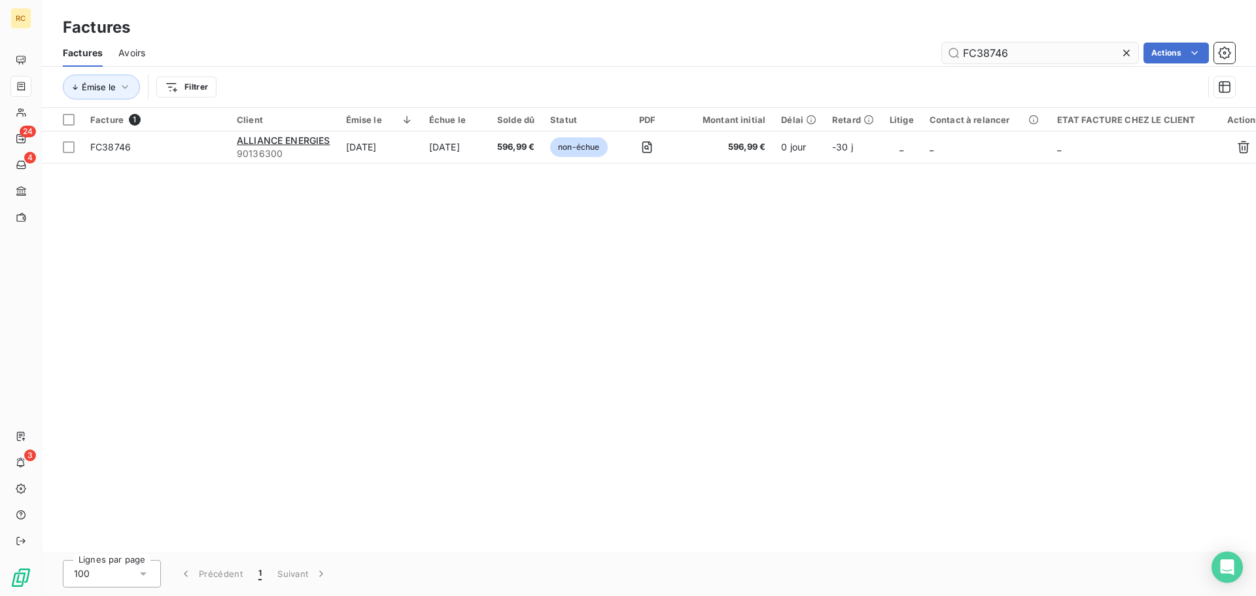
click at [1031, 52] on input "FC38746" at bounding box center [1040, 53] width 196 height 21
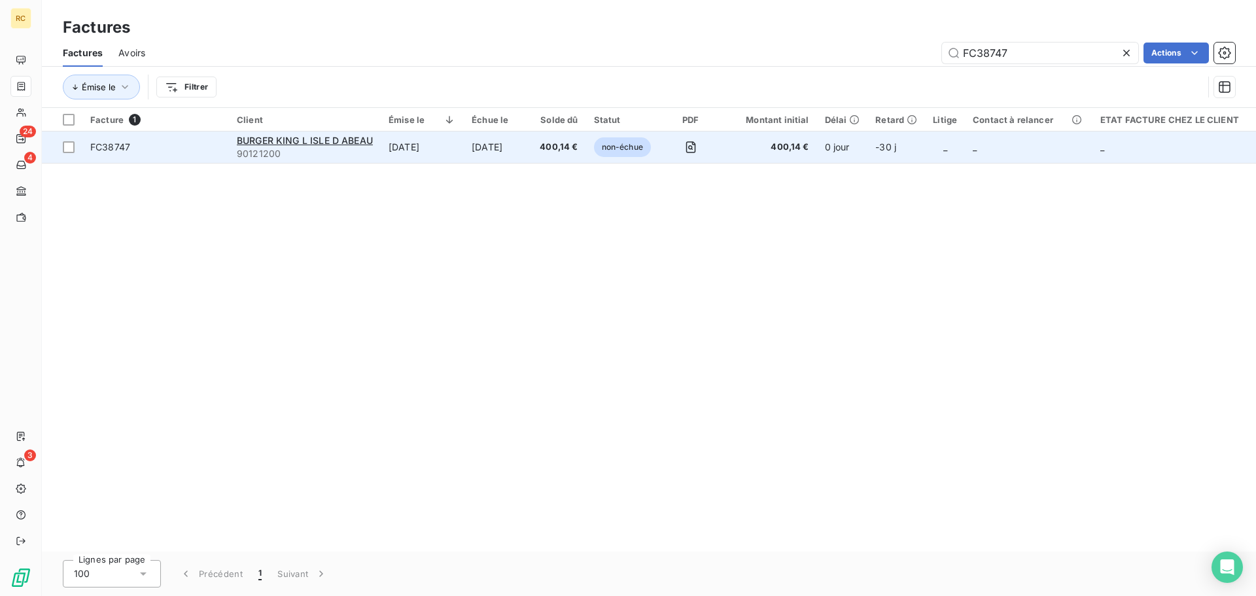
type input "FC38747"
click at [120, 146] on span "FC38747" at bounding box center [110, 146] width 40 height 11
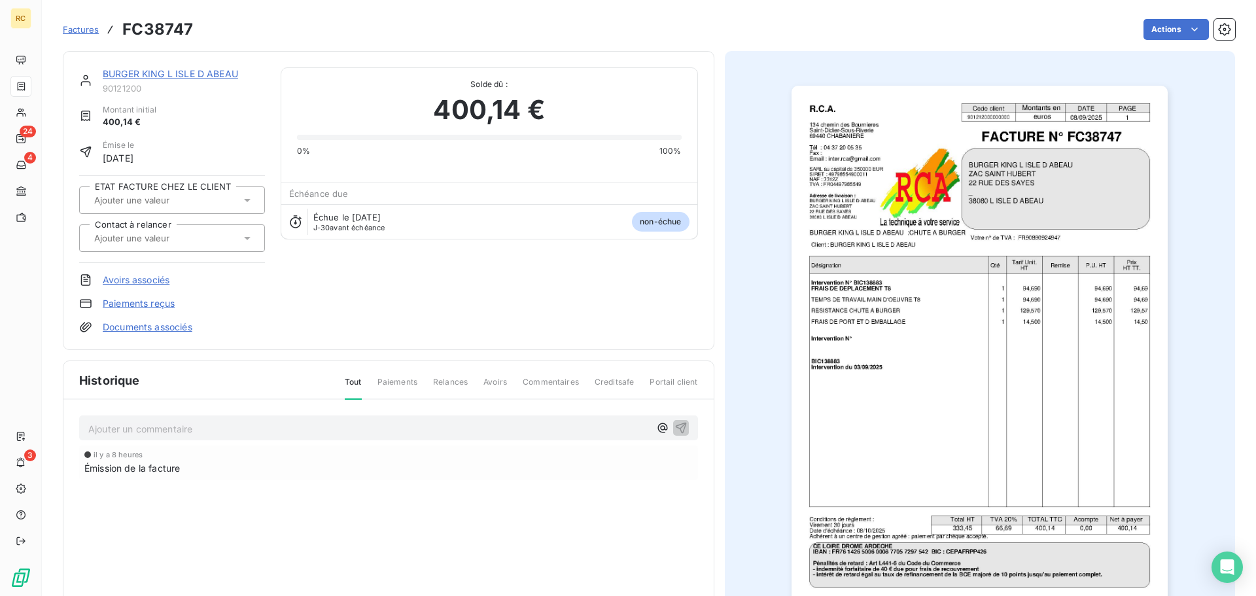
click at [144, 328] on link "Documents associés" at bounding box center [148, 326] width 90 height 13
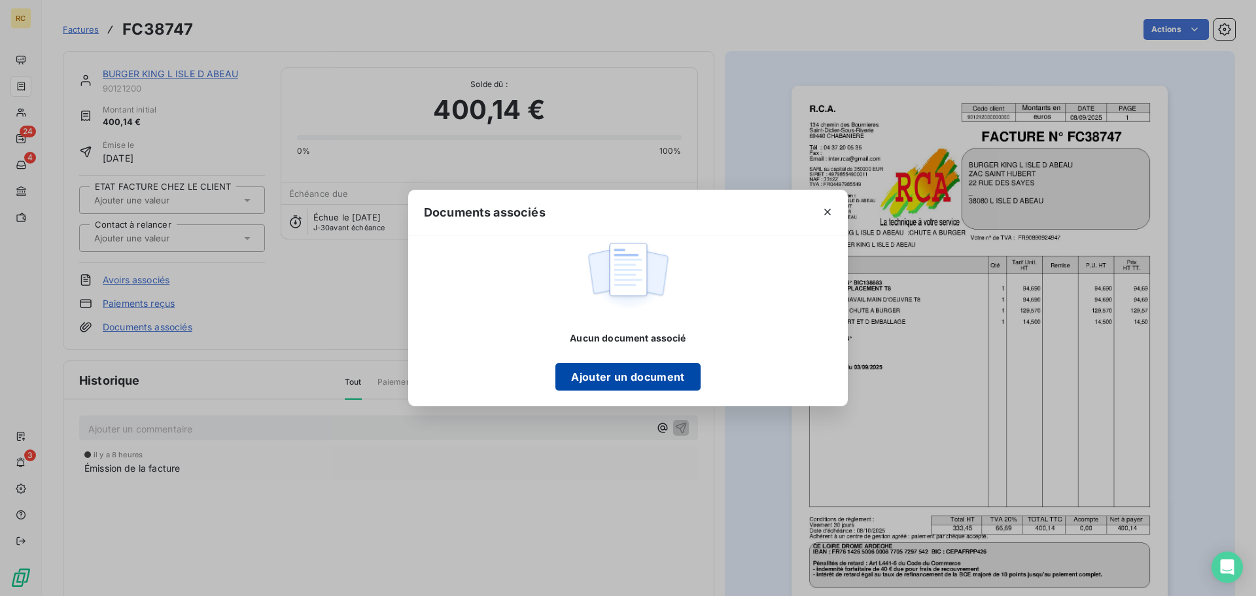
click at [586, 373] on button "Ajouter un document" at bounding box center [627, 376] width 145 height 27
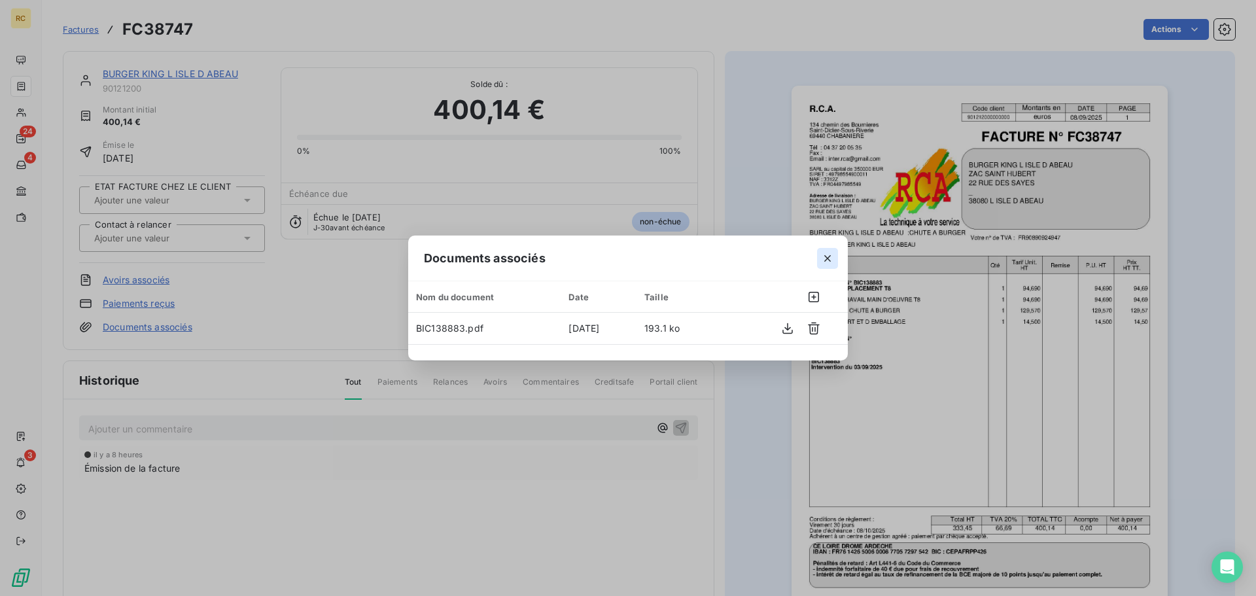
click at [823, 260] on icon "button" at bounding box center [827, 258] width 13 height 13
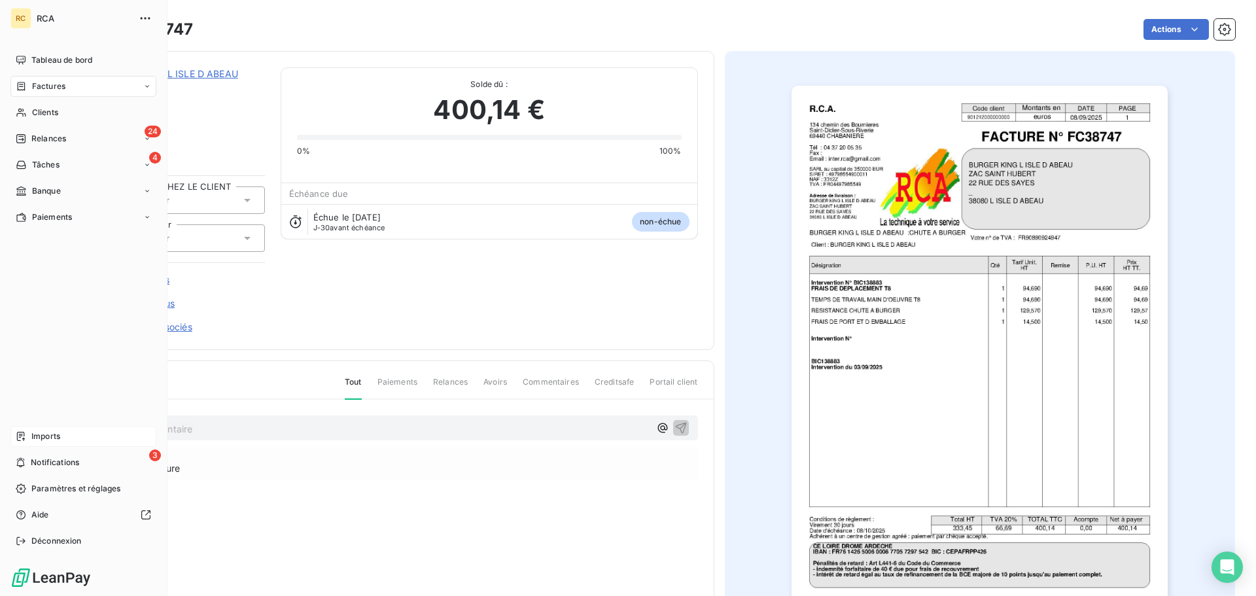
click at [50, 441] on span "Imports" at bounding box center [45, 436] width 29 height 12
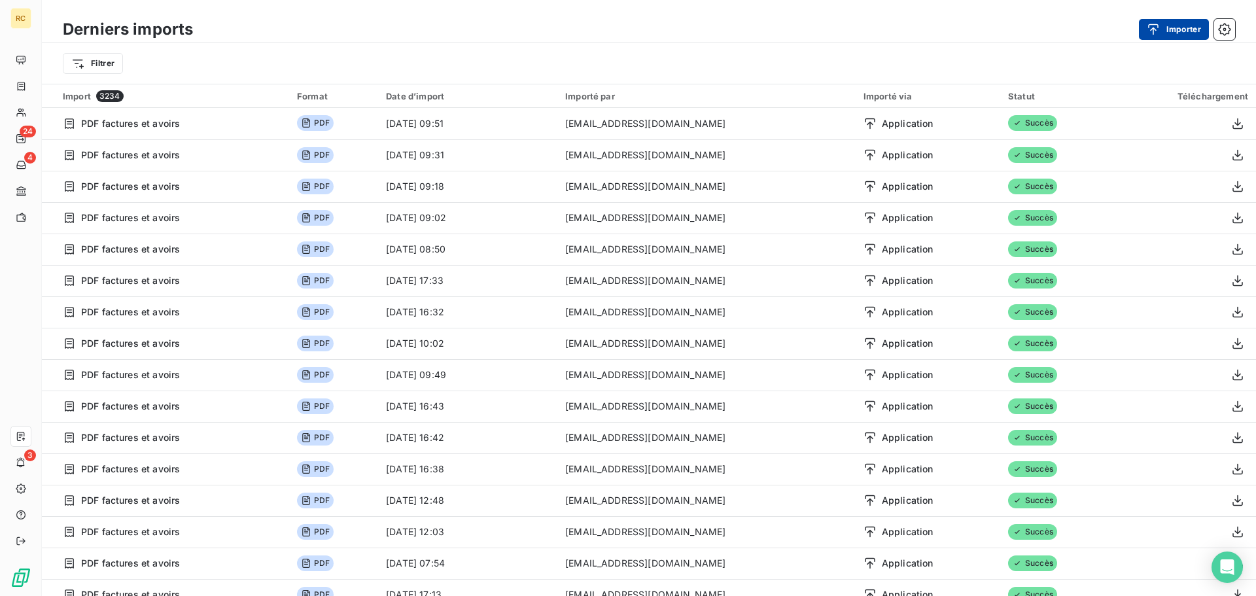
click at [1171, 31] on button "Importer" at bounding box center [1174, 29] width 70 height 21
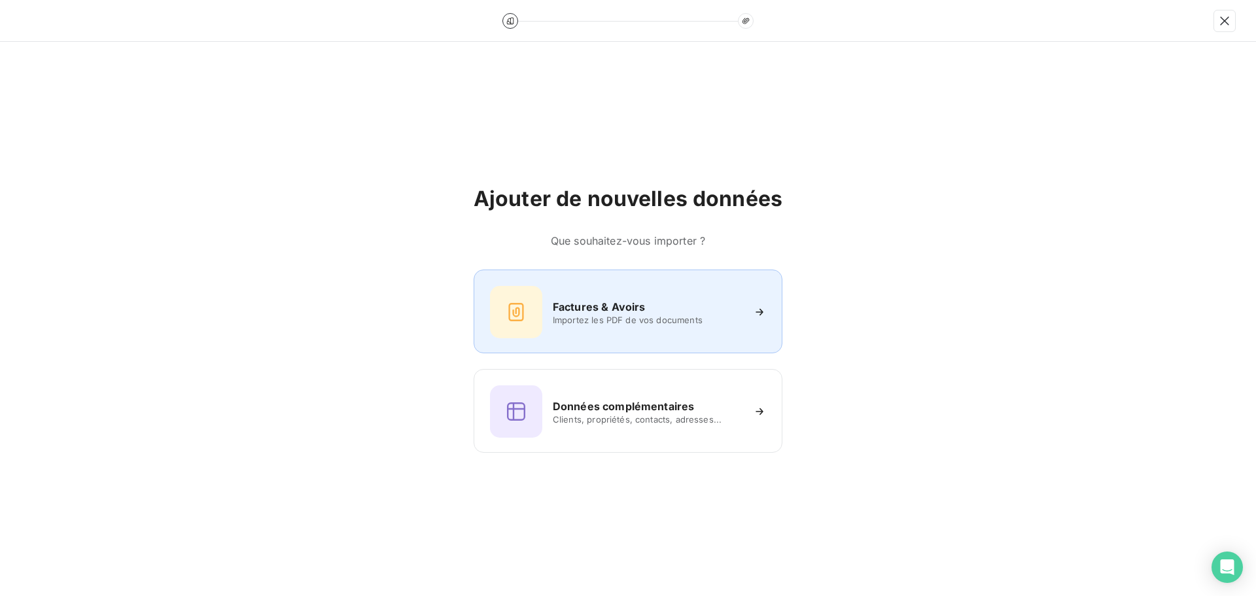
click at [585, 315] on span "Importez les PDF de vos documents" at bounding box center [648, 320] width 190 height 10
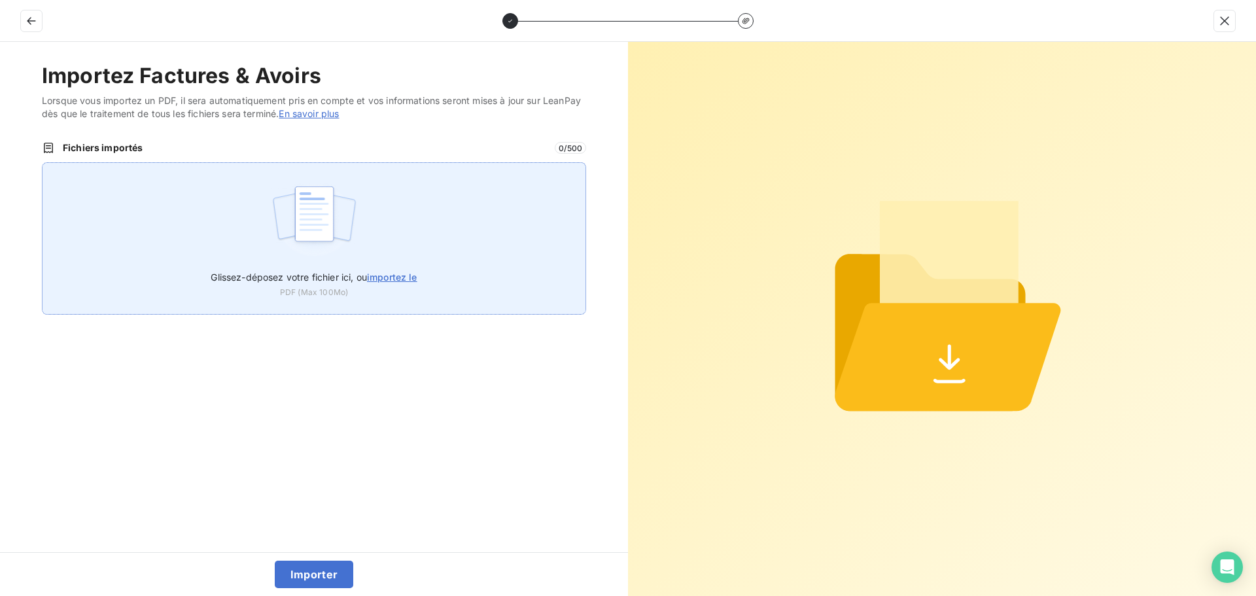
click at [357, 267] on label "Glissez-déposez votre fichier ici, ou importez le" at bounding box center [314, 274] width 206 height 24
click at [43, 163] on input "Glissez-déposez votre fichier ici, ou importez le" at bounding box center [42, 162] width 1 height 1
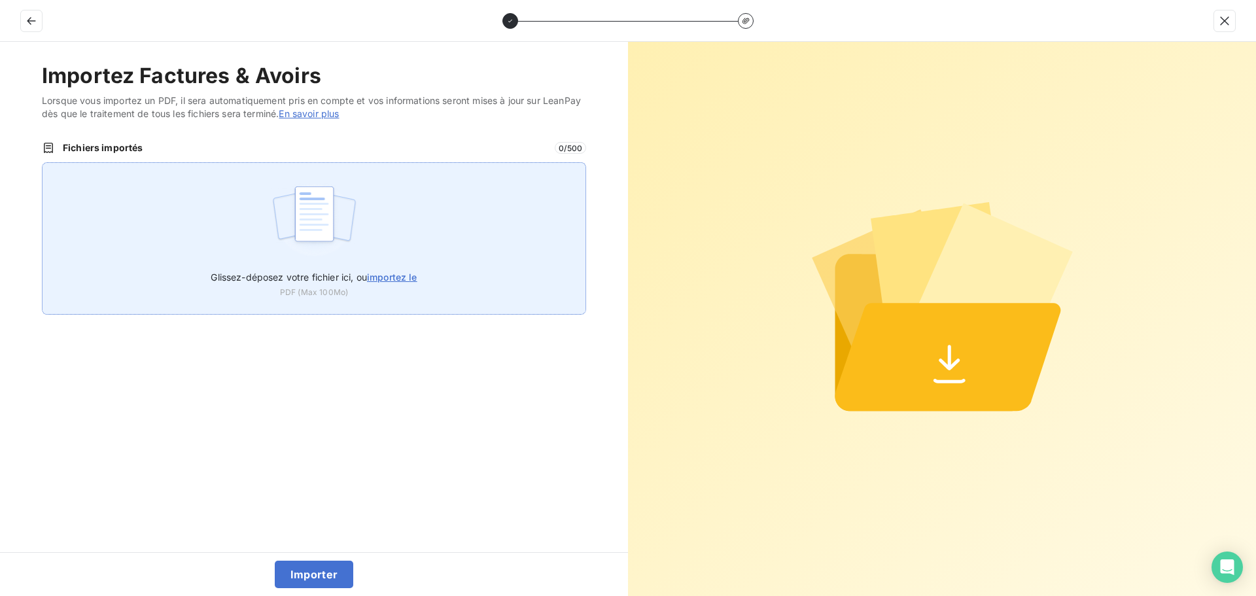
type input "C:\fakepath\FC38748.pdf"
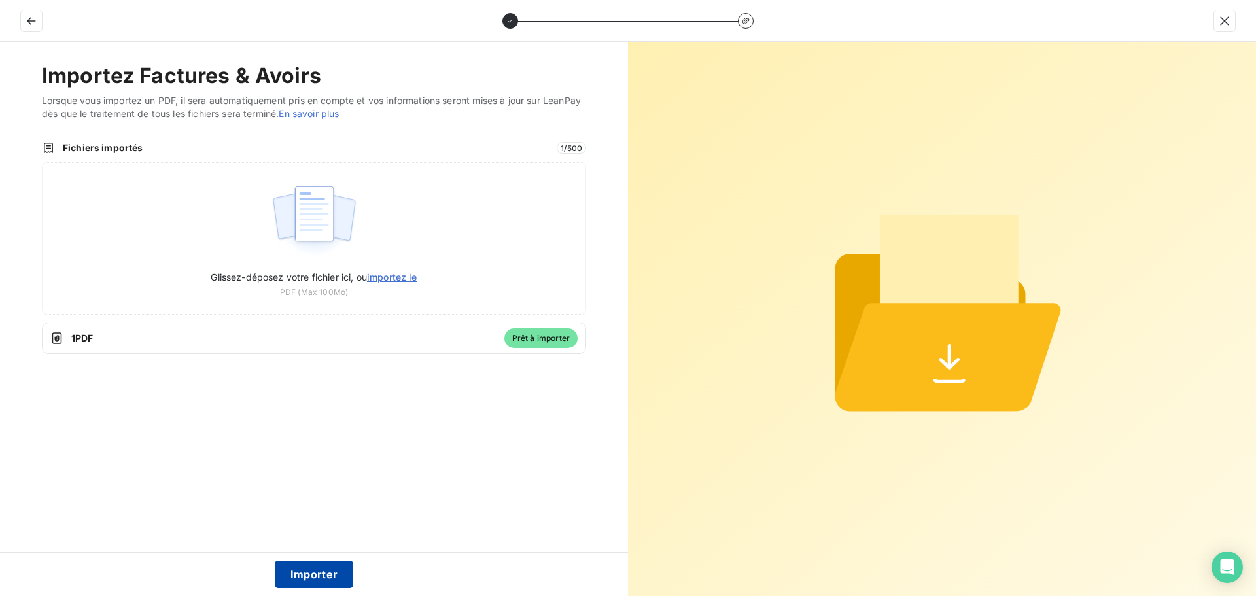
click at [316, 561] on button "Importer" at bounding box center [314, 573] width 79 height 27
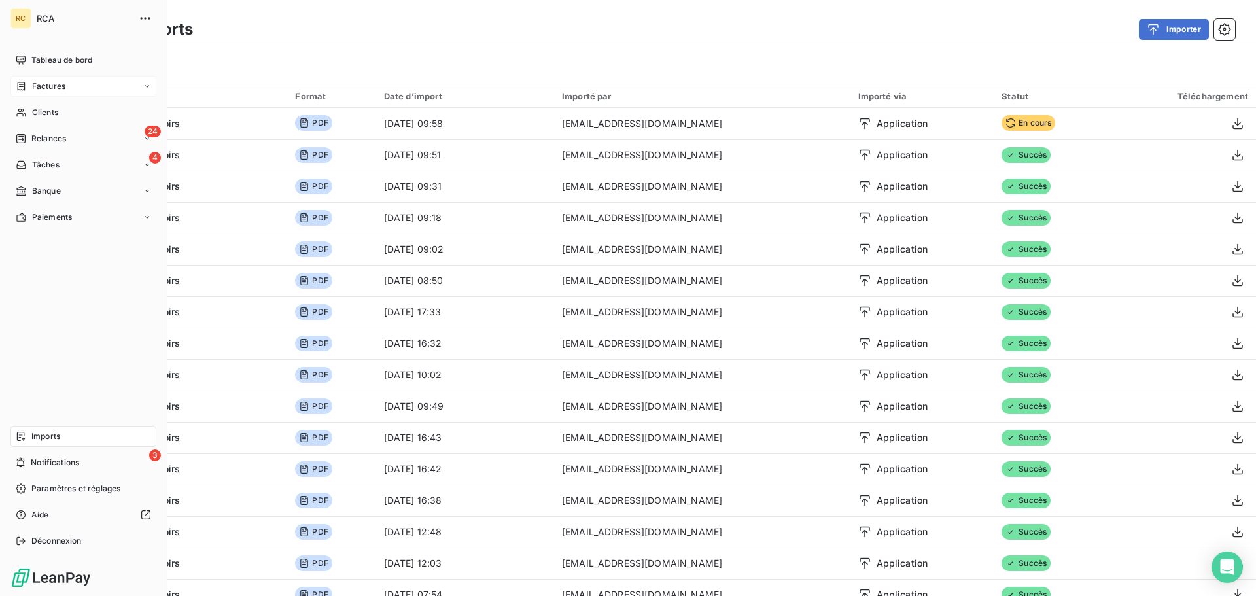
click at [35, 84] on span "Factures" at bounding box center [48, 86] width 33 height 12
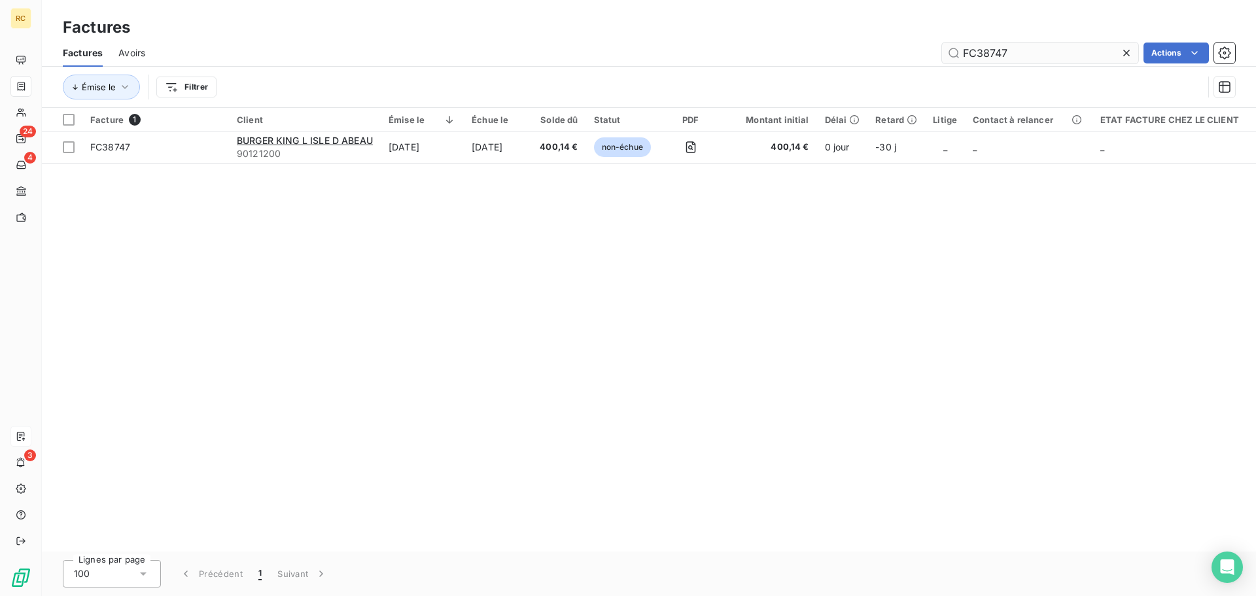
click at [1012, 51] on input "FC38747" at bounding box center [1040, 53] width 196 height 21
type input "BIC138905"
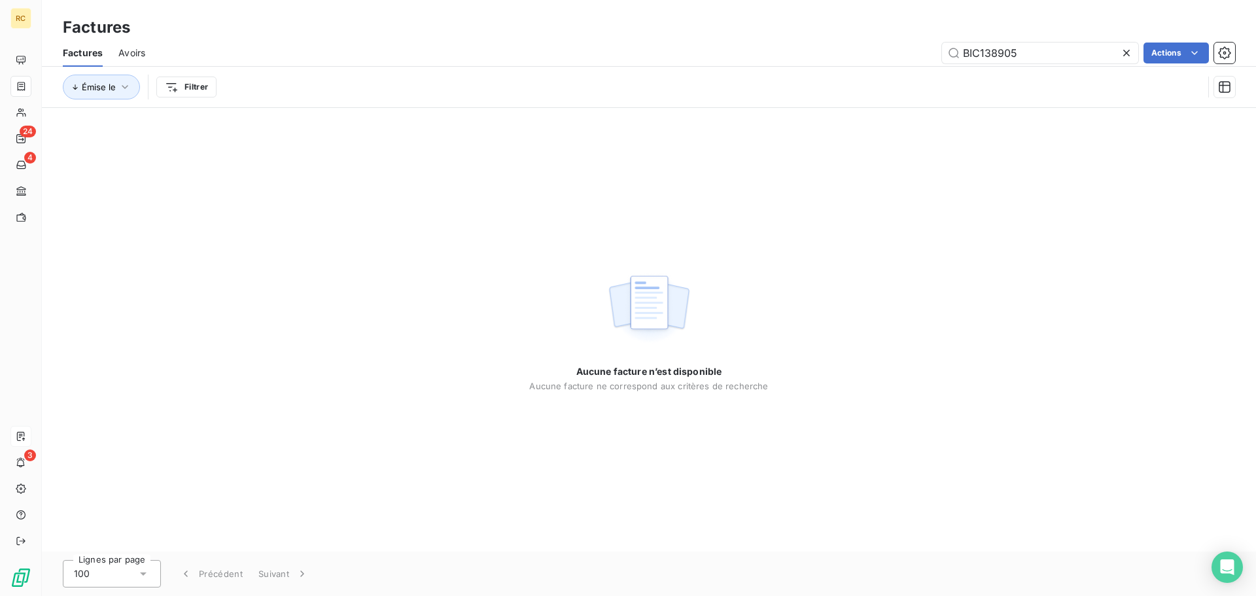
drag, startPoint x: 1036, startPoint y: 52, endPoint x: 868, endPoint y: 44, distance: 168.2
click at [868, 44] on div "BIC138905 Actions" at bounding box center [698, 53] width 1074 height 21
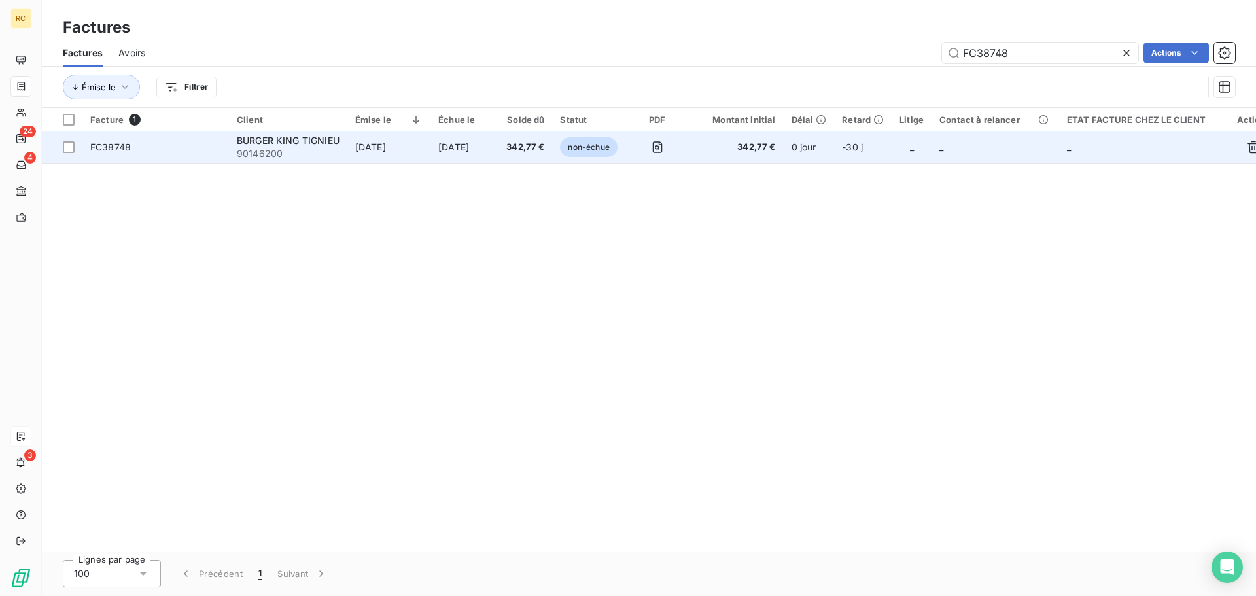
type input "FC38748"
click at [122, 155] on td "FC38748" at bounding box center [155, 146] width 146 height 31
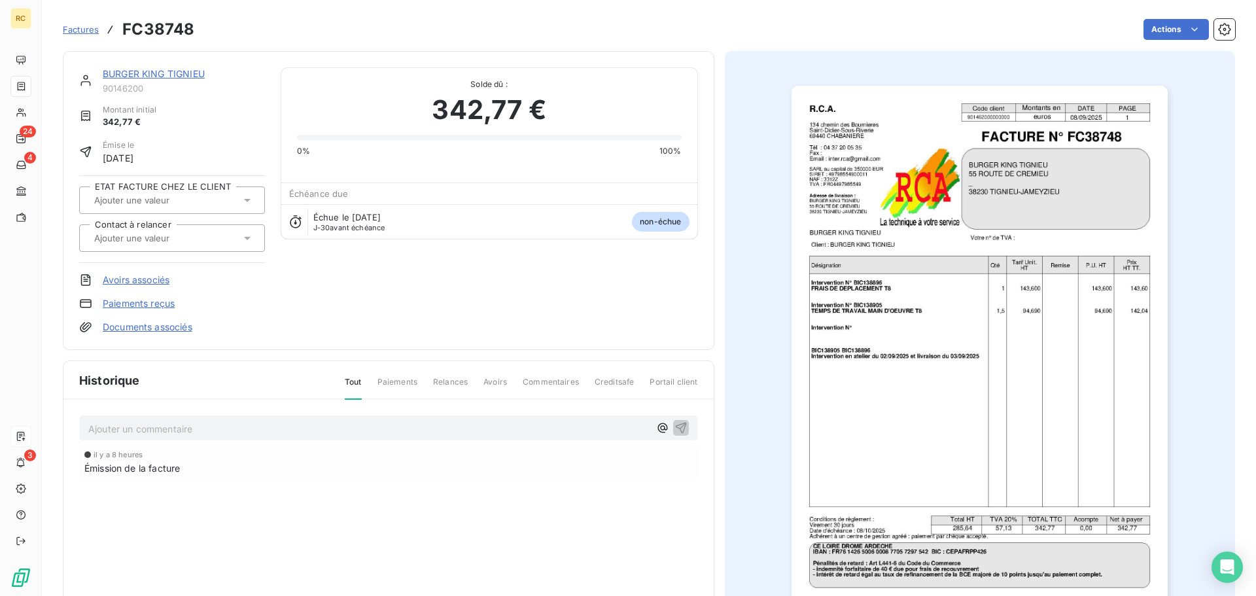
click at [131, 328] on link "Documents associés" at bounding box center [148, 326] width 90 height 13
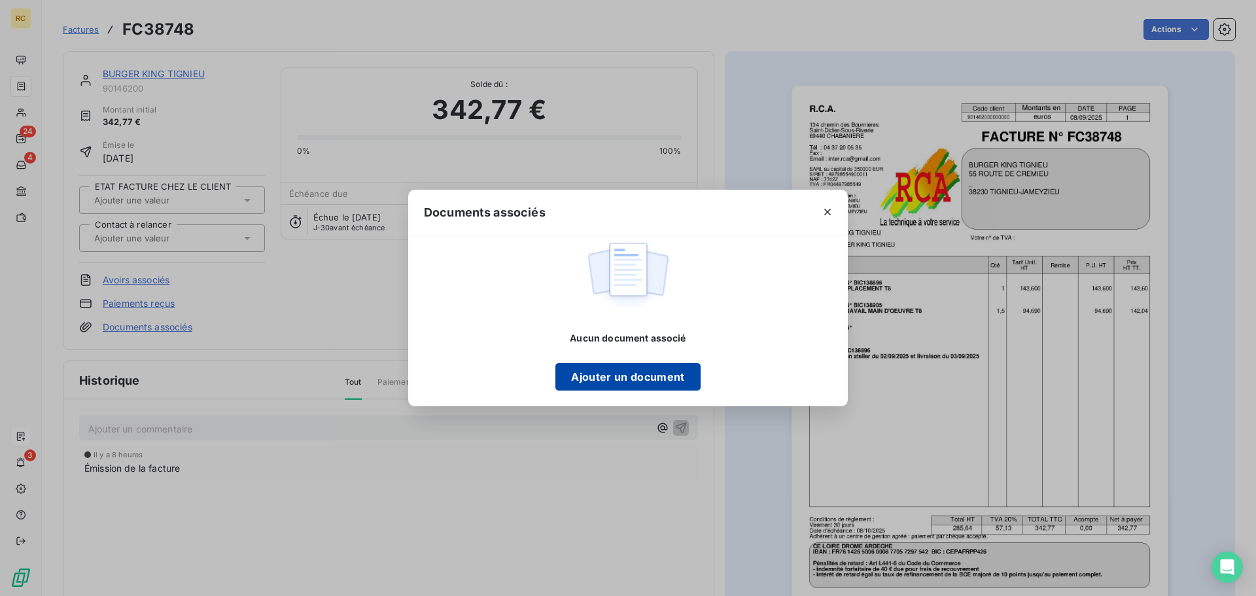
click at [596, 374] on button "Ajouter un document" at bounding box center [627, 376] width 145 height 27
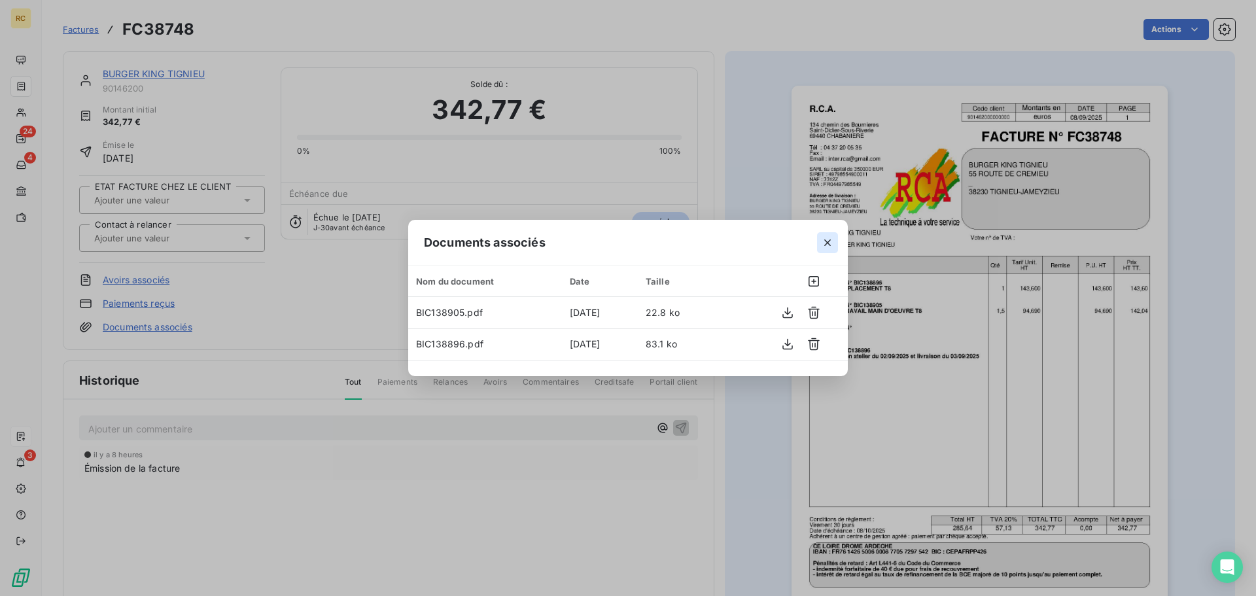
click at [831, 242] on icon "button" at bounding box center [827, 242] width 13 height 13
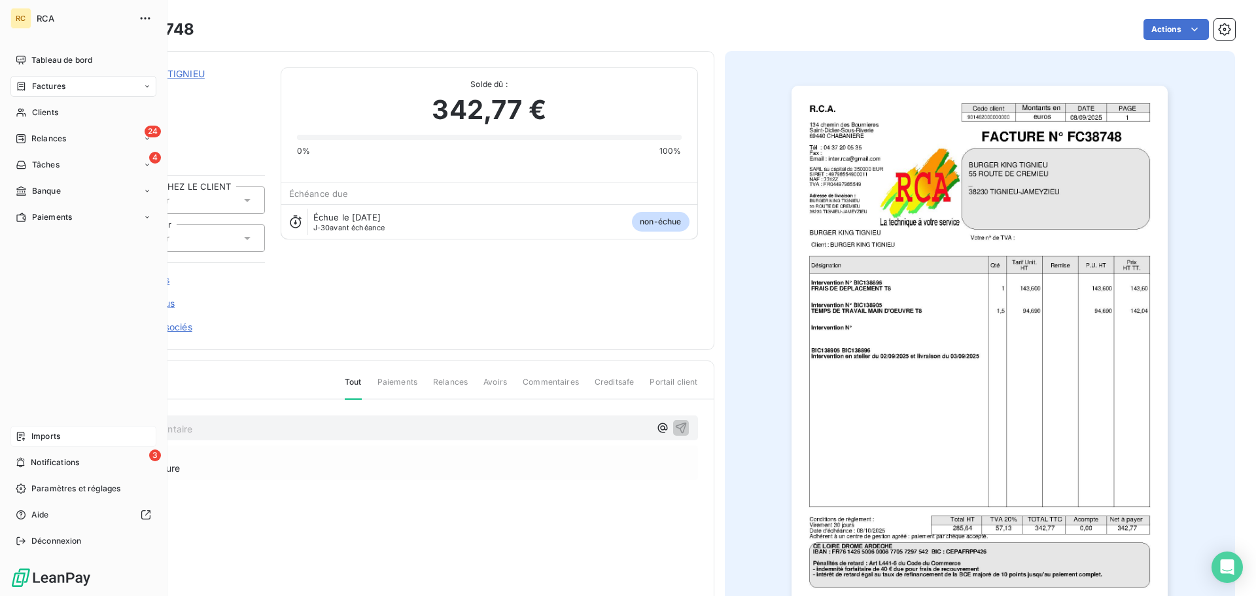
click at [38, 81] on span "Factures" at bounding box center [48, 86] width 33 height 12
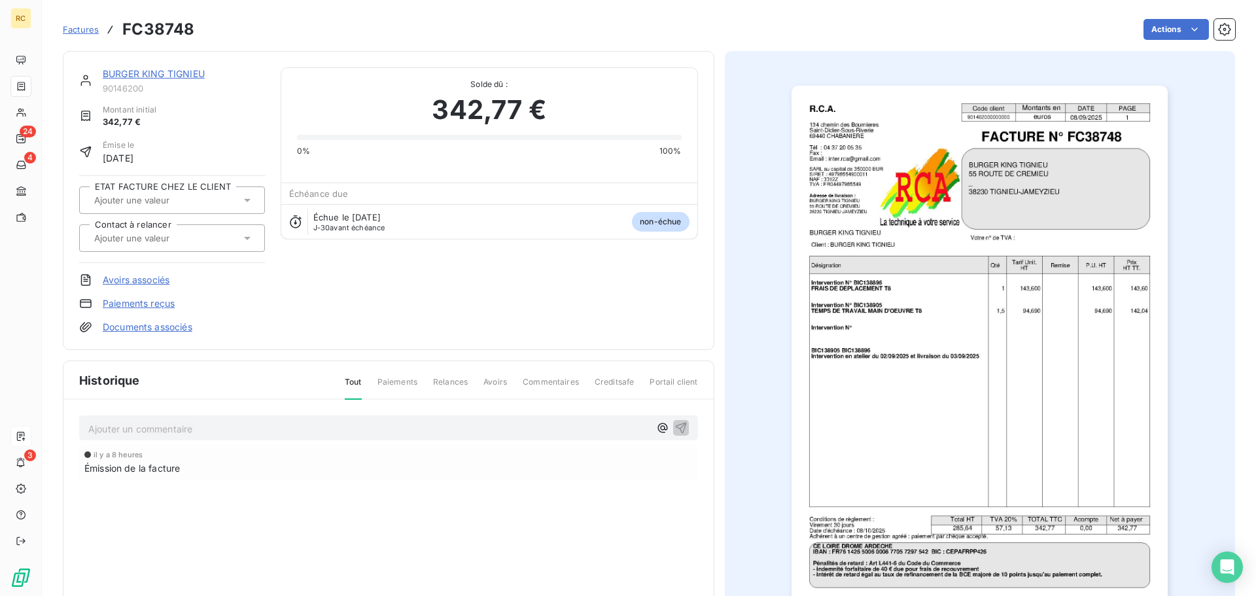
click at [160, 328] on link "Documents associés" at bounding box center [148, 326] width 90 height 13
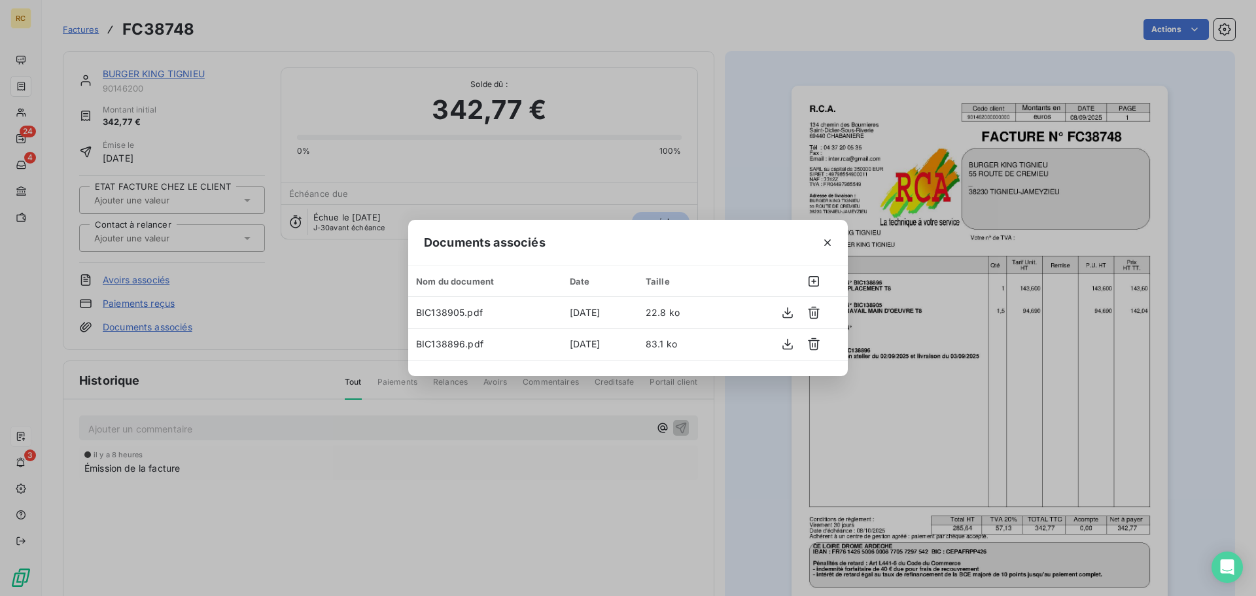
click at [827, 241] on icon "button" at bounding box center [827, 242] width 13 height 13
